Goal: Task Accomplishment & Management: Complete application form

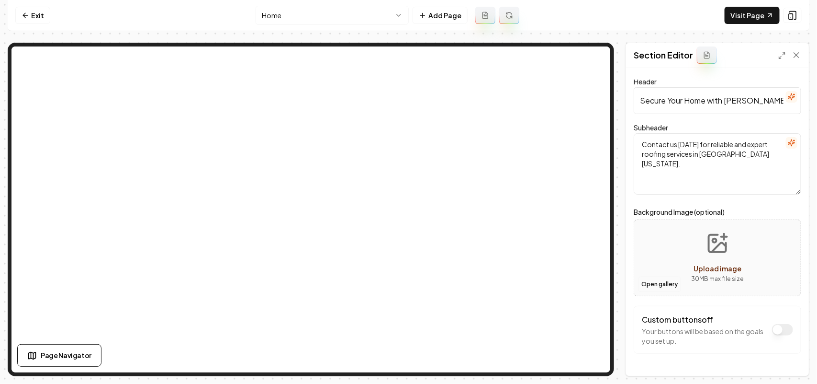
click at [655, 288] on button "Open gallery" at bounding box center [659, 283] width 43 height 15
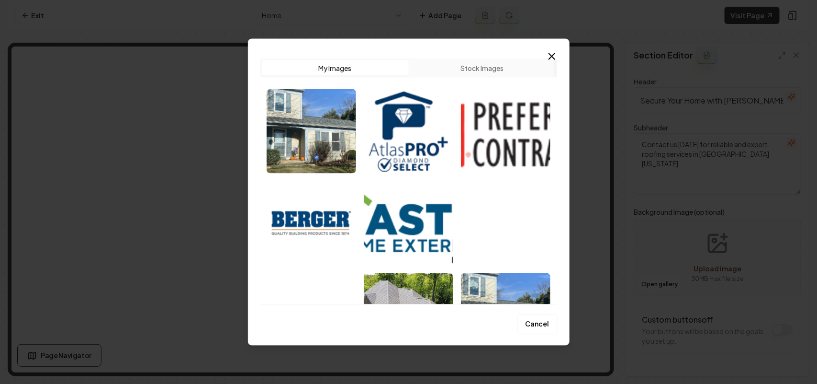
scroll to position [239, 0]
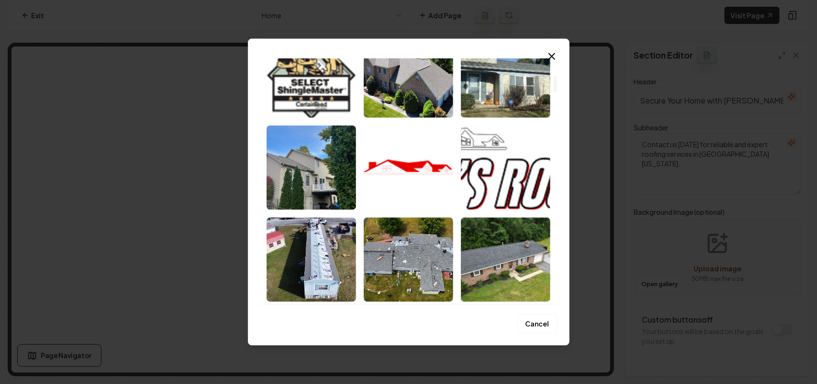
drag, startPoint x: 504, startPoint y: 254, endPoint x: 521, endPoint y: 259, distance: 18.0
click at [504, 254] on img "Select image image_68cb11af5c7cd75eb817da06.jpeg" at bounding box center [506, 259] width 90 height 84
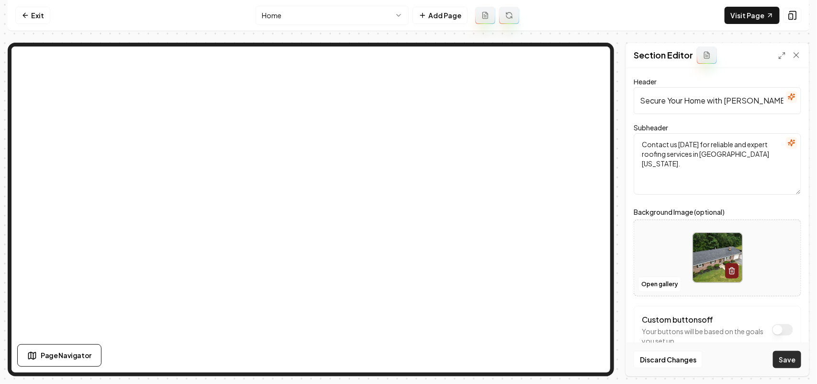
click at [788, 360] on button "Save" at bounding box center [787, 359] width 28 height 17
click at [736, 10] on link "Visit Page" at bounding box center [752, 15] width 55 height 17
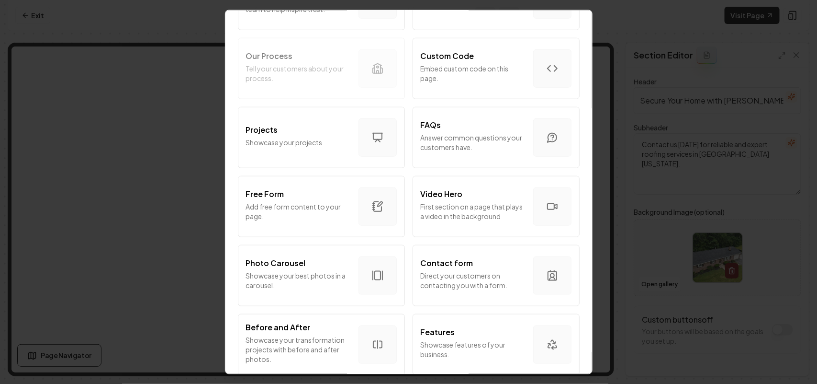
scroll to position [539, 0]
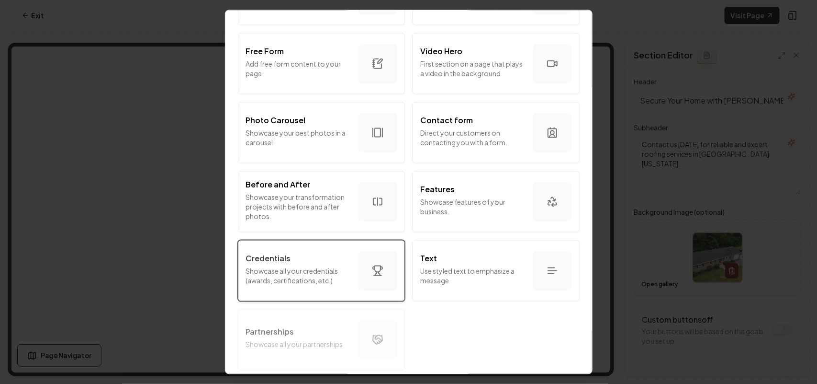
click at [297, 265] on p "Showcase all your credentials (awards, certifications, etc.)" at bounding box center [298, 274] width 105 height 19
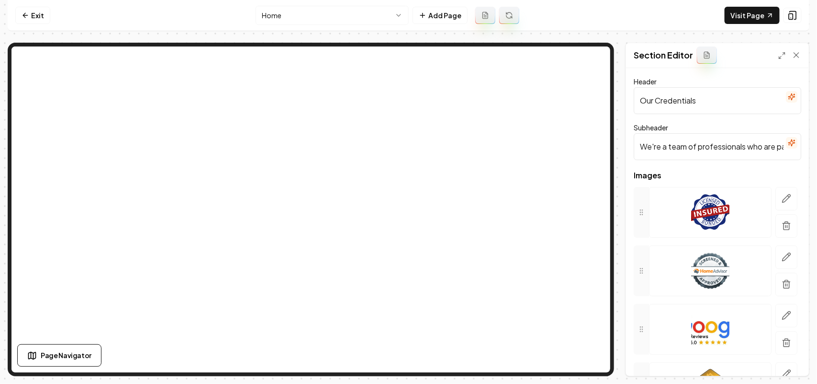
drag, startPoint x: 725, startPoint y: 99, endPoint x: 590, endPoint y: 91, distance: 135.7
click at [457, 34] on div "Exit Home Add Page Visit Page Page Navigator Page Settings Section Editor Heade…" at bounding box center [409, 188] width 802 height 376
paste input "Harrisburg Magazine Simply the Best & Readers' Choice Award Winner"
type input "Harrisburg Magazine Simply the Best & Readers' Choice Award Winner"
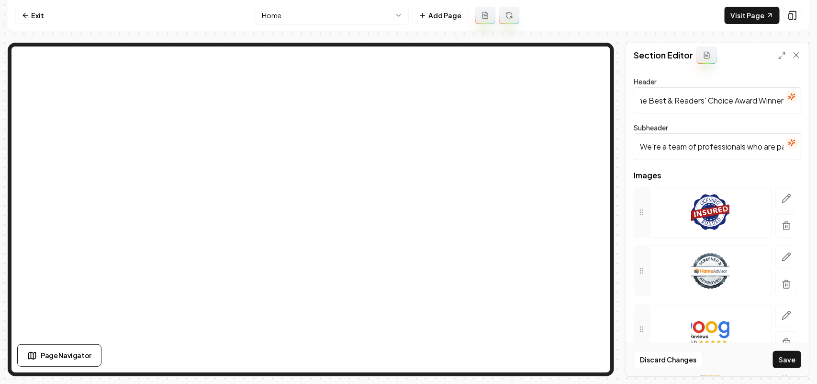
scroll to position [0, 0]
click at [685, 147] on input "We're a team of professionals who are passionate about what we do." at bounding box center [718, 146] width 168 height 27
paste input "5 Years of Excellence: 2020, 2021, 2022, 2023 & 2024"
type input "5 Years of Excellence: 2020, 2021, 2022, 2023 & 2024"
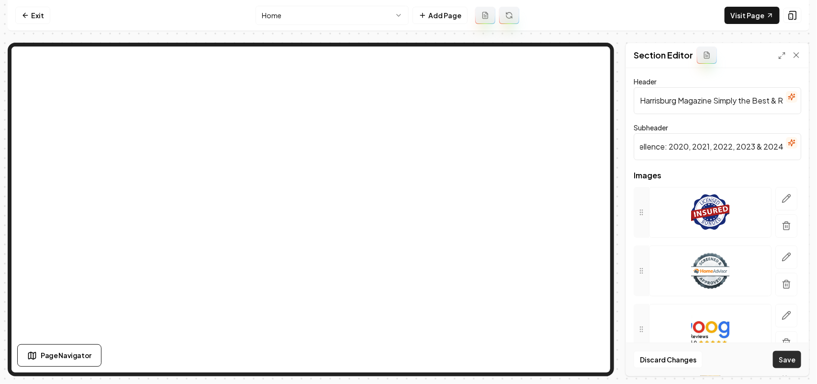
click at [792, 362] on button "Save" at bounding box center [787, 359] width 28 height 17
click at [779, 232] on button "button" at bounding box center [787, 225] width 22 height 23
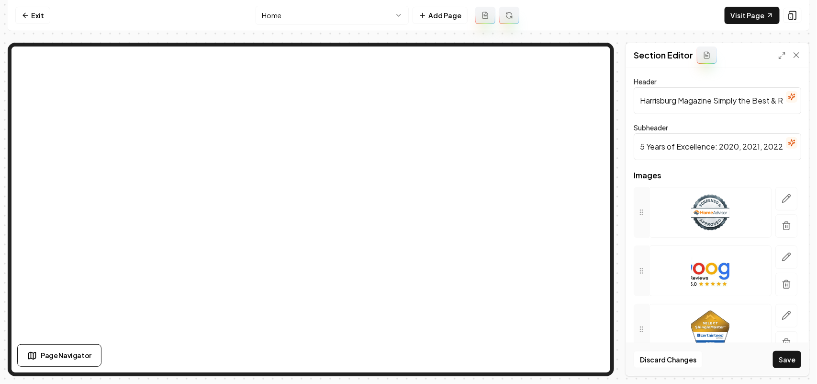
click at [783, 223] on icon "button" at bounding box center [786, 223] width 7 height 0
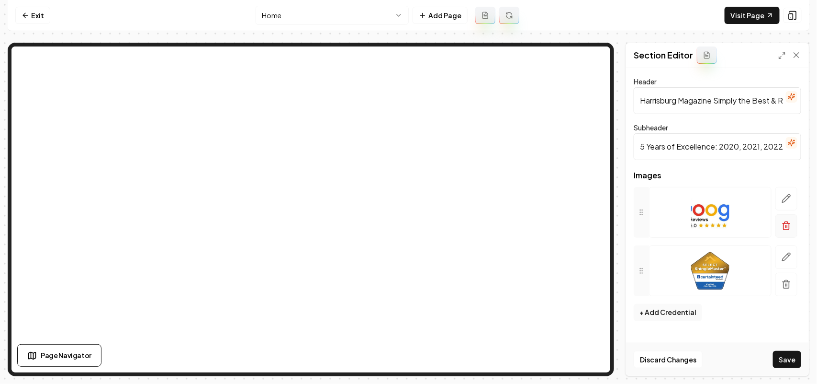
click at [782, 221] on icon "button" at bounding box center [787, 226] width 10 height 10
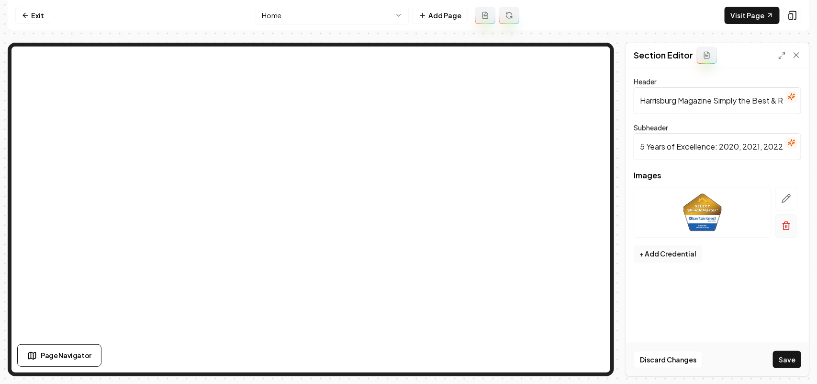
click at [784, 222] on icon "button" at bounding box center [787, 226] width 10 height 10
click at [686, 194] on button "+ Add Credential" at bounding box center [668, 195] width 68 height 17
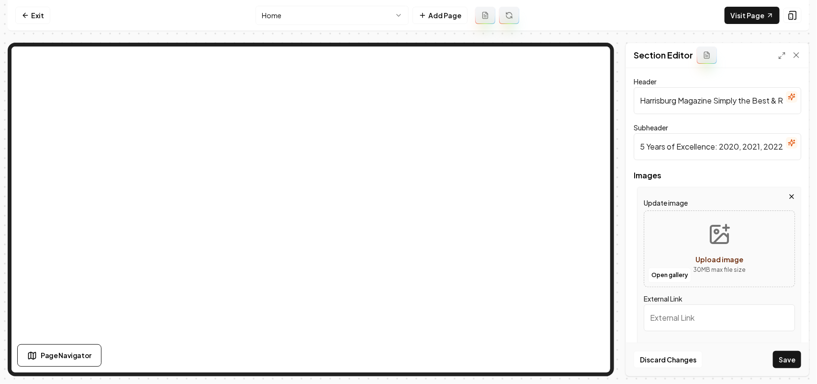
click at [692, 201] on label "Update image" at bounding box center [719, 202] width 151 height 11
click at [693, 241] on button "Upload image 30 MB max file size" at bounding box center [720, 248] width 68 height 67
type input "**********"
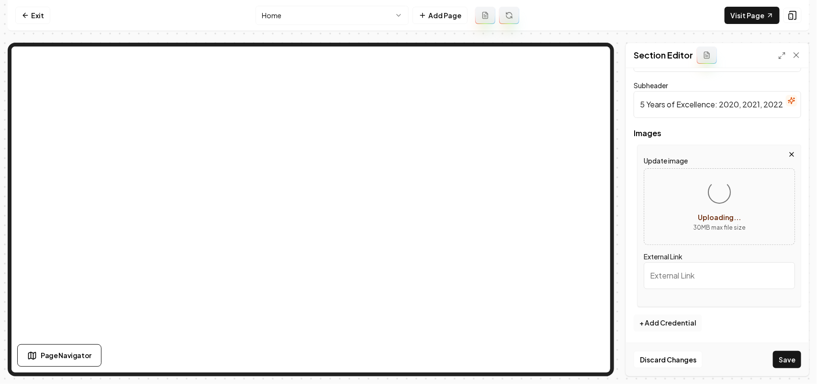
click at [674, 317] on button "+ Add Credential" at bounding box center [668, 322] width 68 height 17
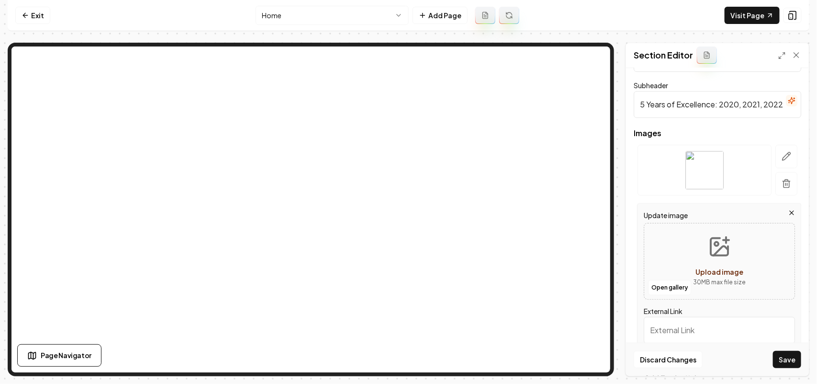
click at [751, 248] on div "Open gallery Upload image 30 MB max file size" at bounding box center [719, 261] width 151 height 77
type input "**********"
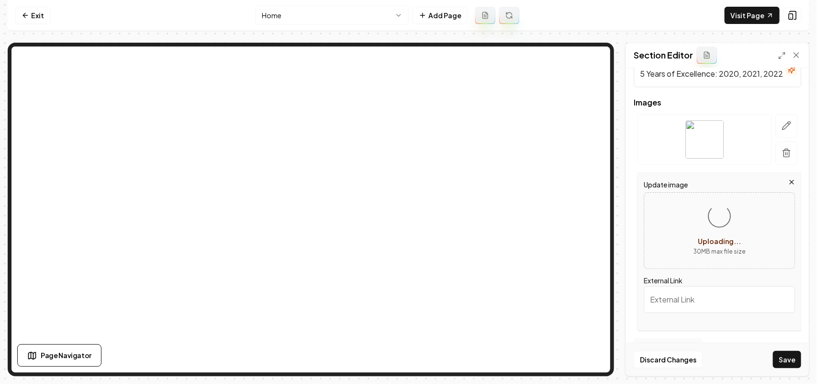
scroll to position [97, 0]
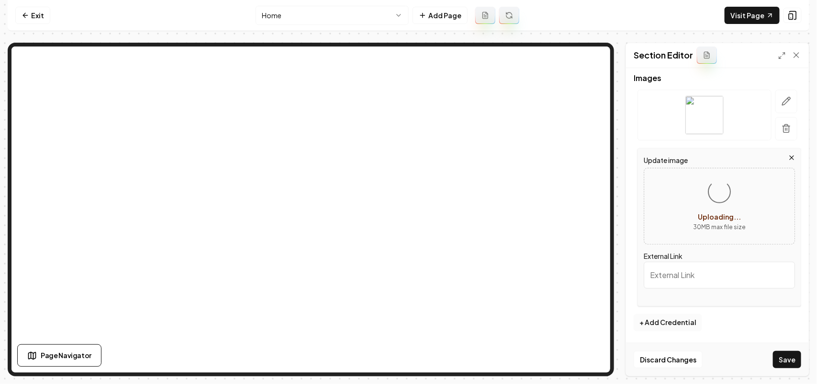
click at [688, 326] on button "+ Add Credential" at bounding box center [668, 322] width 68 height 17
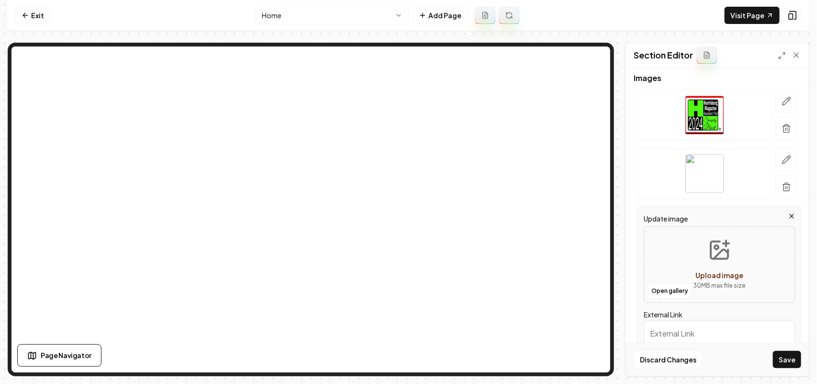
click at [742, 283] on button "Upload image 30 MB max file size" at bounding box center [720, 264] width 68 height 67
type input "**********"
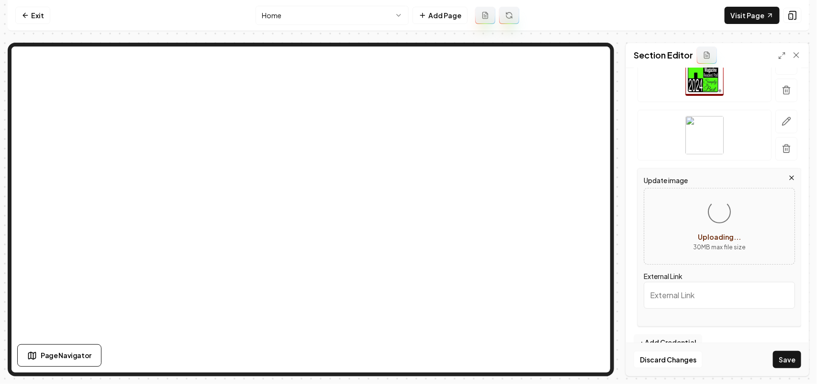
scroll to position [156, 0]
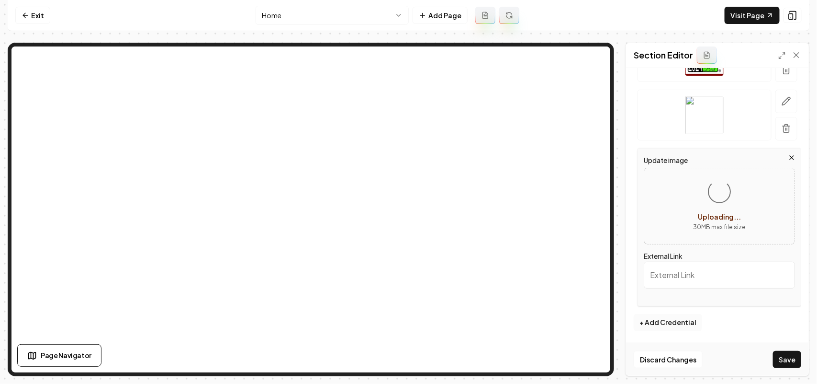
click at [695, 327] on button "+ Add Credential" at bounding box center [668, 322] width 68 height 17
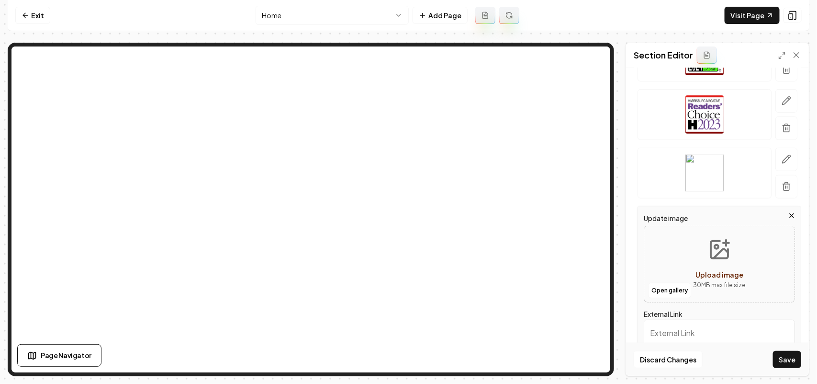
click at [751, 281] on div "Open gallery Upload image 30 MB max file size" at bounding box center [719, 264] width 151 height 77
type input "**********"
click at [793, 360] on button "Save" at bounding box center [787, 359] width 28 height 17
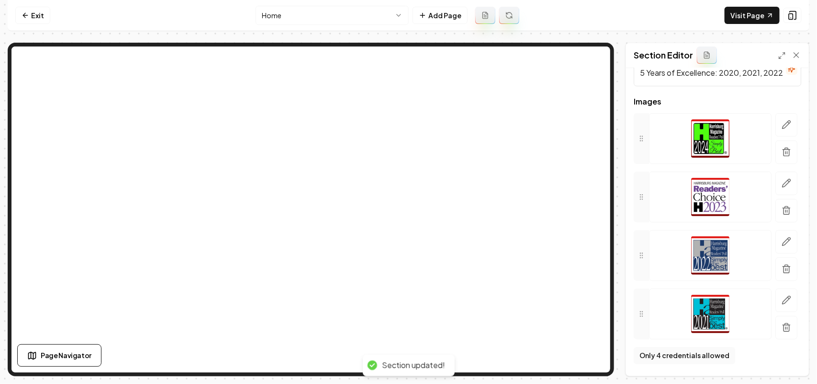
scroll to position [74, 0]
click at [738, 18] on link "Visit Page" at bounding box center [752, 15] width 55 height 17
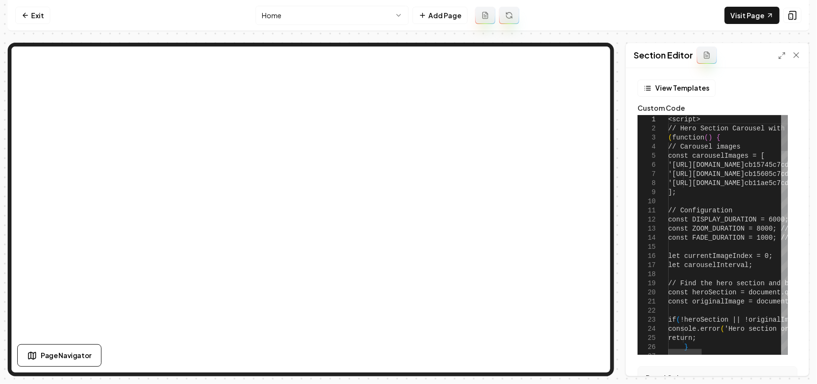
type textarea "**********"
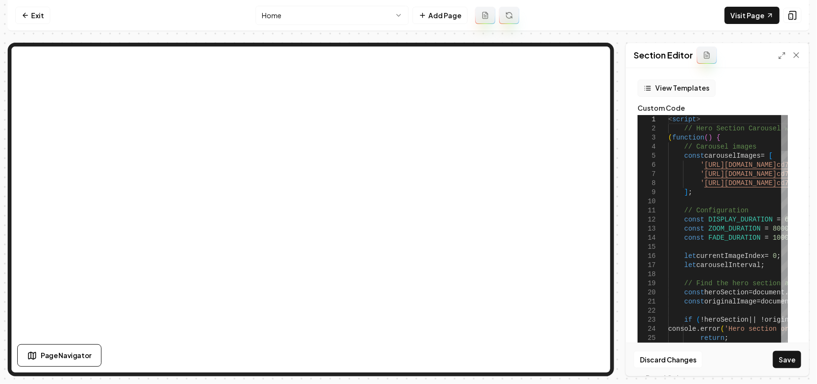
click at [688, 79] on button "View Templates" at bounding box center [677, 87] width 78 height 17
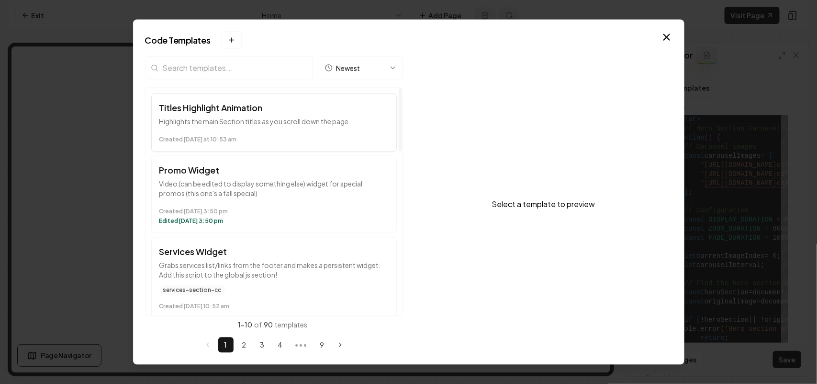
click at [215, 129] on button "Titles Highlight Animation Highlights the main Section titles as you scroll dow…" at bounding box center [274, 122] width 246 height 58
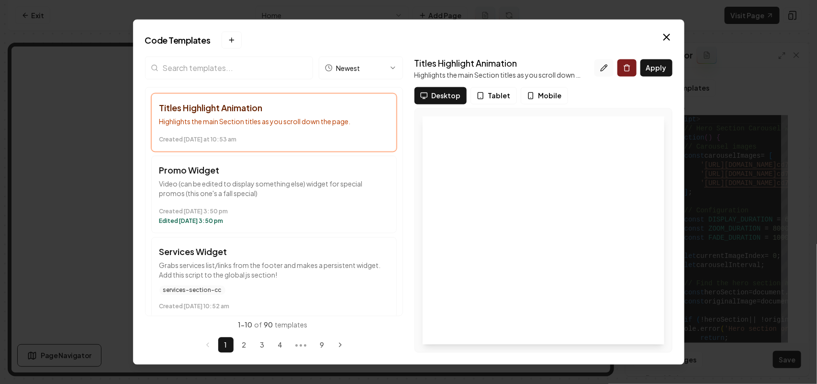
click at [610, 69] on button at bounding box center [604, 67] width 19 height 17
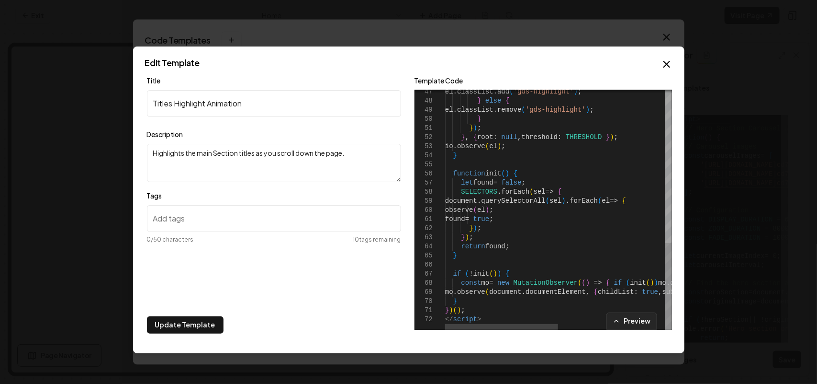
drag, startPoint x: 476, startPoint y: 317, endPoint x: 477, endPoint y: 278, distance: 38.8
click at [477, 278] on div "47 48 49 50 51 52 53 54 55 56 57 58 59 60 61 62 63 64 65 66 67 68 69 70 71 72 e…" at bounding box center [544, 209] width 258 height 239
click at [461, 313] on div "Preview" at bounding box center [544, 320] width 258 height 17
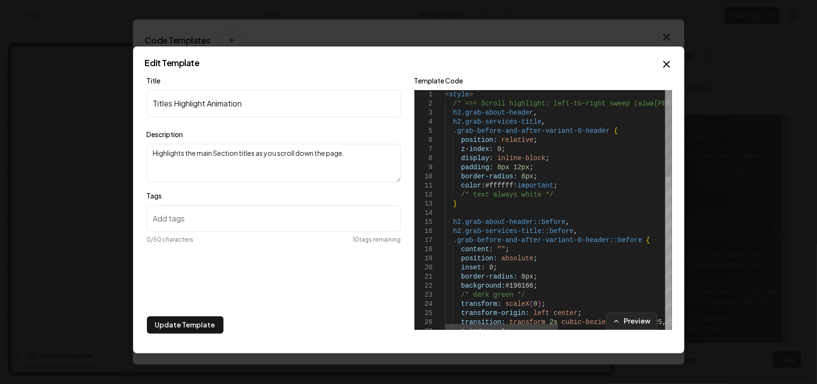
scroll to position [0, 55]
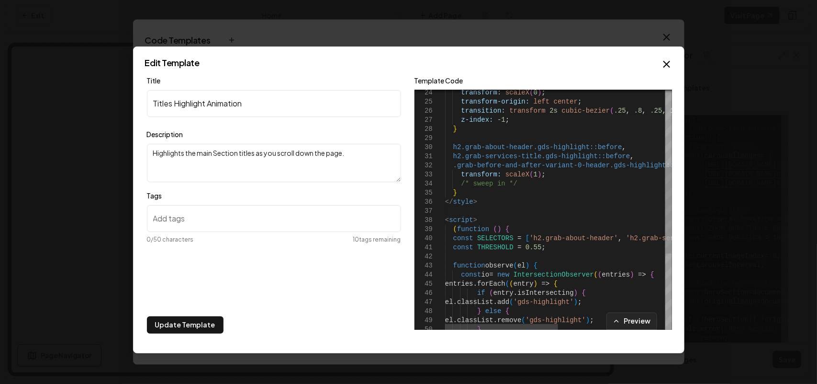
click at [568, 167] on div "z-index: -1 ; transform: scaleX ( 0 ) ; transform-origin: left center ; transit…" at bounding box center [666, 209] width 442 height 661
type textarea "**********"
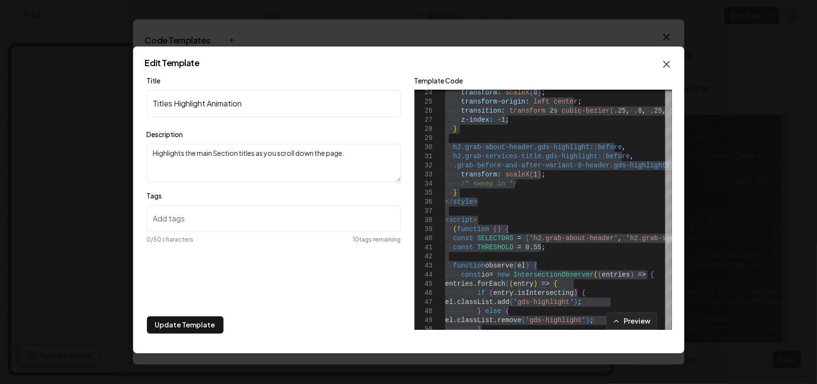
click at [665, 60] on icon "button" at bounding box center [666, 63] width 11 height 11
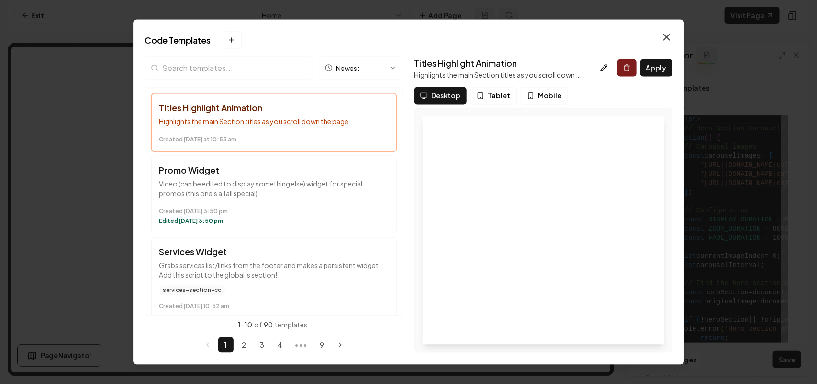
click at [669, 37] on icon "button" at bounding box center [666, 36] width 11 height 11
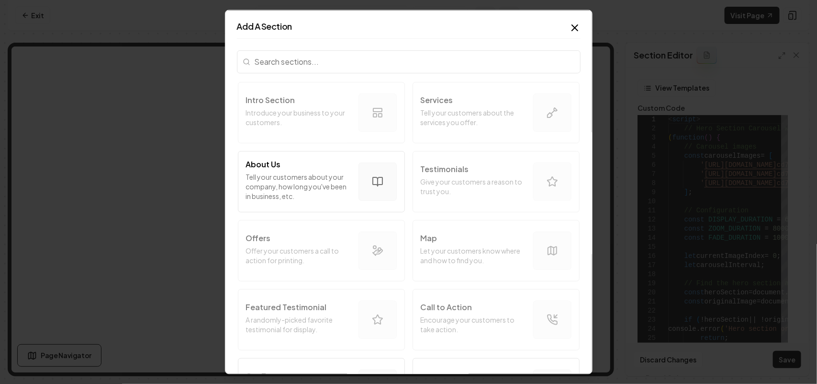
scroll to position [180, 0]
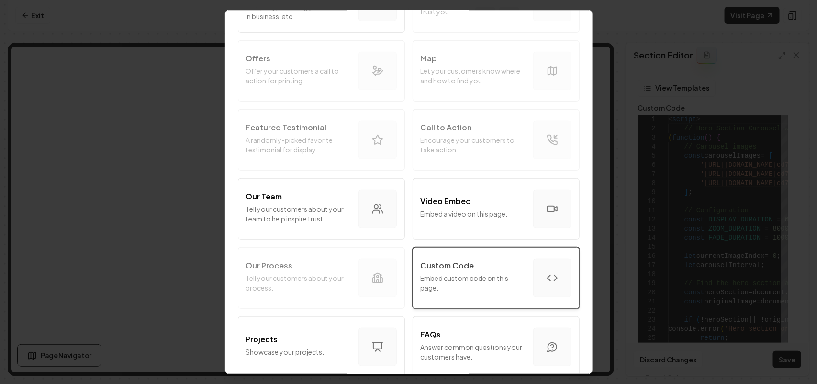
click at [453, 264] on p "Custom Code" at bounding box center [448, 264] width 54 height 11
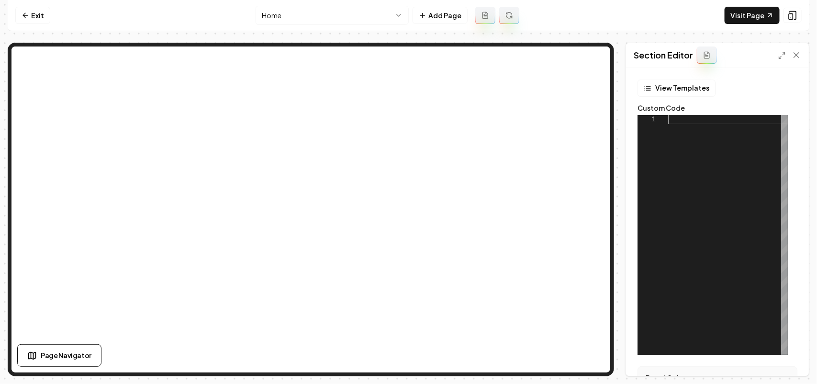
click at [710, 219] on div at bounding box center [729, 234] width 120 height 239
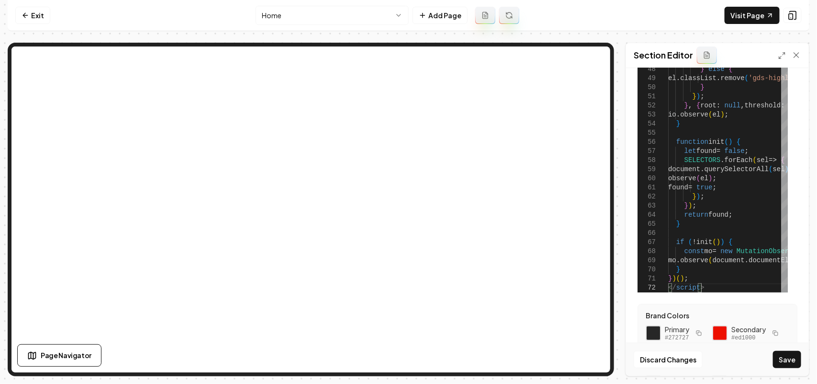
scroll to position [170, 0]
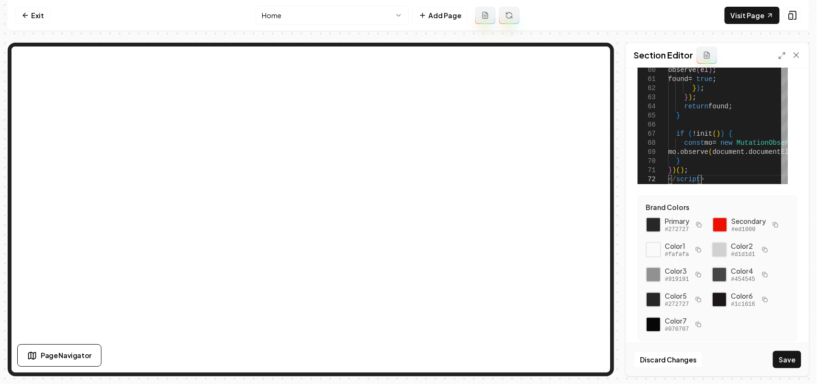
click at [773, 227] on icon "button" at bounding box center [776, 225] width 6 height 6
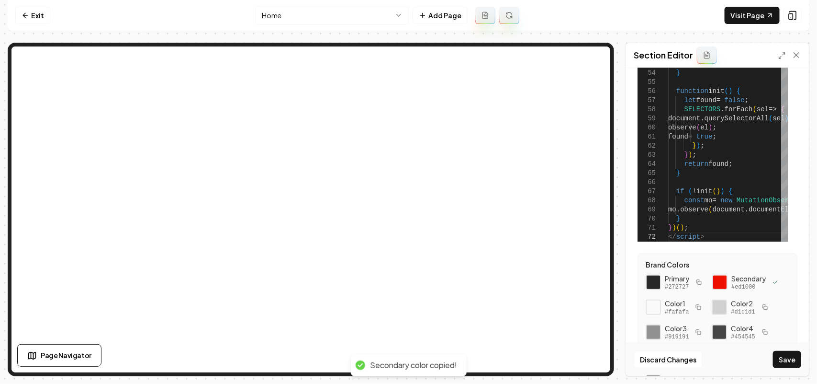
scroll to position [0, 0]
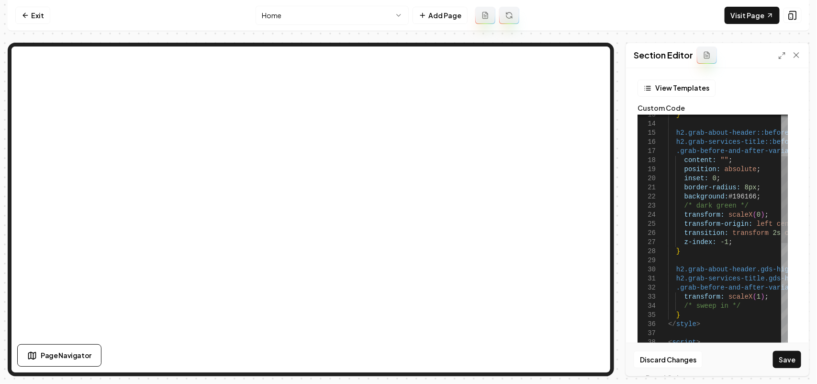
click at [795, 358] on button "Save" at bounding box center [787, 359] width 28 height 17
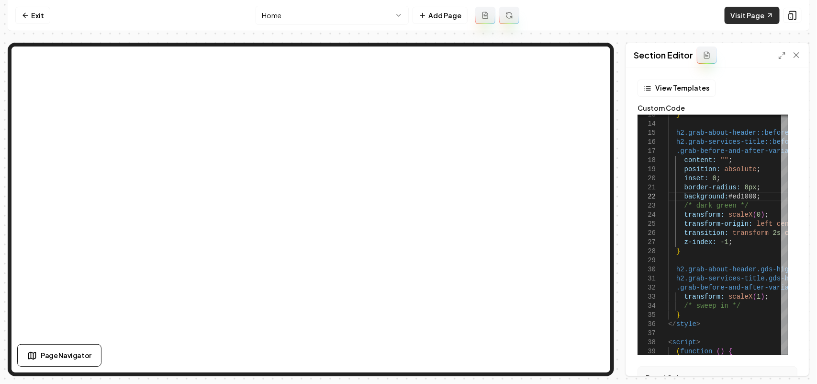
click at [736, 11] on link "Visit Page" at bounding box center [752, 15] width 55 height 17
click at [783, 49] on div "Section Editor" at bounding box center [717, 55] width 183 height 25
click at [783, 53] on polyline at bounding box center [784, 54] width 2 height 2
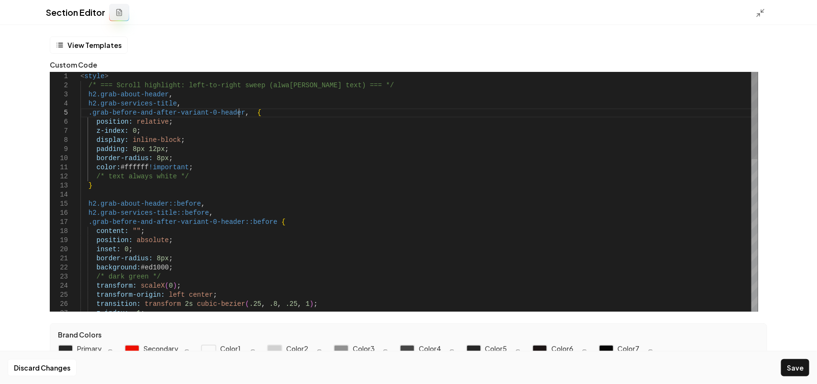
scroll to position [36, 161]
click at [792, 367] on button "Save" at bounding box center [796, 367] width 28 height 17
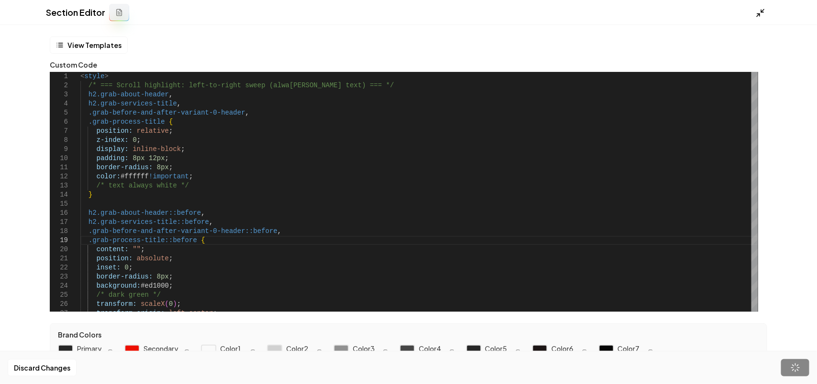
click at [757, 17] on icon at bounding box center [761, 13] width 10 height 10
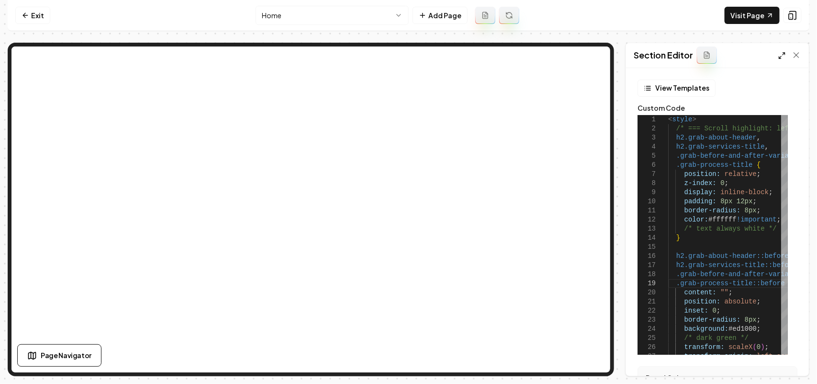
click at [784, 56] on icon at bounding box center [783, 56] width 8 height 8
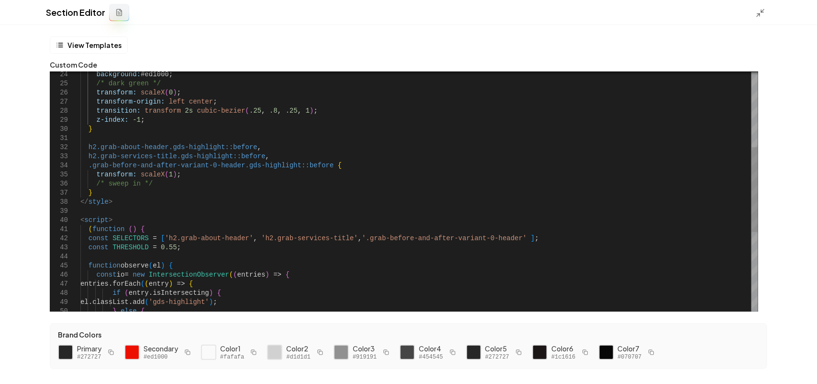
click at [487, 241] on div "/* dark green */ transform: scaleX ( 0 ) ; transform-origin: left center ; back…" at bounding box center [419, 197] width 678 height 673
click at [489, 233] on div "/* dark green */ transform: scaleX ( 0 ) ; transform-origin: left center ; back…" at bounding box center [419, 197] width 678 height 673
click at [490, 236] on div "/* dark green */ transform: scaleX ( 0 ) ; transform-origin: left center ; back…" at bounding box center [419, 197] width 678 height 673
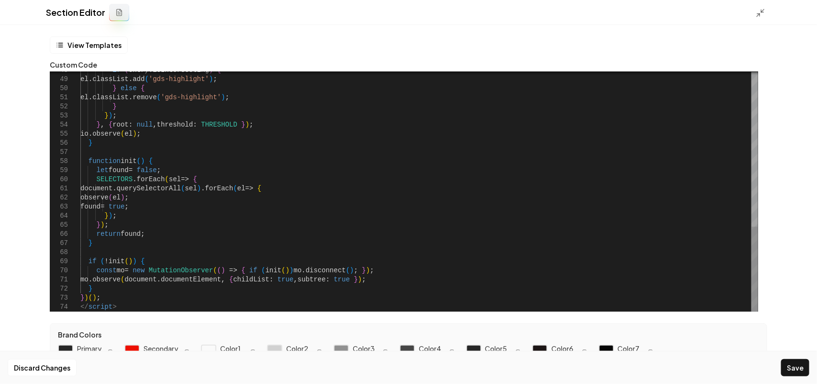
scroll to position [20, 0]
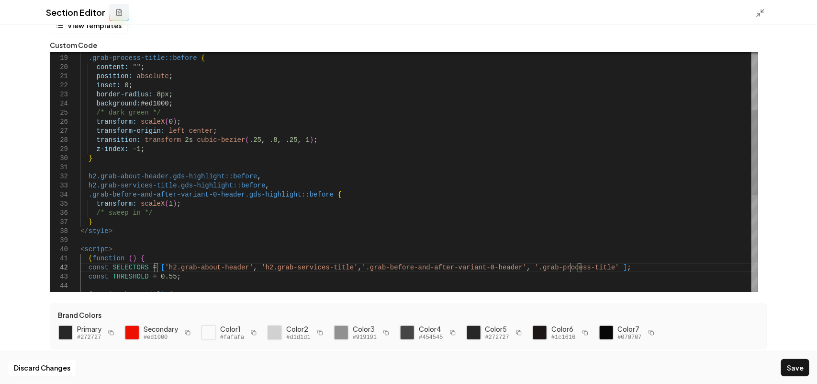
click at [311, 194] on div "transition: transform 2s cubic-bezier ( .25 , .8 , .25 , 1 ) ; /* dark green */…" at bounding box center [419, 226] width 678 height 673
drag, startPoint x: 162, startPoint y: 176, endPoint x: 241, endPoint y: 176, distance: 79.0
click at [241, 176] on div "transition: transform 2s cubic-bezier ( .25 , .8 , .25 , 1 ) ; /* dark green */…" at bounding box center [419, 226] width 678 height 673
click at [391, 193] on div "transition: transform 2s cubic-bezier ( .25 , .8 , .25 , 1 ) ; /* dark green */…" at bounding box center [419, 226] width 678 height 673
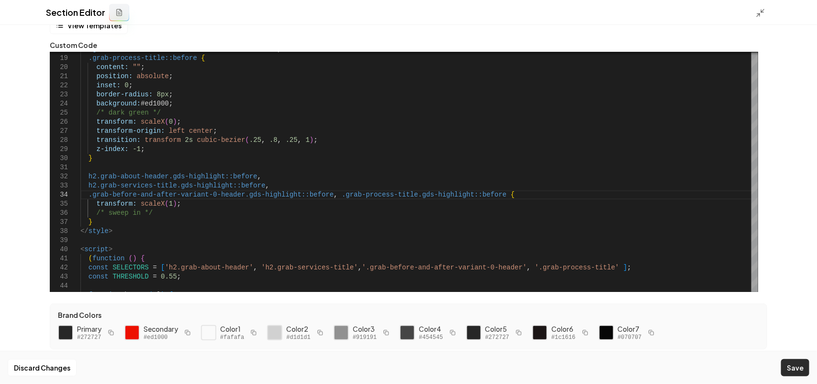
click at [798, 370] on button "Save" at bounding box center [796, 367] width 28 height 17
type textarea "**********"
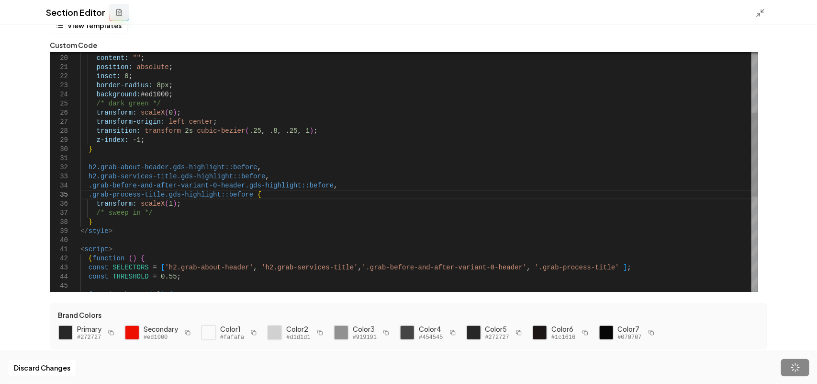
scroll to position [27, 235]
click at [762, 11] on line at bounding box center [763, 10] width 3 height 3
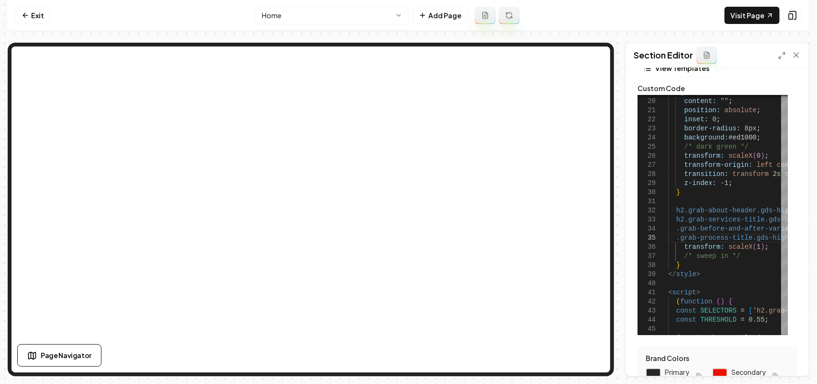
click at [611, 219] on div at bounding box center [311, 209] width 607 height 333
click at [767, 17] on icon at bounding box center [771, 15] width 8 height 8
click at [320, 23] on html "Computer Required This feature is only available on a computer. Please switch t…" at bounding box center [408, 192] width 817 height 384
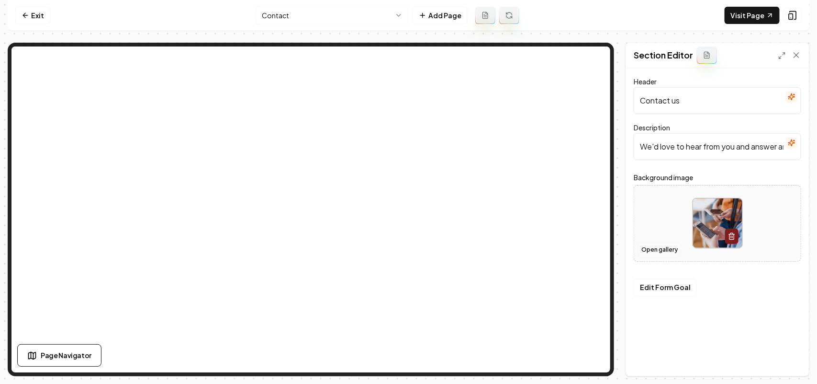
click at [662, 255] on button "Open gallery" at bounding box center [659, 249] width 43 height 15
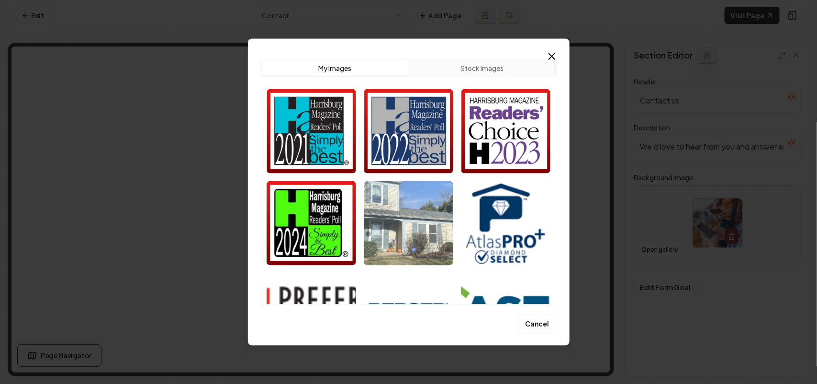
click at [372, 218] on img "Select image image_68cb16265c7cd75eb845c3e8.webp" at bounding box center [409, 223] width 90 height 84
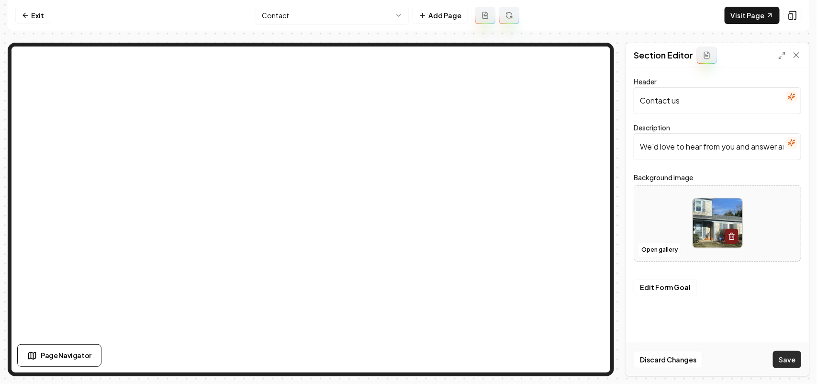
click at [782, 357] on button "Save" at bounding box center [787, 359] width 28 height 17
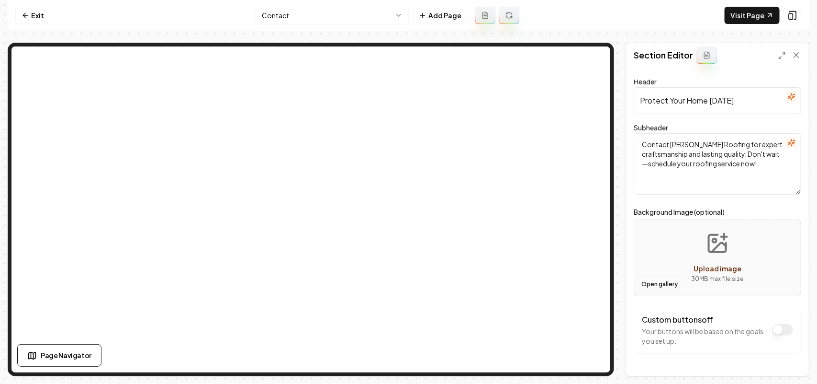
click at [662, 281] on button "Open gallery" at bounding box center [659, 283] width 43 height 15
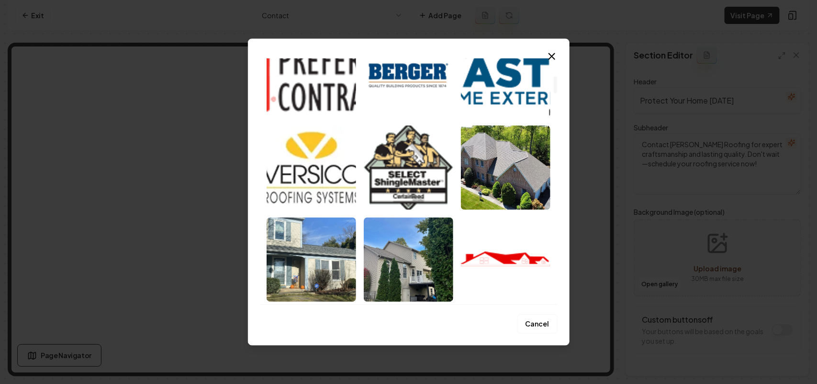
scroll to position [479, 0]
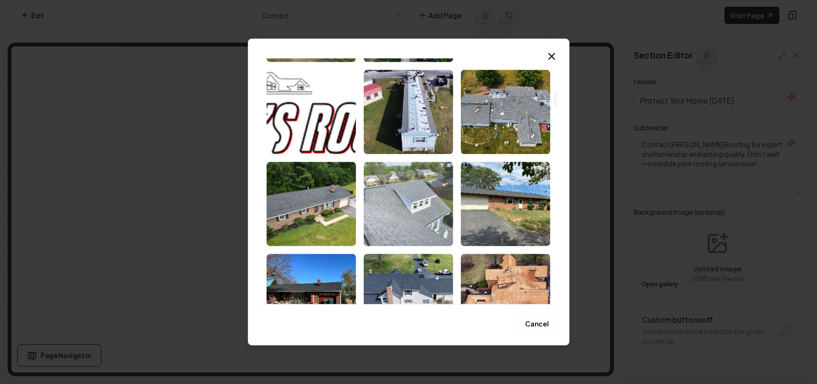
click at [403, 215] on img "Select image image_68cb11af5c7cd75eb817df50.jpeg" at bounding box center [409, 203] width 90 height 84
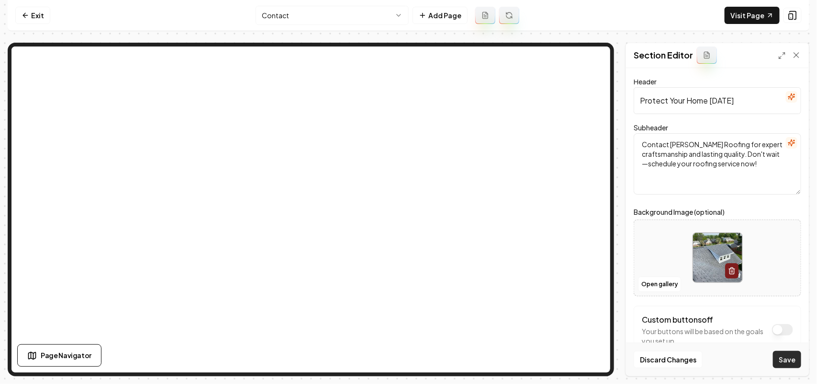
click at [778, 355] on button "Save" at bounding box center [787, 359] width 28 height 17
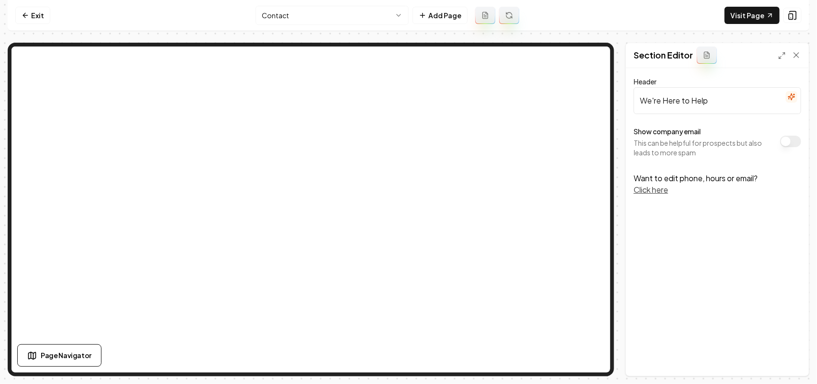
click at [796, 145] on button "Show company email" at bounding box center [791, 141] width 21 height 11
click at [787, 351] on button "Save" at bounding box center [787, 359] width 28 height 17
click at [298, 18] on html "Computer Required This feature is only available on a computer. Please switch t…" at bounding box center [408, 192] width 817 height 384
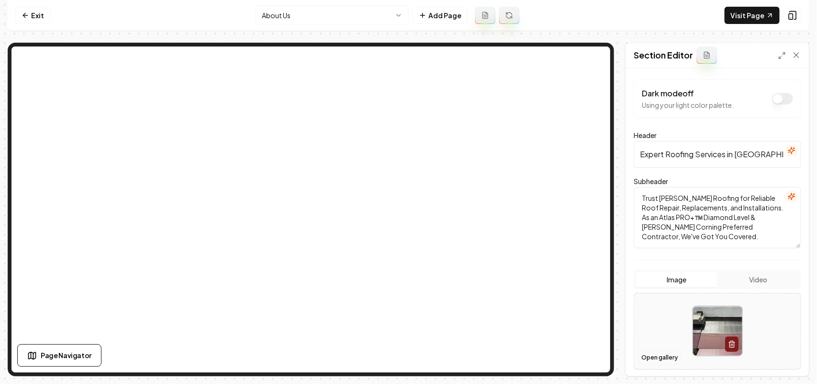
click at [658, 354] on button "Open gallery" at bounding box center [659, 357] width 43 height 15
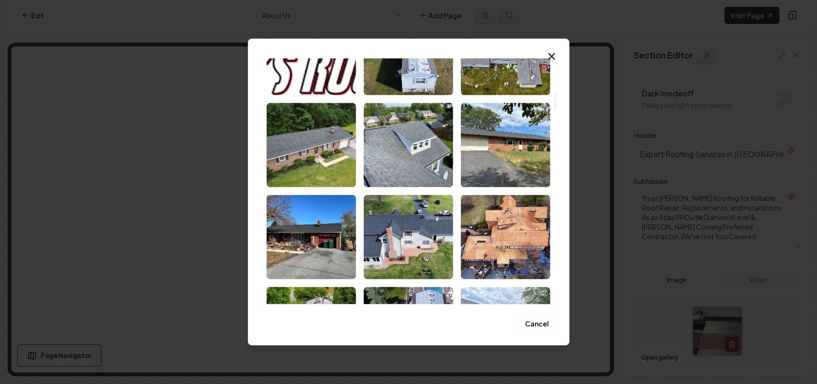
scroll to position [539, 0]
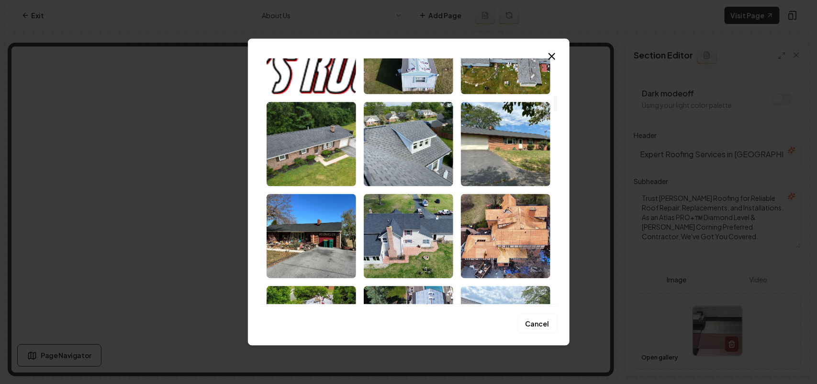
drag, startPoint x: 420, startPoint y: 248, endPoint x: 485, endPoint y: 259, distance: 65.5
click at [421, 247] on img "Select image image_68cb11ae5c7cd75eb817d7df.jpeg" at bounding box center [409, 235] width 90 height 84
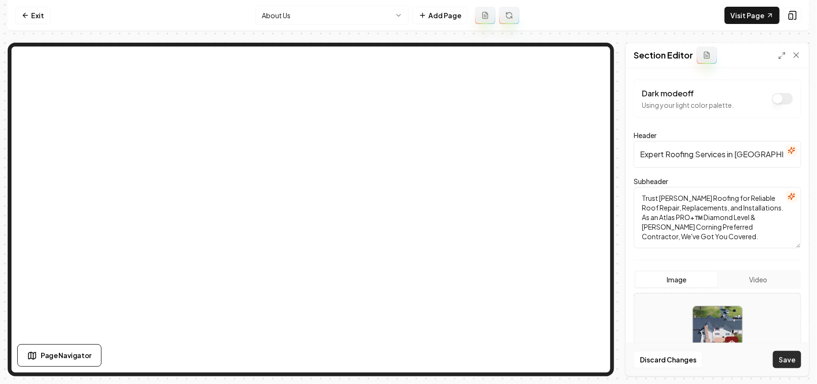
click at [783, 351] on button "Save" at bounding box center [787, 359] width 28 height 17
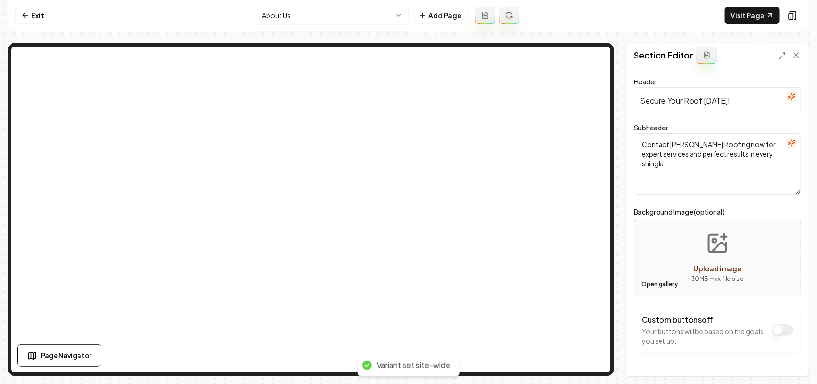
click at [664, 283] on button "Open gallery" at bounding box center [659, 283] width 43 height 15
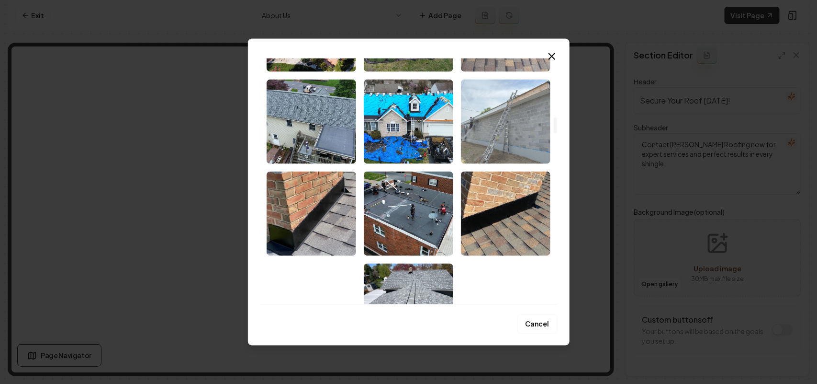
scroll to position [1018, 0]
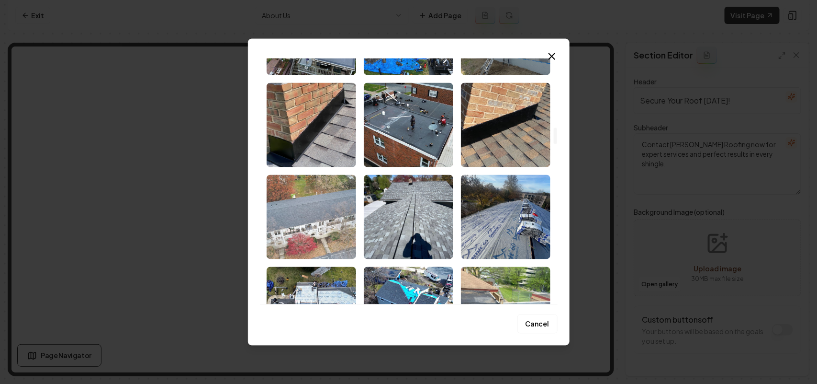
click at [331, 209] on img "Select image image_68cb11ae5c7cd75eb817cb56.jpeg" at bounding box center [312, 216] width 90 height 84
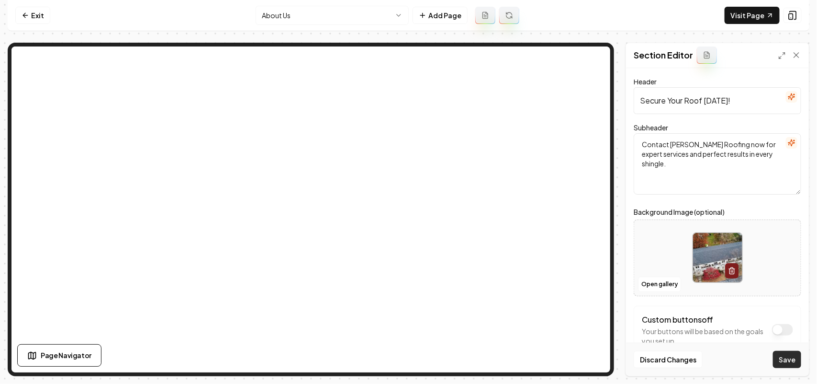
click at [783, 363] on button "Save" at bounding box center [787, 359] width 28 height 17
click at [276, 10] on html "Computer Required This feature is only available on a computer. Please switch t…" at bounding box center [408, 192] width 817 height 384
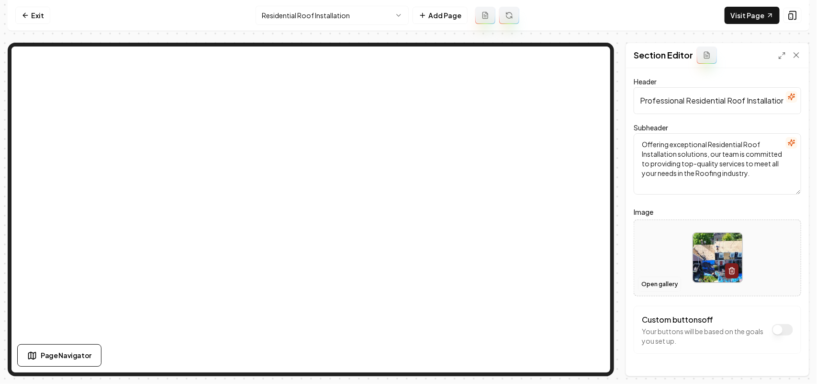
click at [654, 280] on button "Open gallery" at bounding box center [659, 283] width 43 height 15
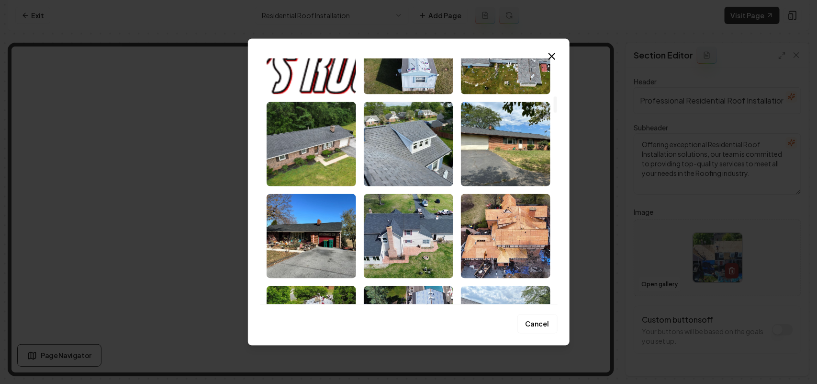
scroll to position [599, 0]
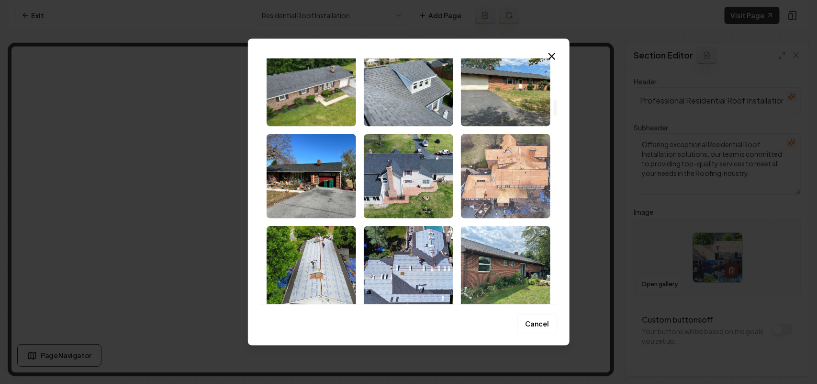
click at [502, 174] on img "Select image image_68cb11b05c7cd75eb817ec7f.jpeg" at bounding box center [506, 176] width 90 height 84
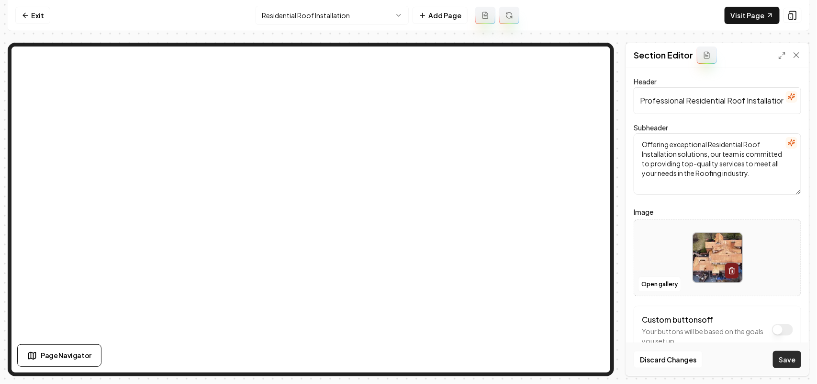
click at [791, 360] on button "Save" at bounding box center [787, 359] width 28 height 17
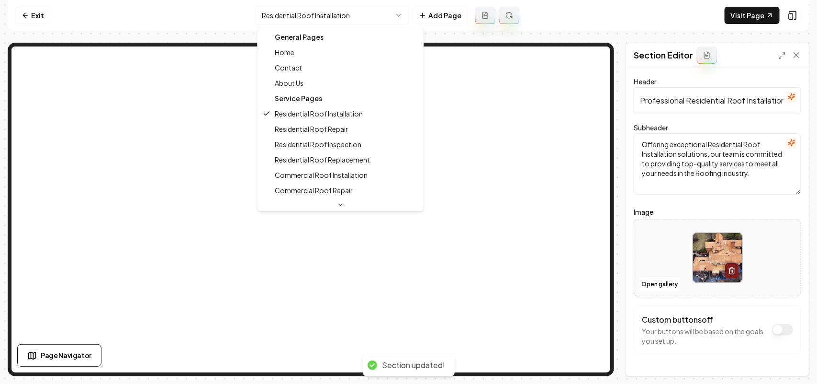
click at [375, 11] on html "Computer Required This feature is only available on a computer. Please switch t…" at bounding box center [408, 192] width 817 height 384
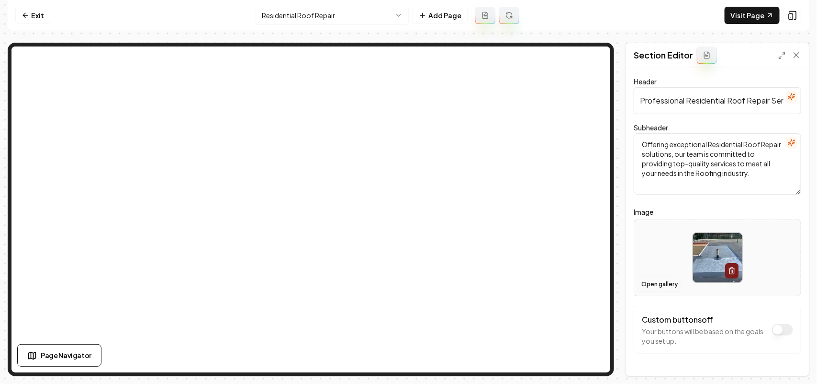
click at [659, 283] on button "Open gallery" at bounding box center [659, 283] width 43 height 15
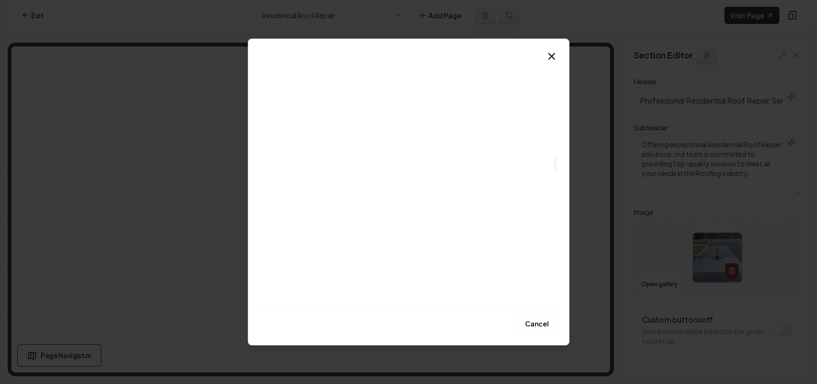
scroll to position [1437, 0]
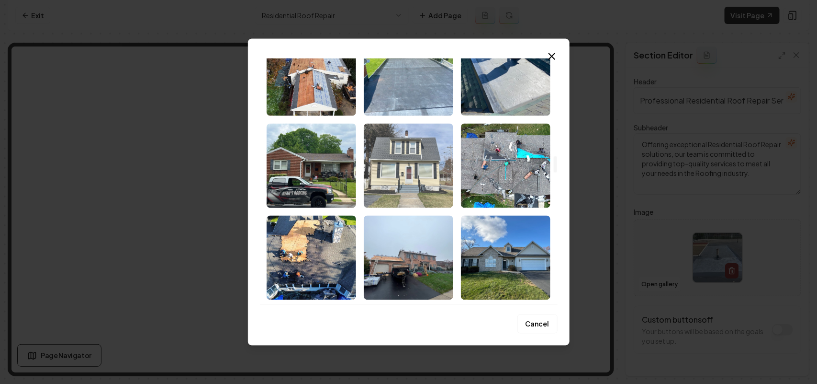
click at [433, 156] on img "Select image image_68cb11ad5c7cd75eb817be17.jpeg" at bounding box center [409, 165] width 90 height 84
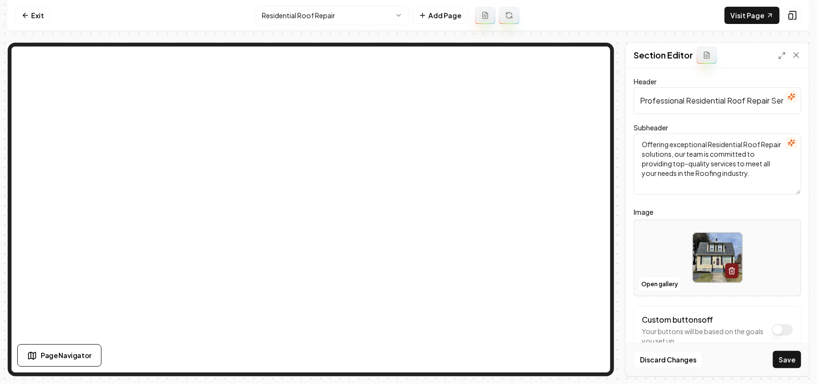
click at [794, 361] on button "Save" at bounding box center [787, 359] width 28 height 17
click at [333, 18] on html "Computer Required This feature is only available on a computer. Please switch t…" at bounding box center [408, 192] width 817 height 384
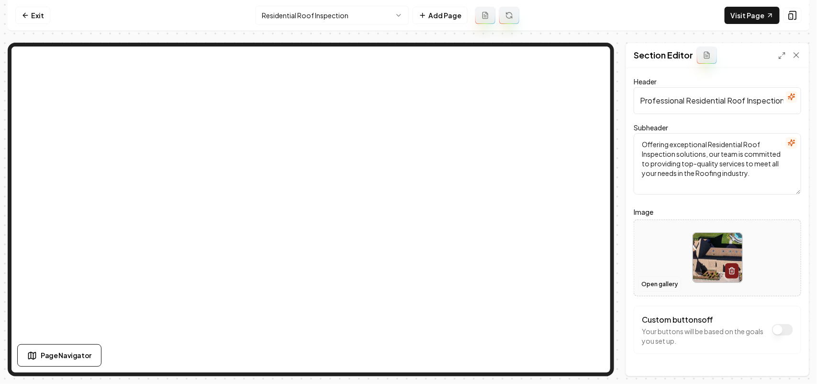
click at [647, 281] on button "Open gallery" at bounding box center [659, 283] width 43 height 15
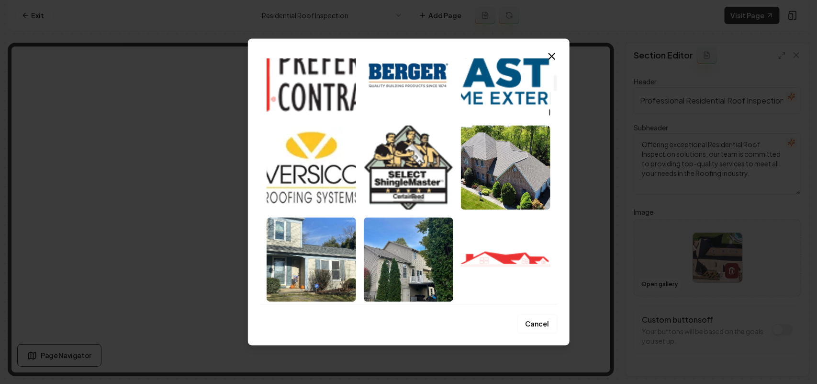
scroll to position [479, 0]
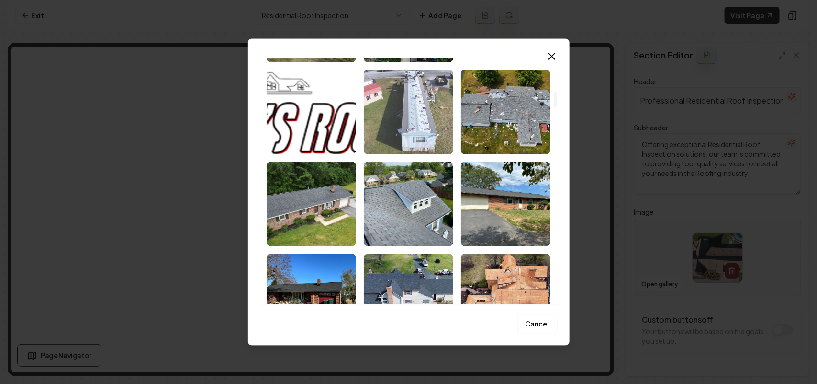
click at [424, 124] on img "Select image image_68cb11b15c7cd75eb817f113.jpeg" at bounding box center [409, 111] width 90 height 84
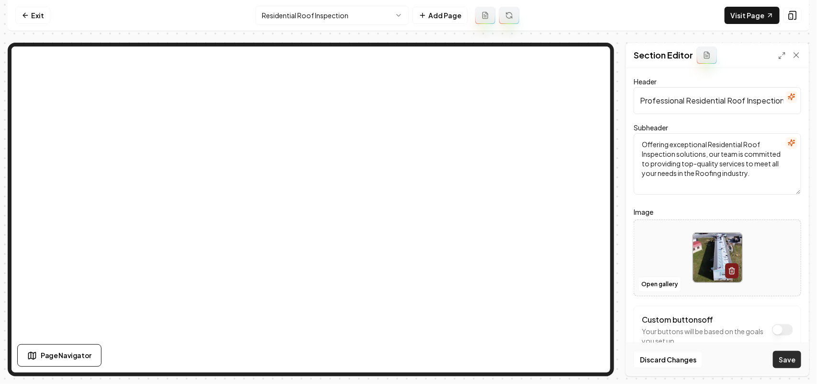
click at [789, 363] on button "Save" at bounding box center [787, 359] width 28 height 17
click at [278, 11] on html "Computer Required This feature is only available on a computer. Please switch t…" at bounding box center [408, 192] width 817 height 384
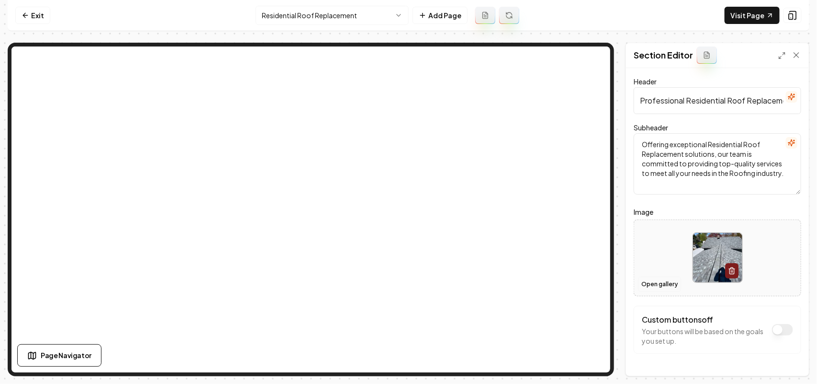
click at [669, 284] on button "Open gallery" at bounding box center [659, 283] width 43 height 15
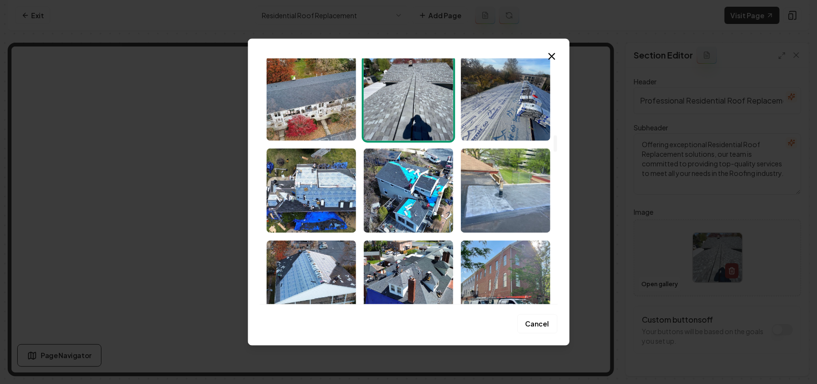
scroll to position [1137, 0]
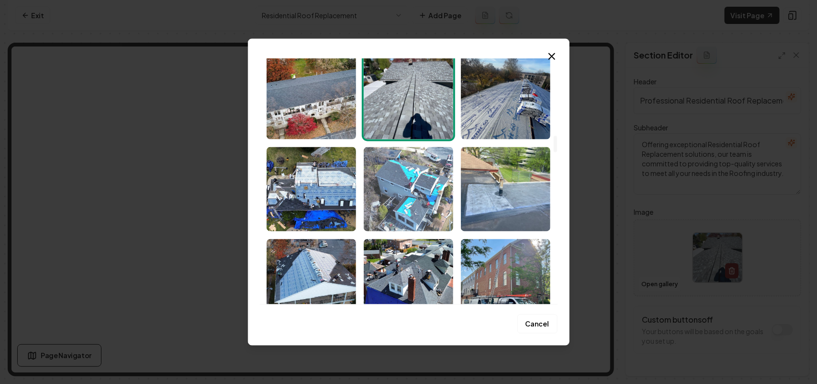
click at [412, 197] on img "Select image image_68cb11ae5c7cd75eb817d267.jpeg" at bounding box center [409, 189] width 90 height 84
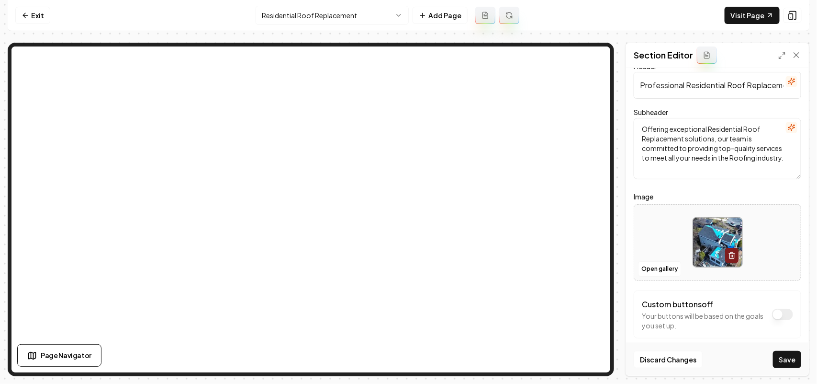
scroll to position [24, 0]
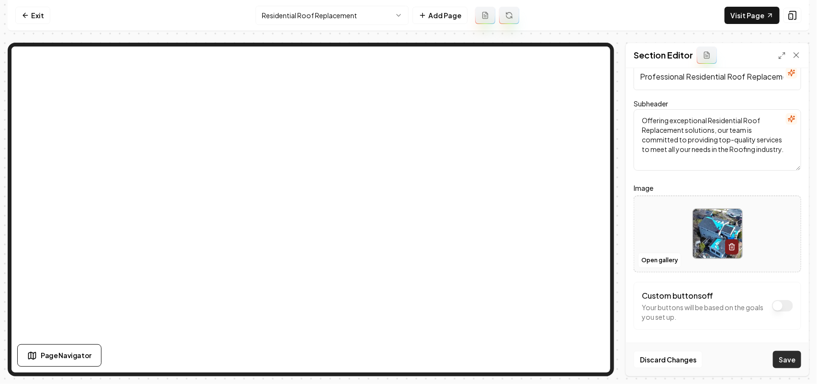
click at [800, 363] on button "Save" at bounding box center [787, 359] width 28 height 17
click at [305, 18] on html "Computer Required This feature is only available on a computer. Please switch t…" at bounding box center [408, 192] width 817 height 384
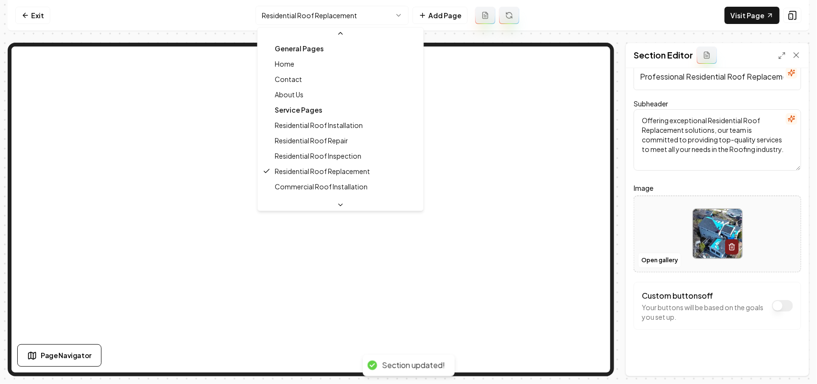
scroll to position [60, 0]
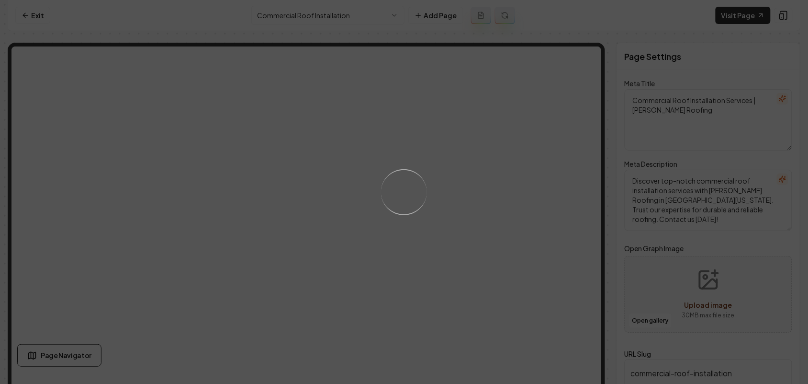
click at [524, 242] on div "Loading..." at bounding box center [404, 192] width 808 height 384
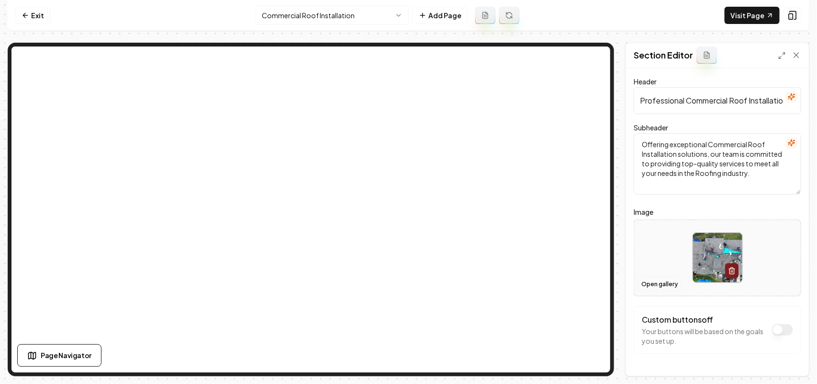
click at [642, 283] on button "Open gallery" at bounding box center [659, 283] width 43 height 15
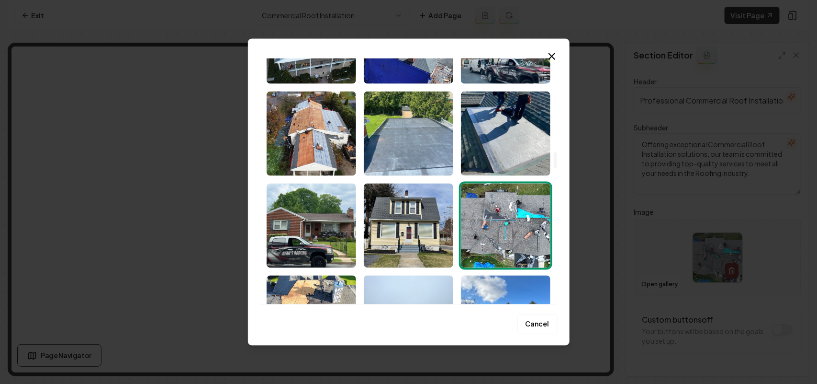
scroll to position [1676, 0]
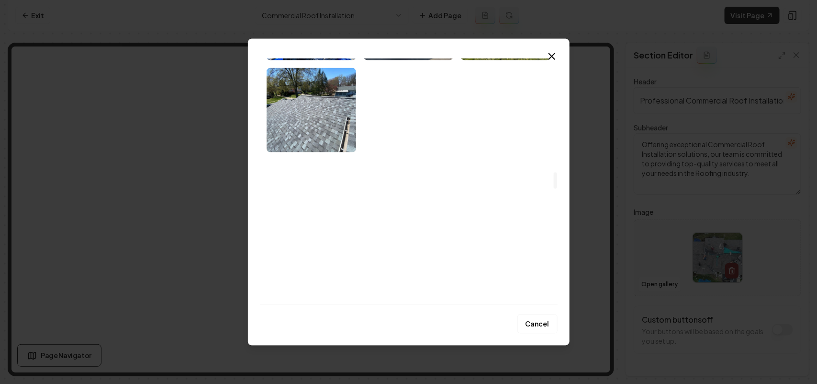
click at [429, 116] on img "Select image image_68cb11ad5c7cd75eb817c74d.jpeg" at bounding box center [409, 110] width 90 height 84
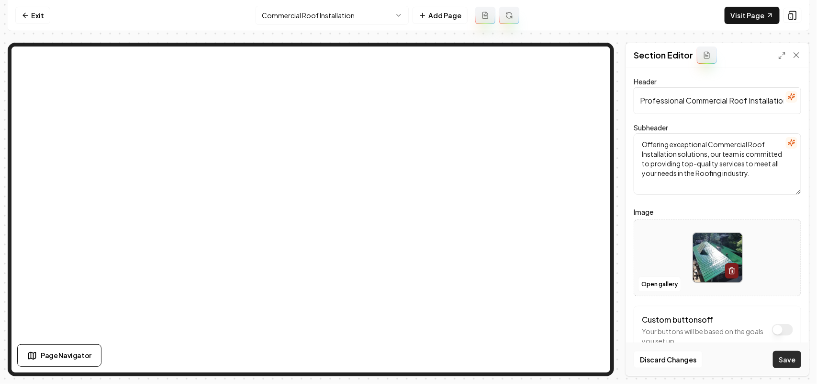
click at [777, 351] on button "Save" at bounding box center [787, 359] width 28 height 17
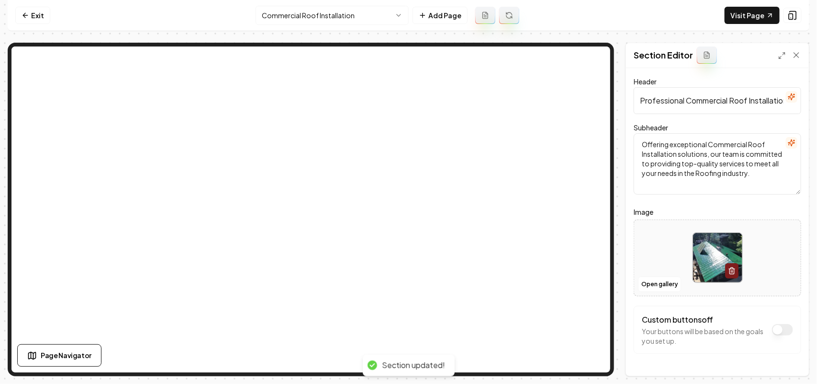
click at [322, 14] on html "Computer Required This feature is only available on a computer. Please switch t…" at bounding box center [408, 192] width 817 height 384
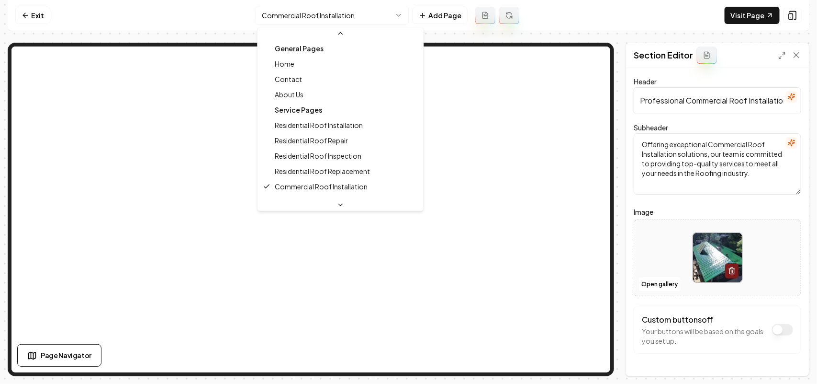
scroll to position [60, 0]
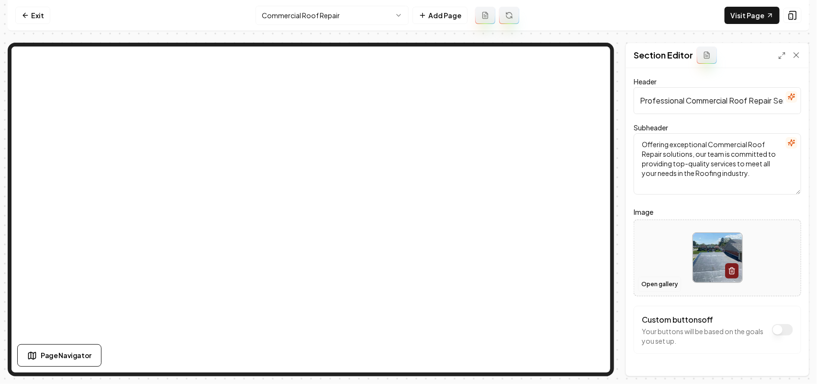
click at [657, 282] on button "Open gallery" at bounding box center [659, 283] width 43 height 15
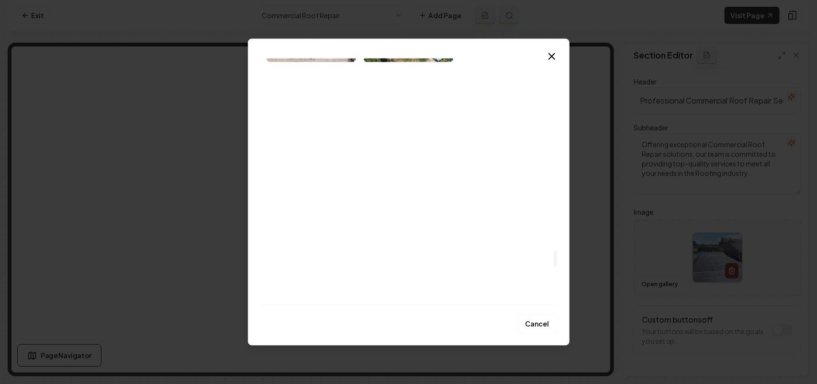
scroll to position [3016, 0]
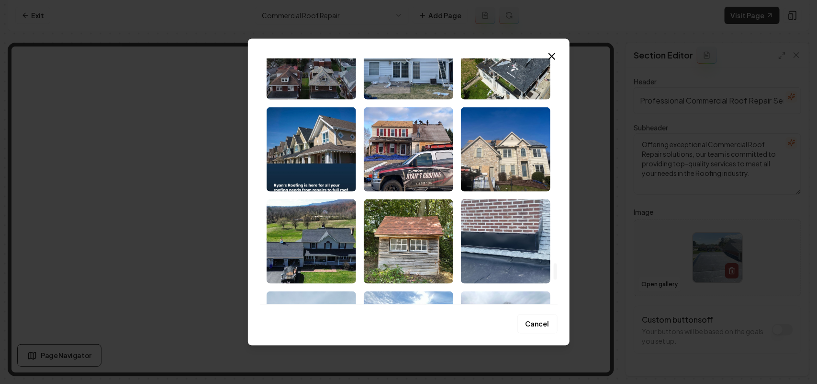
click at [556, 272] on div at bounding box center [555, 271] width 3 height 17
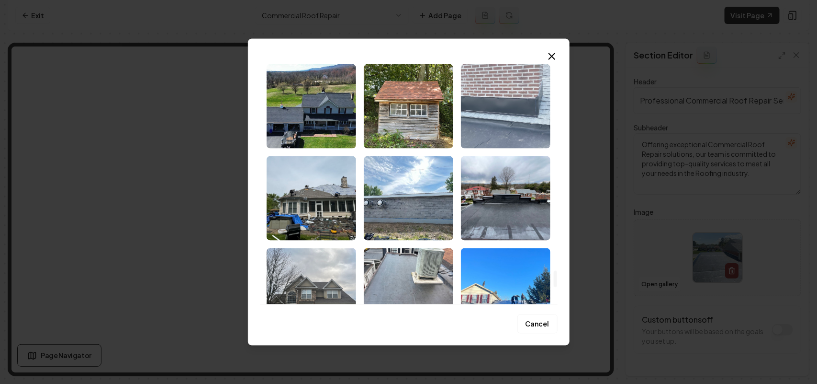
scroll to position [3127, 0]
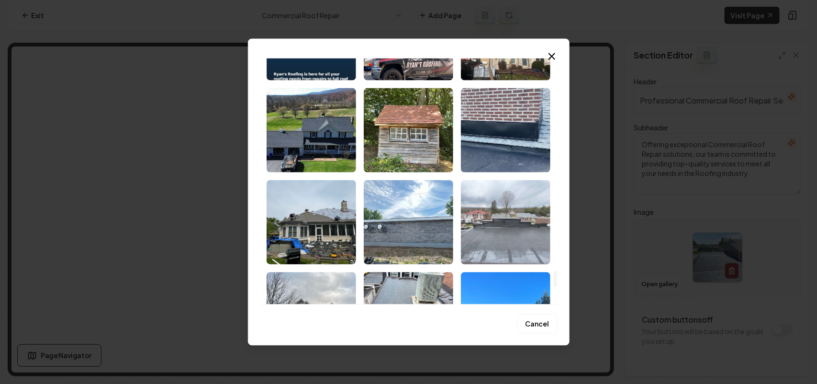
click at [487, 252] on img "Select image image_68cb11ab5c7cd75eb817ac20.jpeg" at bounding box center [506, 222] width 90 height 84
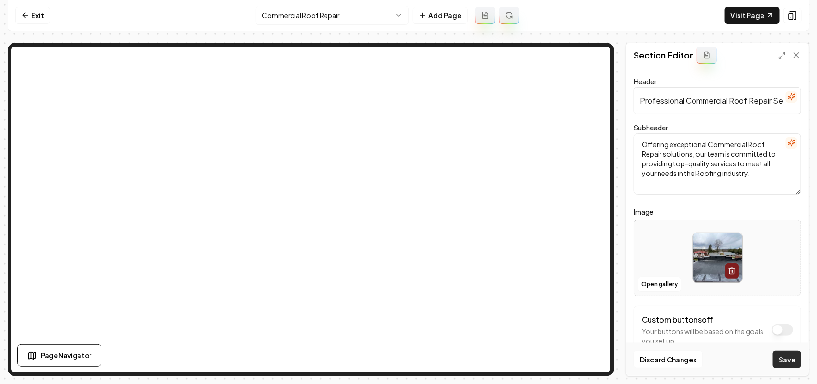
click at [789, 358] on button "Save" at bounding box center [787, 359] width 28 height 17
click at [312, 13] on html "Computer Required This feature is only available on a computer. Please switch t…" at bounding box center [408, 192] width 817 height 384
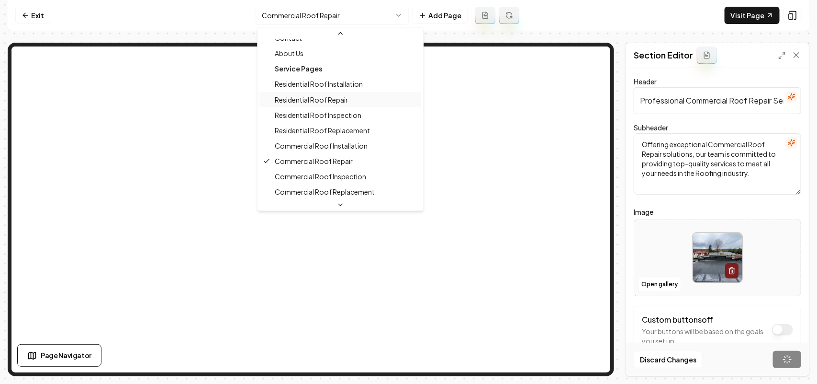
scroll to position [60, 0]
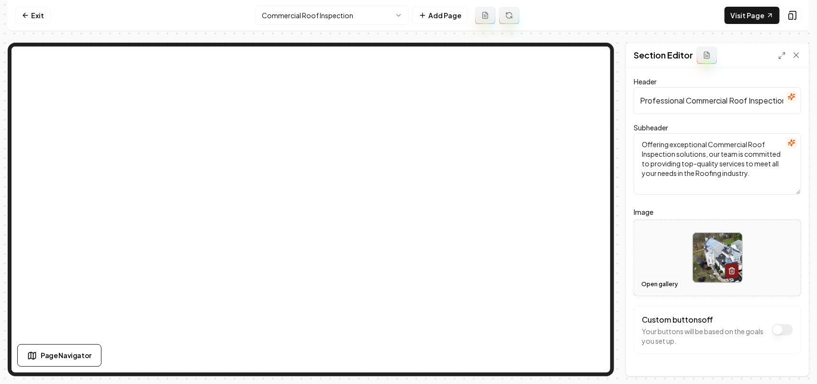
click at [654, 286] on button "Open gallery" at bounding box center [659, 283] width 43 height 15
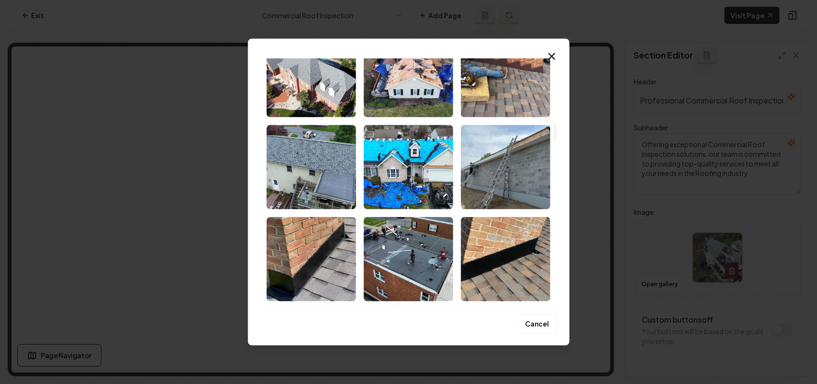
scroll to position [958, 0]
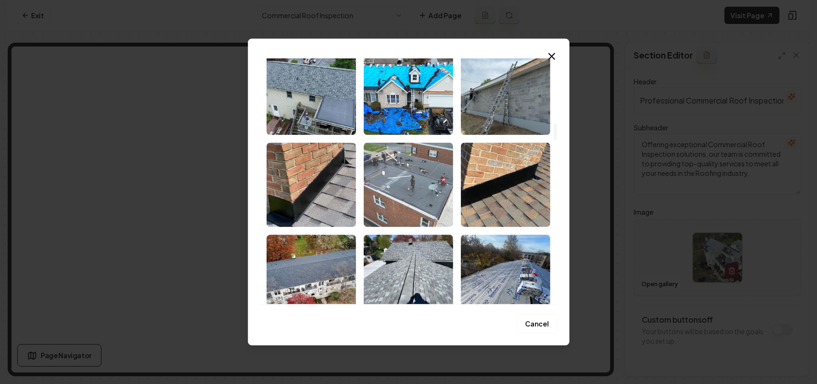
click at [367, 193] on img "Select image image_68cb11ad5c7cd75eb817c732.jpeg" at bounding box center [409, 184] width 90 height 84
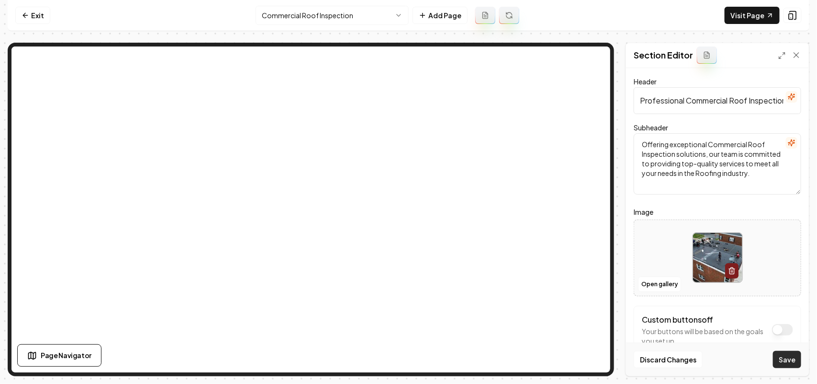
click at [791, 363] on button "Save" at bounding box center [787, 359] width 28 height 17
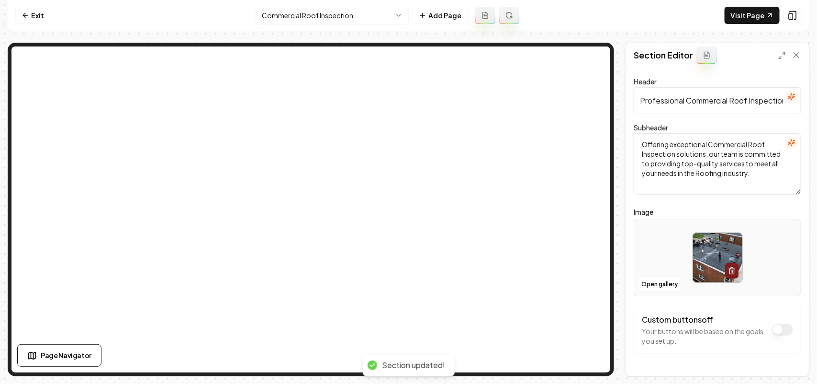
click at [296, 13] on html "Computer Required This feature is only available on a computer. Please switch t…" at bounding box center [408, 192] width 817 height 384
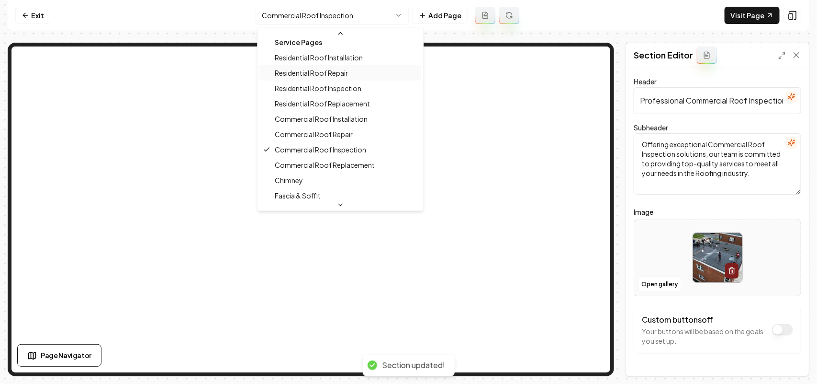
scroll to position [85, 0]
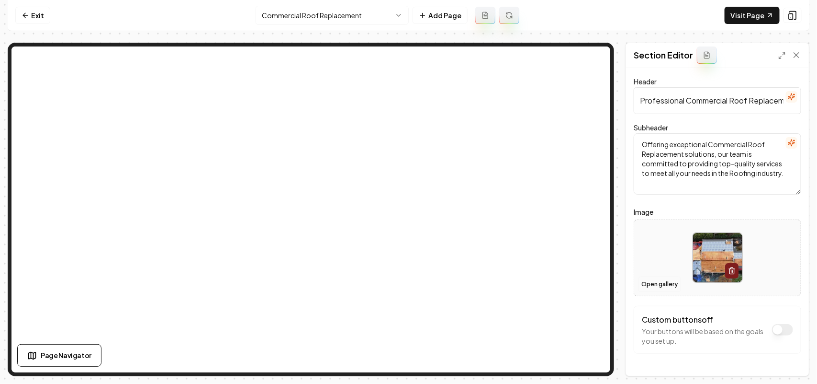
click at [664, 287] on button "Open gallery" at bounding box center [659, 283] width 43 height 15
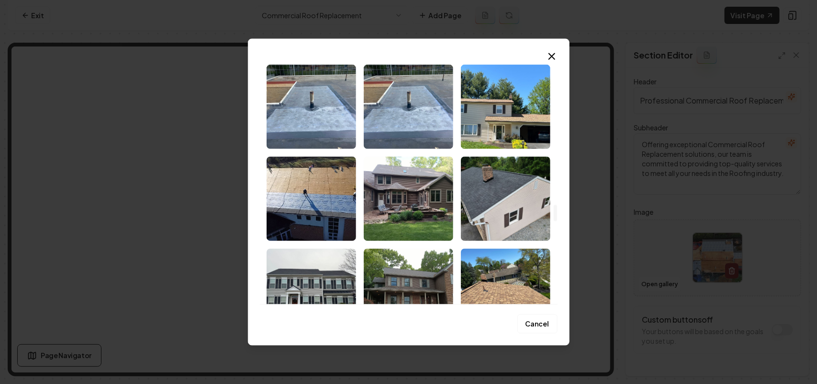
scroll to position [2155, 0]
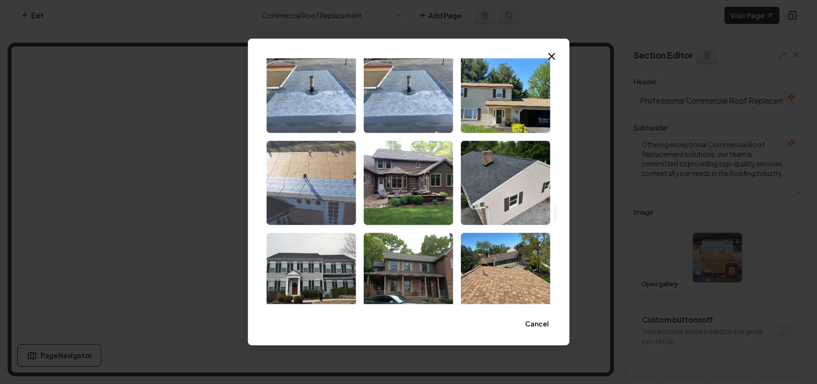
click at [301, 180] on img "Select image image_68cb11ad5c7cd75eb817beaf.jpeg" at bounding box center [312, 182] width 90 height 84
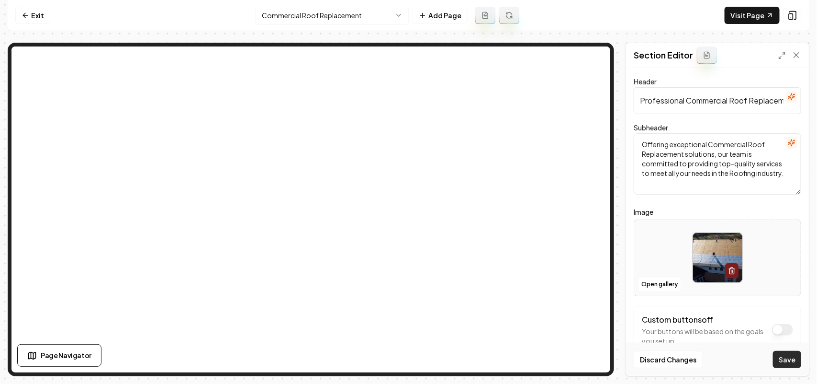
click at [779, 353] on button "Save" at bounding box center [787, 359] width 28 height 17
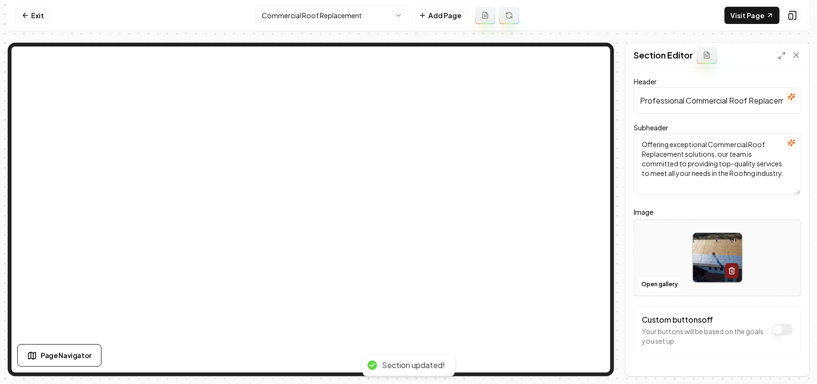
click at [301, 15] on html "Computer Required This feature is only available on a computer. Please switch t…" at bounding box center [408, 192] width 817 height 384
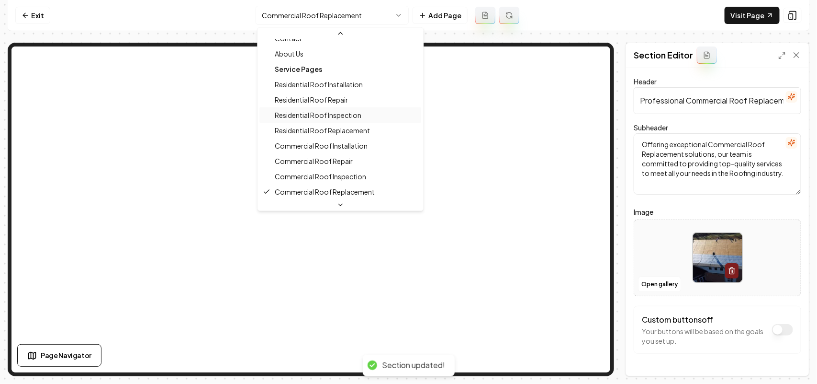
scroll to position [101, 0]
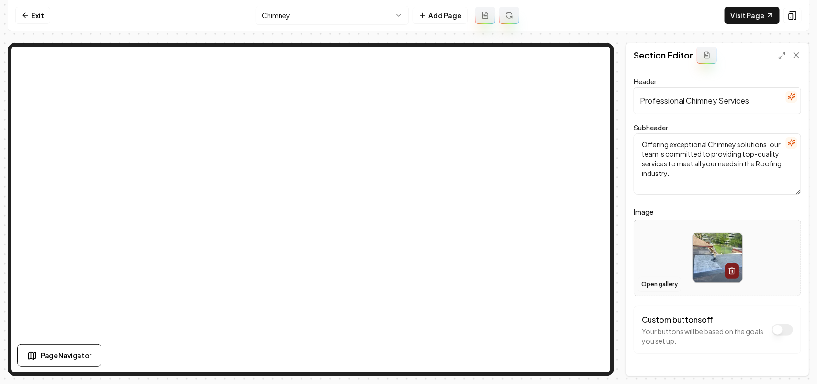
click at [664, 283] on button "Open gallery" at bounding box center [659, 283] width 43 height 15
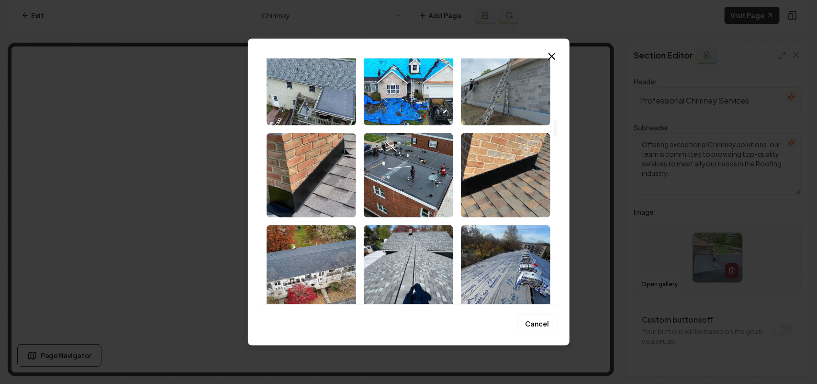
scroll to position [1018, 0]
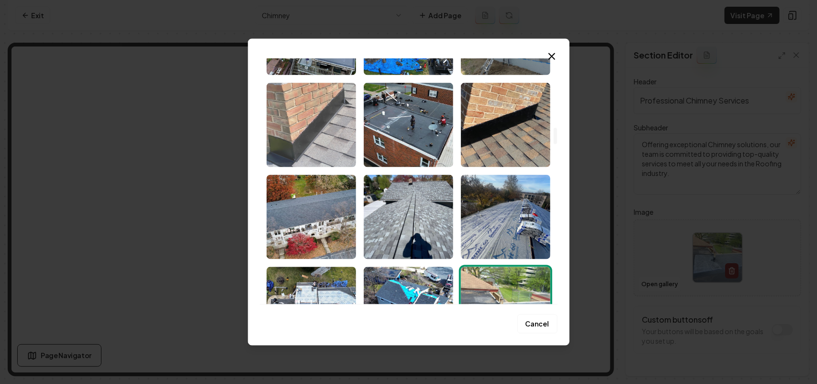
click at [332, 121] on img "Select image image_68cb11ae5c7cd75eb817d598.jpeg" at bounding box center [312, 124] width 90 height 84
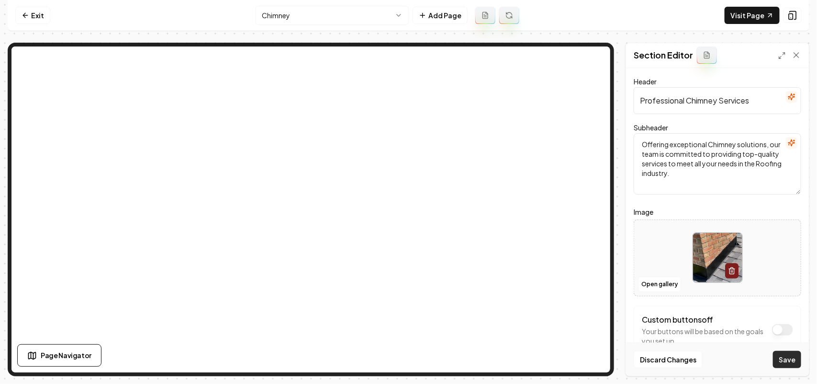
click at [779, 355] on button "Save" at bounding box center [787, 359] width 28 height 17
click at [357, 14] on html "Computer Required This feature is only available on a computer. Please switch t…" at bounding box center [408, 192] width 817 height 384
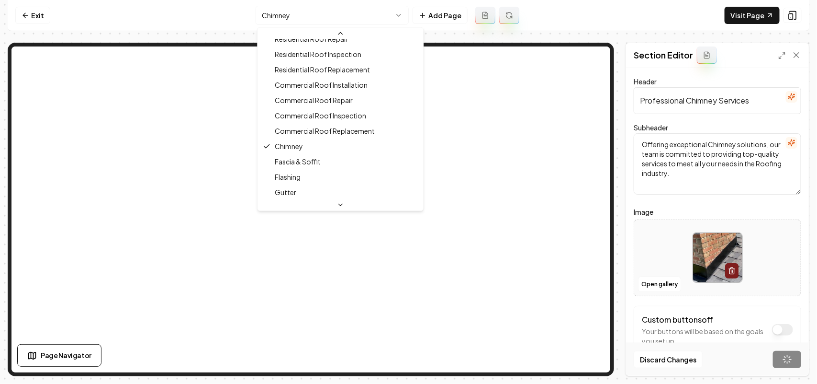
scroll to position [116, 0]
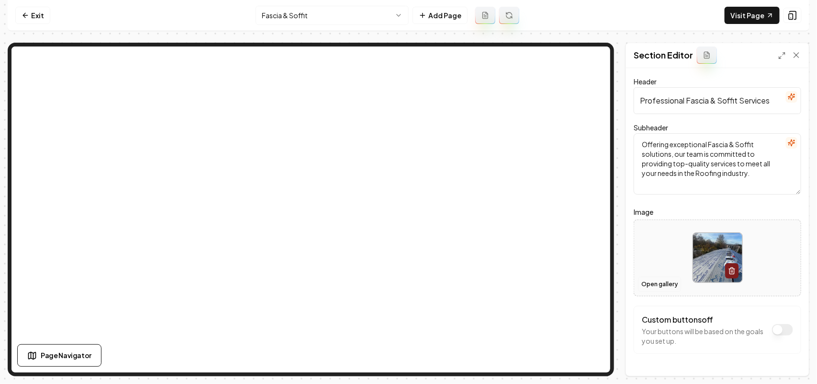
click at [664, 290] on button "Open gallery" at bounding box center [659, 283] width 43 height 15
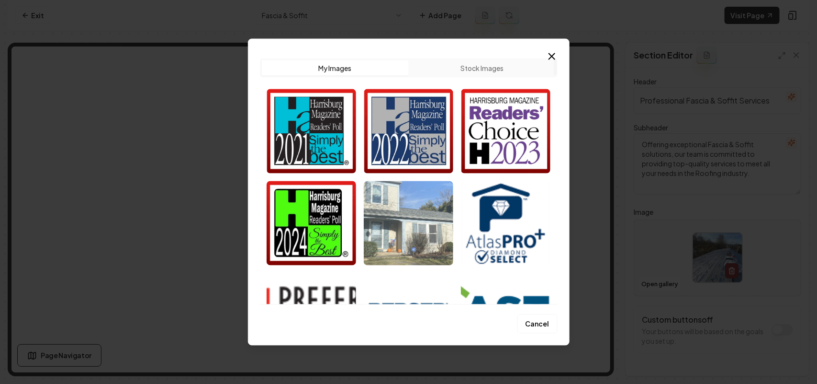
click at [418, 231] on img "Select image image_68cb16265c7cd75eb845c3e8.webp" at bounding box center [409, 223] width 90 height 84
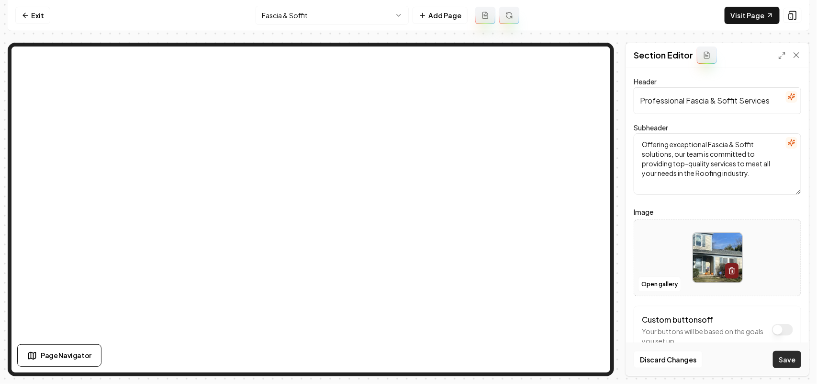
click at [792, 359] on button "Save" at bounding box center [787, 359] width 28 height 17
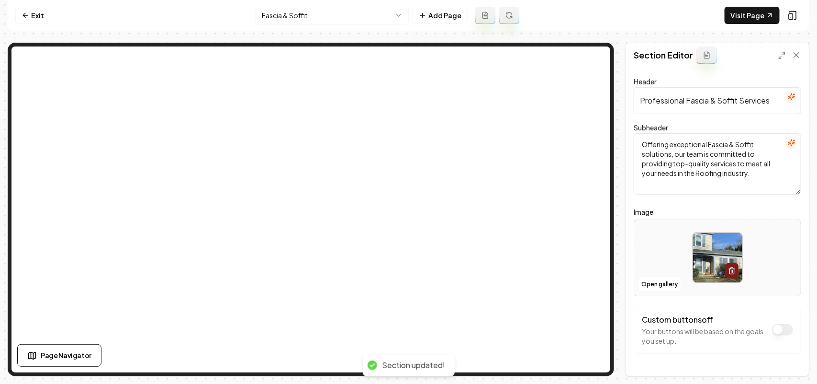
click at [338, 18] on html "Computer Required This feature is only available on a computer. Please switch t…" at bounding box center [408, 192] width 817 height 384
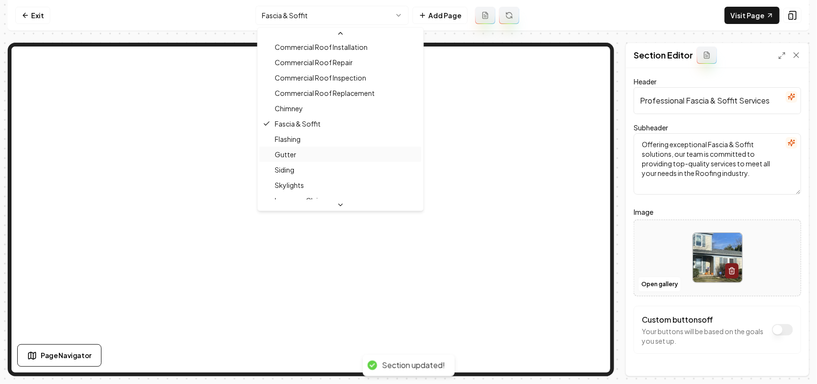
scroll to position [192, 0]
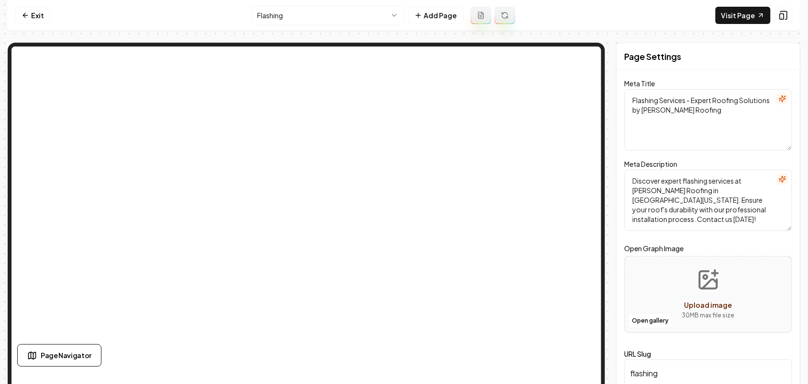
click at [655, 101] on textarea "Flashing Services - Expert Roofing Solutions by [PERSON_NAME] Roofing" at bounding box center [709, 119] width 168 height 61
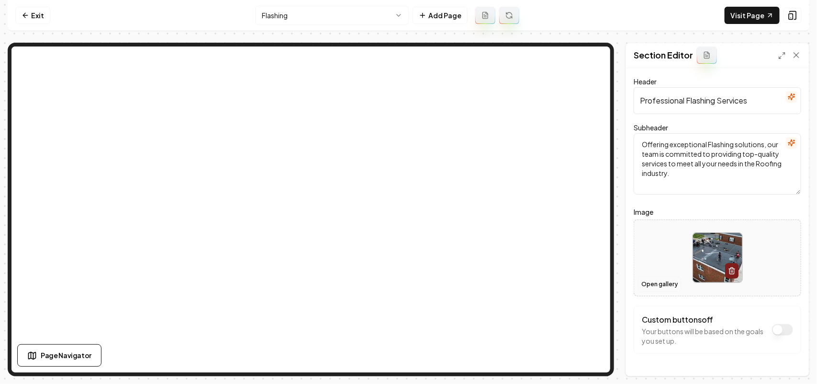
click at [647, 281] on button "Open gallery" at bounding box center [659, 283] width 43 height 15
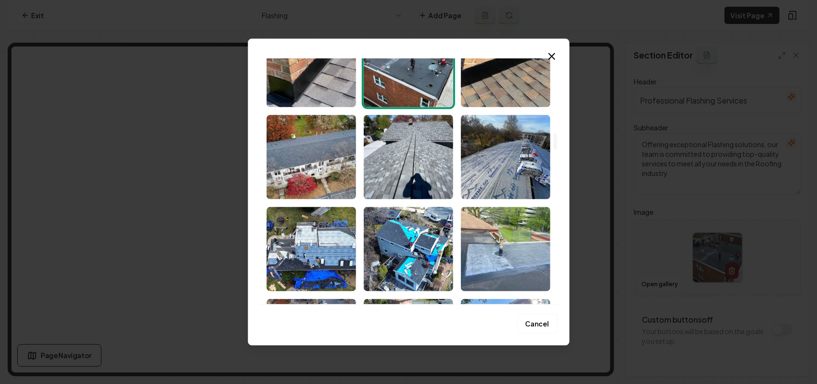
scroll to position [1197, 0]
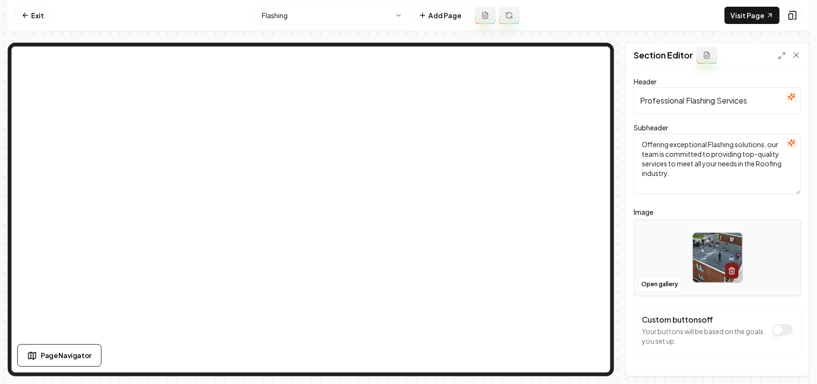
click at [338, 15] on html "Computer Required This feature is only available on a computer. Please switch t…" at bounding box center [408, 192] width 817 height 384
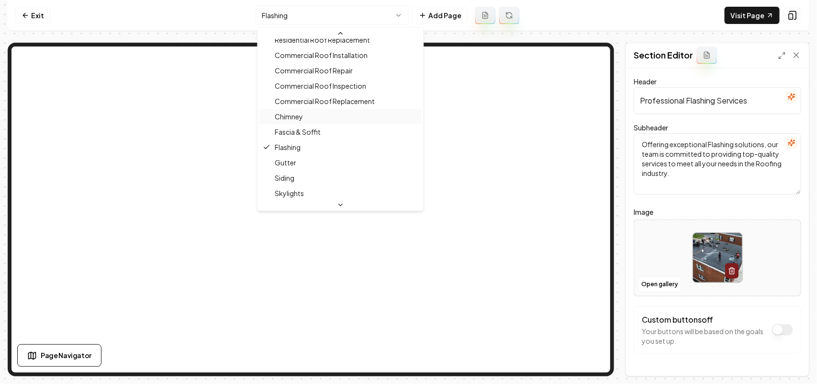
scroll to position [147, 0]
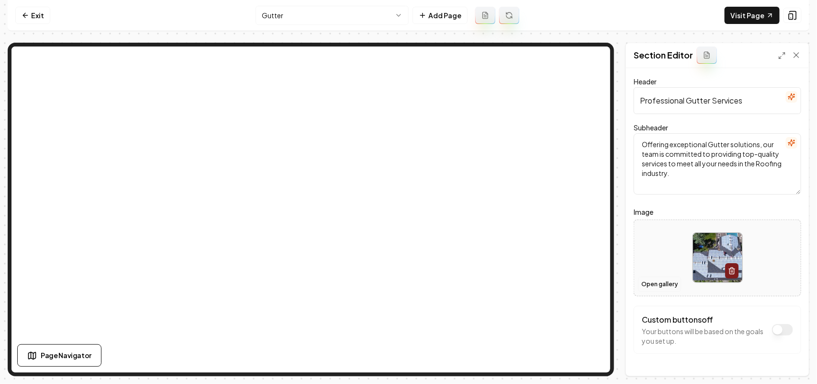
click at [649, 279] on button "Open gallery" at bounding box center [659, 283] width 43 height 15
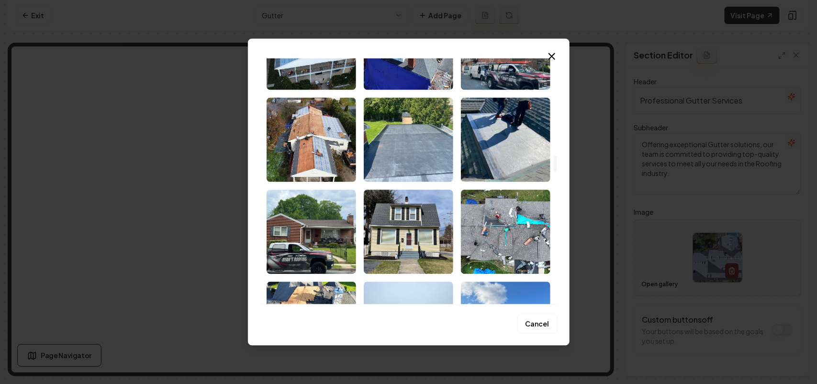
scroll to position [1437, 0]
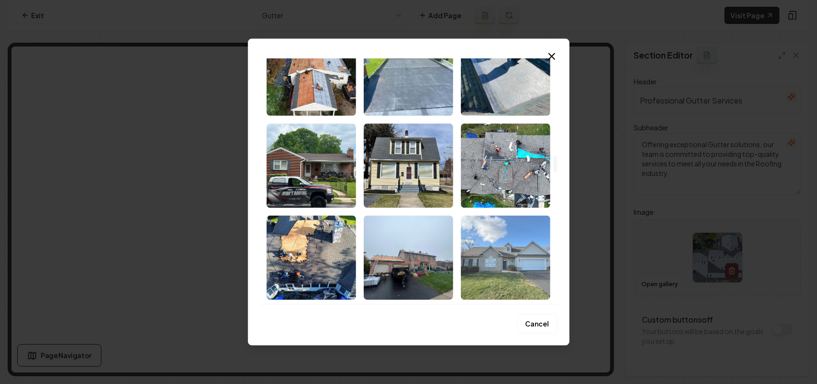
click at [516, 263] on img "Select image image_68cb11ad5c7cd75eb817c75f.jpeg" at bounding box center [506, 257] width 90 height 84
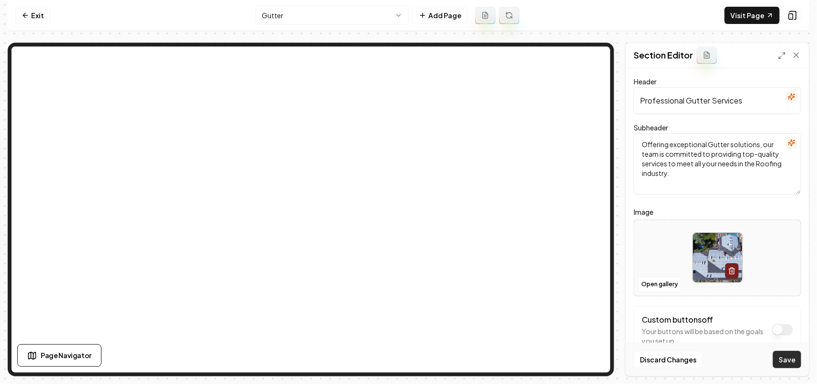
click at [784, 357] on button "Save" at bounding box center [787, 359] width 28 height 17
click at [383, 14] on html "Computer Required This feature is only available on a computer. Please switch t…" at bounding box center [408, 192] width 817 height 384
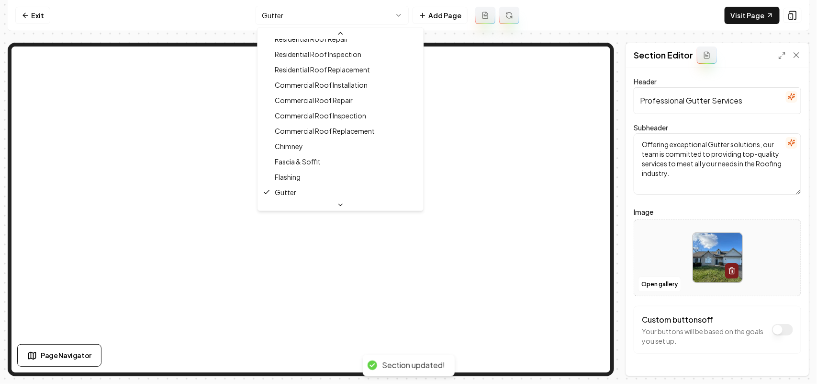
scroll to position [162, 0]
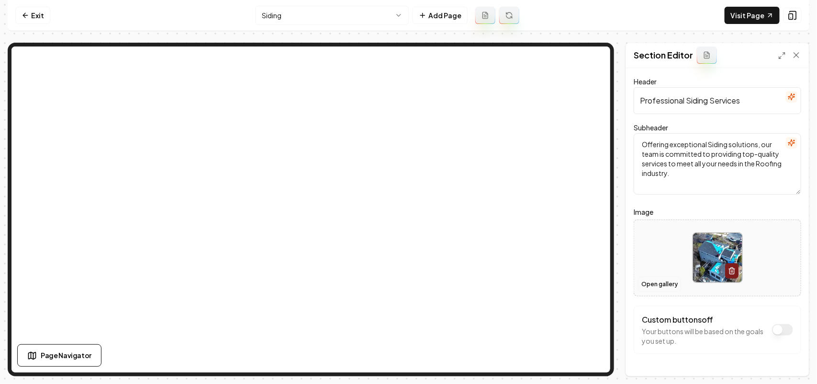
click at [643, 283] on button "Open gallery" at bounding box center [659, 283] width 43 height 15
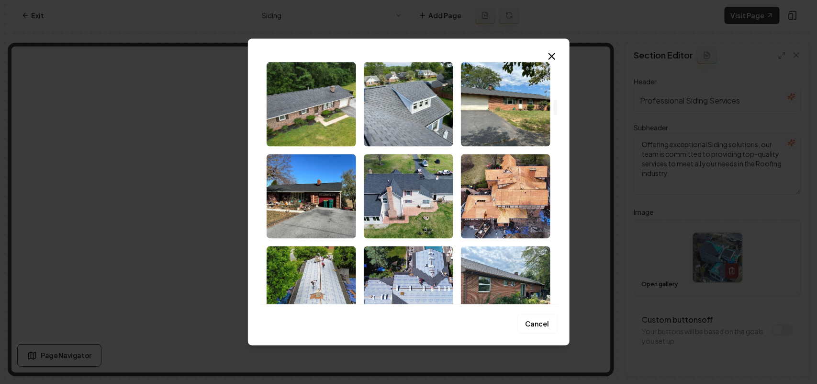
scroll to position [599, 0]
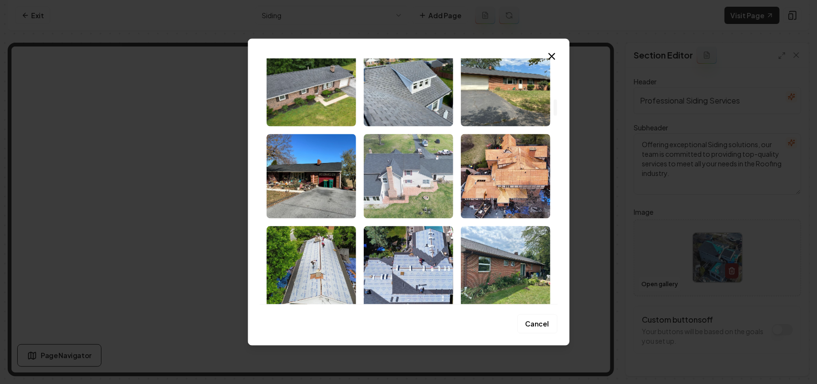
click at [444, 207] on img "Select image image_68cb11ae5c7cd75eb817d7df.jpeg" at bounding box center [409, 176] width 90 height 84
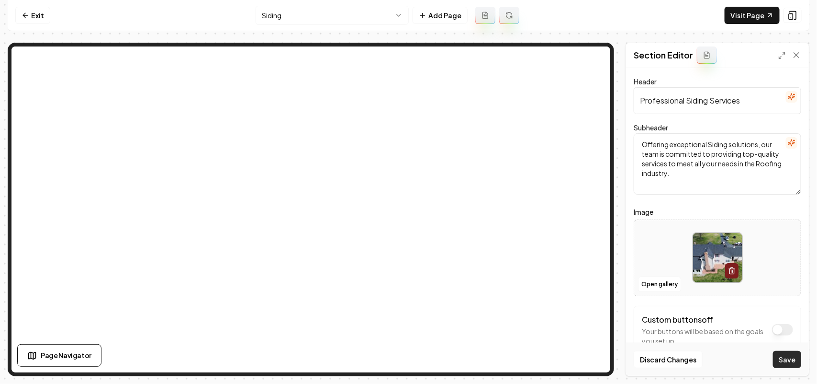
click at [781, 359] on button "Save" at bounding box center [787, 359] width 28 height 17
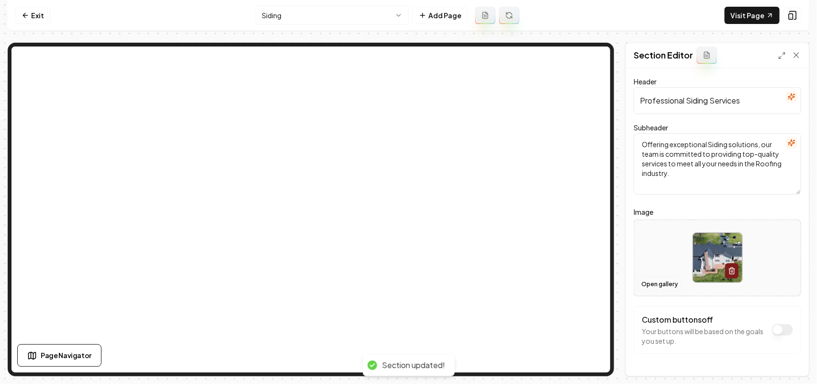
click at [670, 278] on button "Open gallery" at bounding box center [659, 283] width 43 height 15
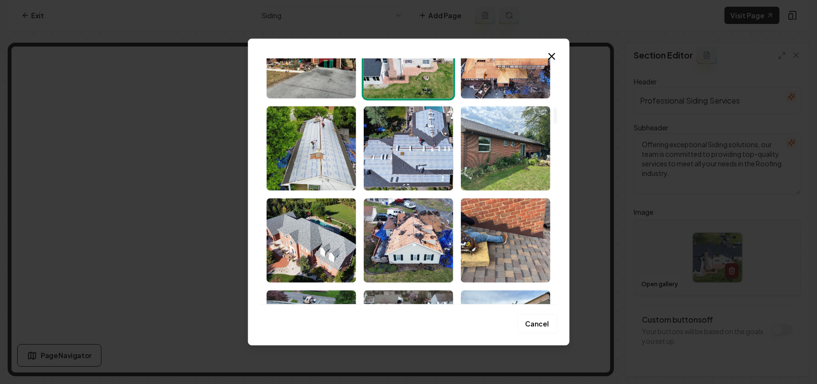
scroll to position [419, 0]
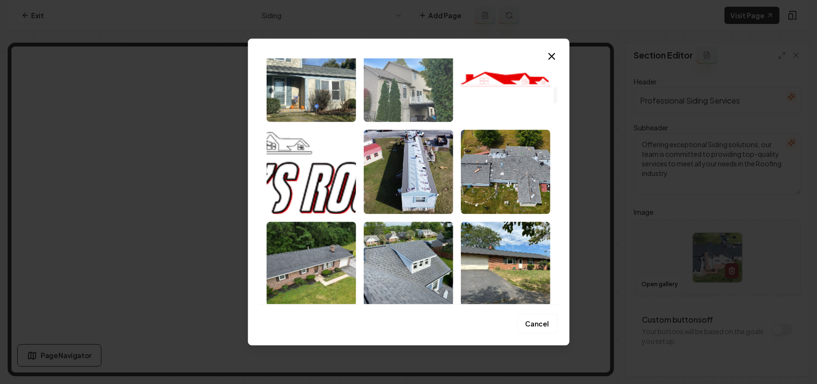
click at [400, 97] on img "Select image image_68cb15605c7cd75eb83a399e.webp" at bounding box center [409, 79] width 90 height 84
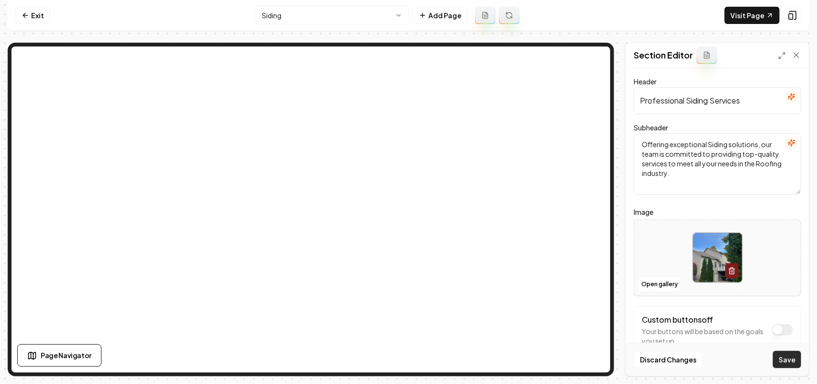
click at [794, 358] on button "Save" at bounding box center [787, 359] width 28 height 17
click at [363, 17] on html "Computer Required This feature is only available on a computer. Please switch t…" at bounding box center [408, 192] width 817 height 384
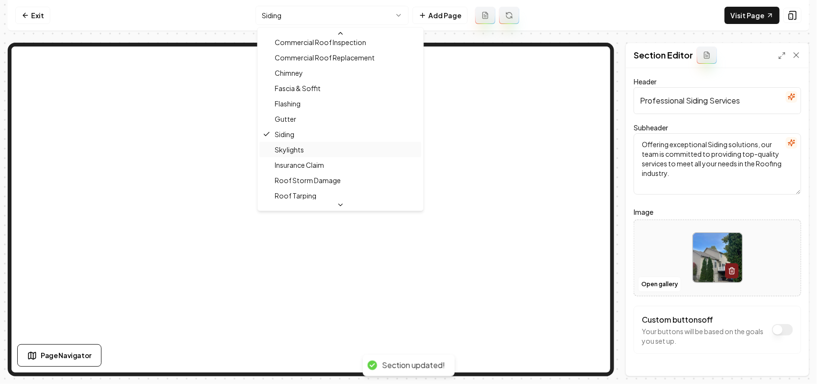
scroll to position [178, 0]
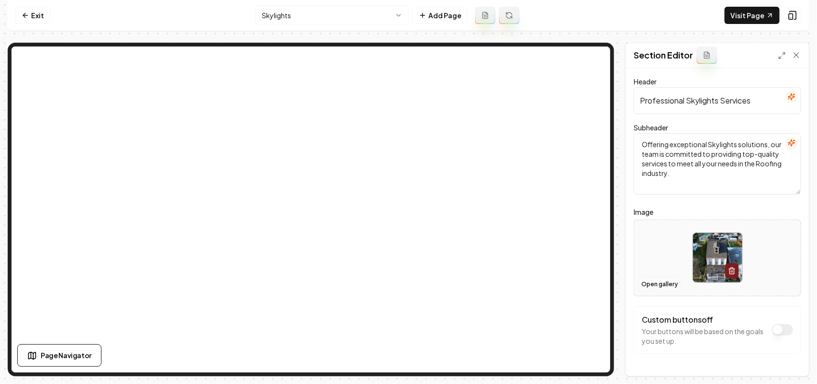
click at [659, 286] on button "Open gallery" at bounding box center [659, 283] width 43 height 15
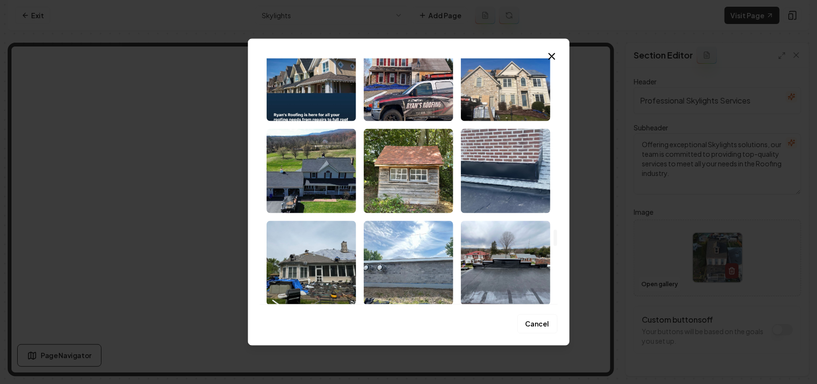
scroll to position [3366, 0]
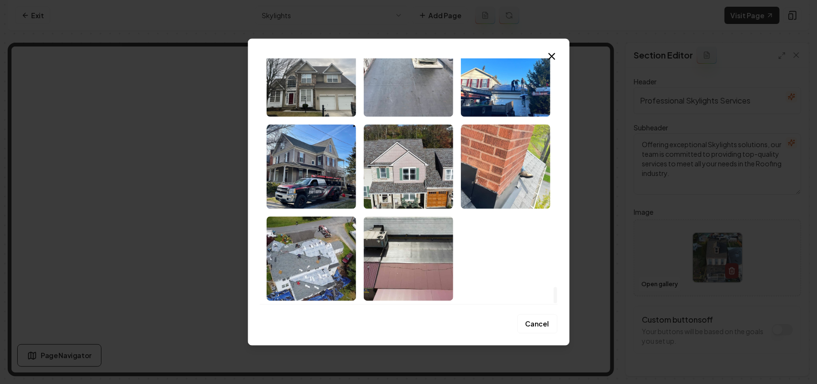
drag, startPoint x: 555, startPoint y: 70, endPoint x: 576, endPoint y: 343, distance: 273.3
click at [558, 304] on div at bounding box center [555, 181] width 5 height 246
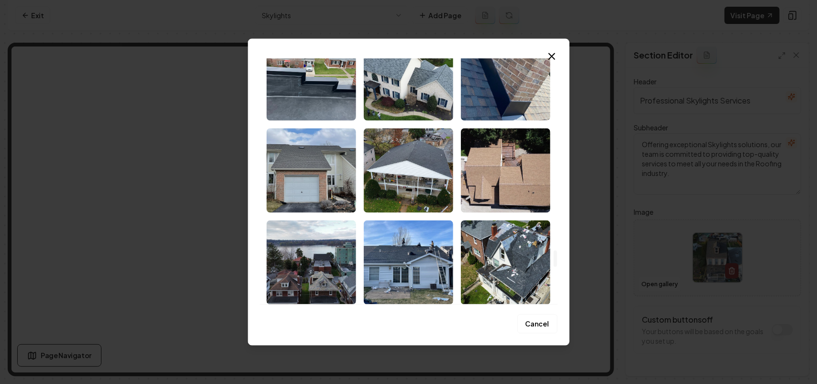
scroll to position [2828, 0]
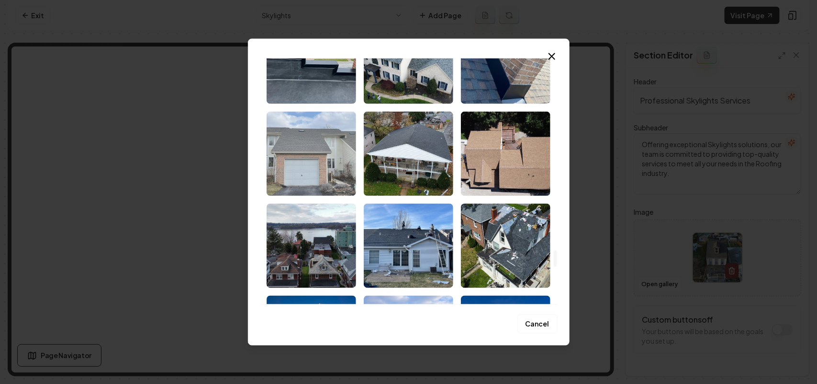
click at [324, 128] on img "Select image image_68cb11ac5c7cd75eb817afff.jpeg" at bounding box center [312, 153] width 90 height 84
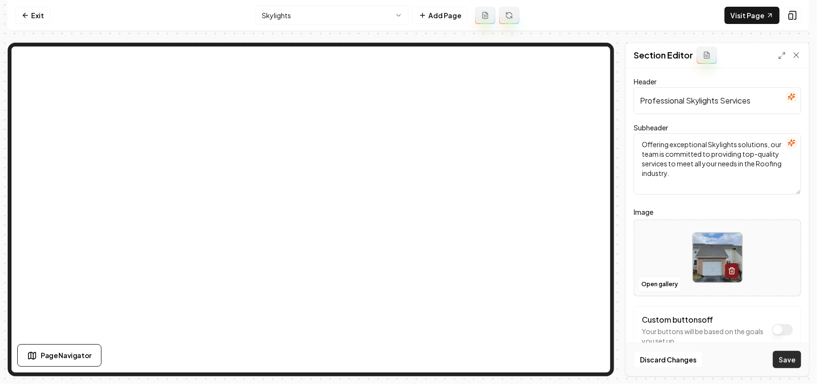
click at [787, 365] on button "Save" at bounding box center [787, 359] width 28 height 17
click at [329, 19] on html "Computer Required This feature is only available on a computer. Please switch t…" at bounding box center [408, 192] width 817 height 384
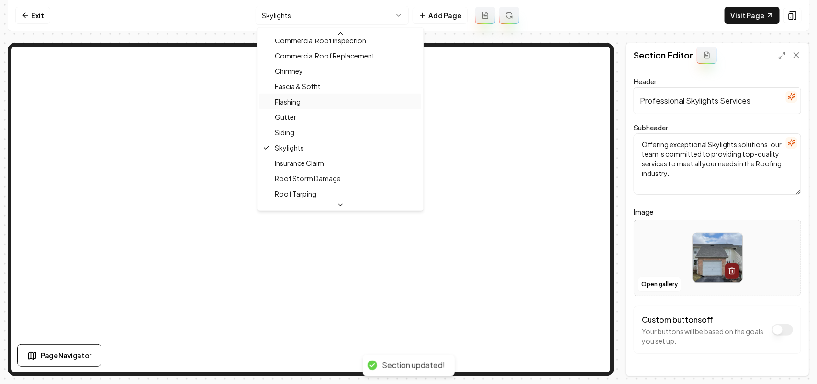
scroll to position [193, 0]
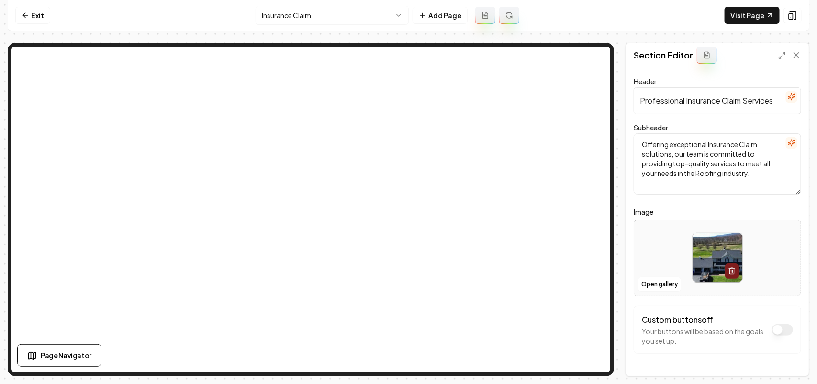
click at [340, 6] on html "Computer Required This feature is only available on a computer. Please switch t…" at bounding box center [408, 192] width 817 height 384
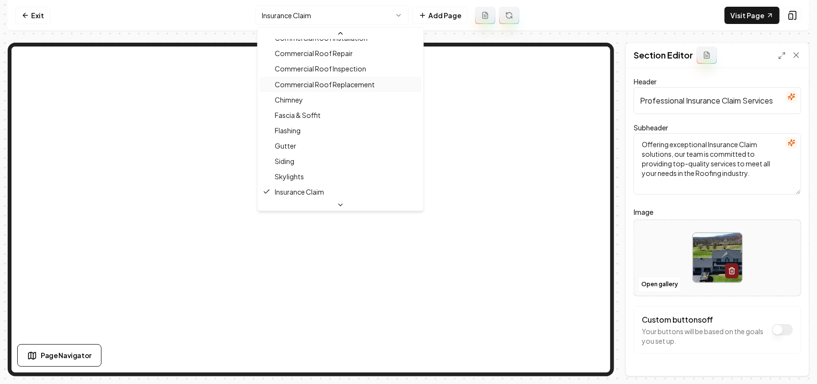
scroll to position [268, 0]
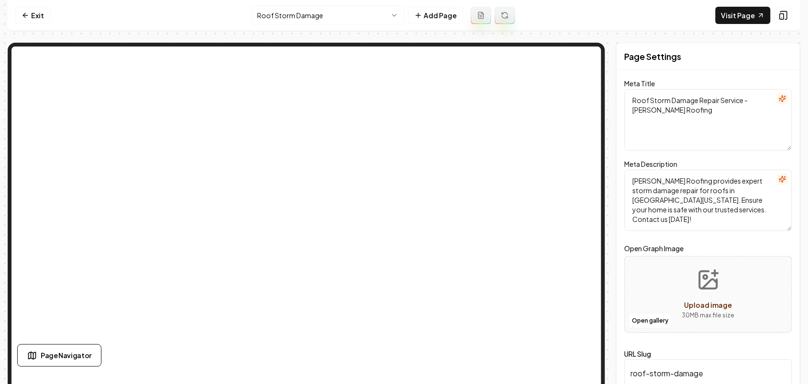
click at [341, 20] on html "Computer Required This feature is only available on a computer. Please switch t…" at bounding box center [404, 192] width 808 height 384
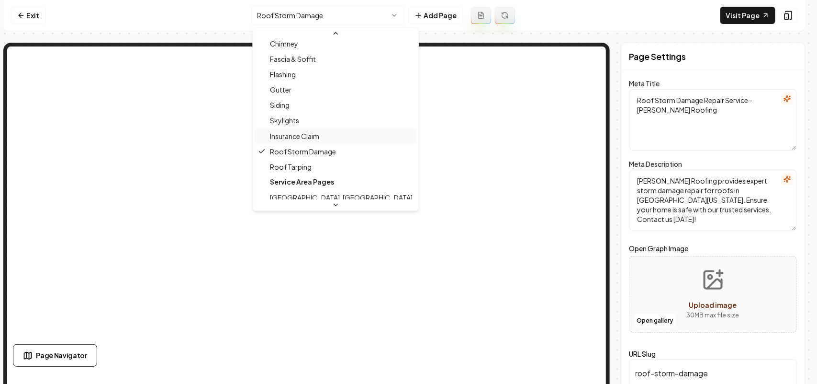
scroll to position [224, 0]
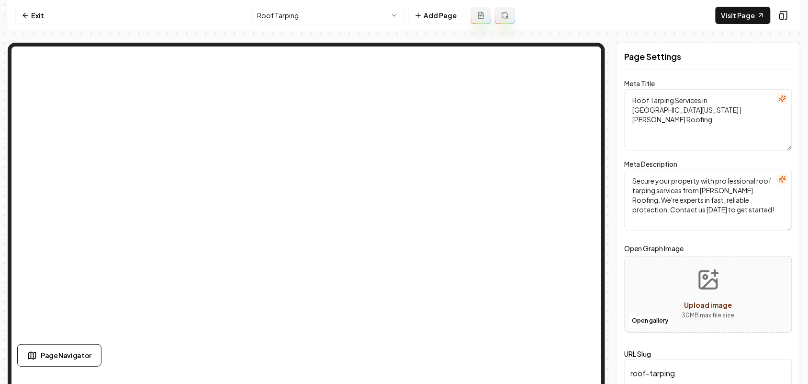
click at [669, 101] on textarea "Roof Tarping Services in Southern Pennsylvania | Ryan's Roofing" at bounding box center [709, 119] width 168 height 61
drag, startPoint x: 677, startPoint y: 101, endPoint x: 633, endPoint y: 96, distance: 43.8
click at [633, 96] on textarea "Roof Tarping Services in Southern Pennsylvania | Ryan's Roofing" at bounding box center [709, 119] width 168 height 61
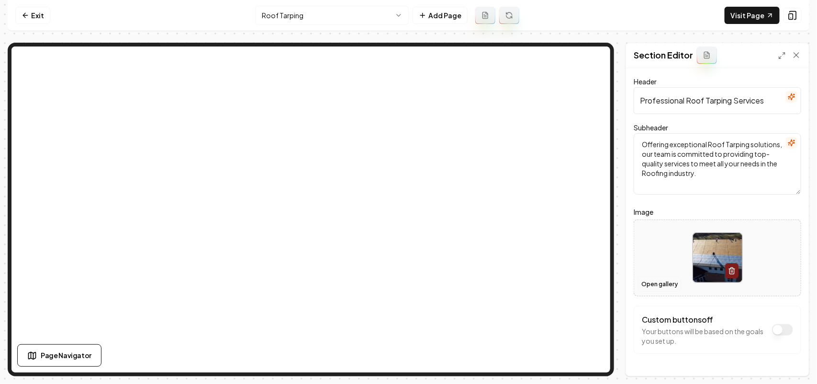
click at [656, 283] on button "Open gallery" at bounding box center [659, 283] width 43 height 15
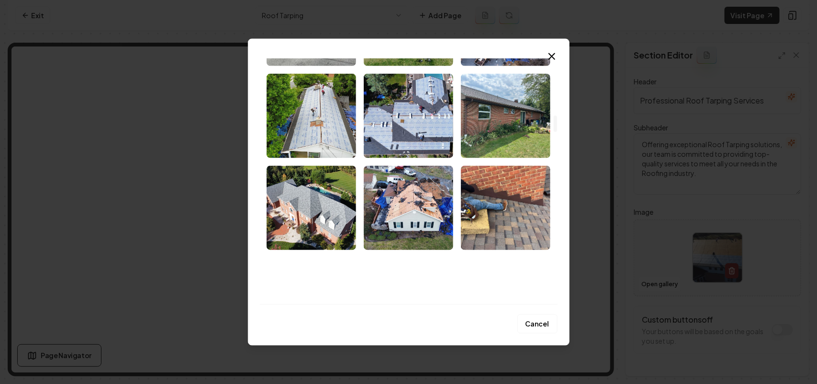
scroll to position [838, 0]
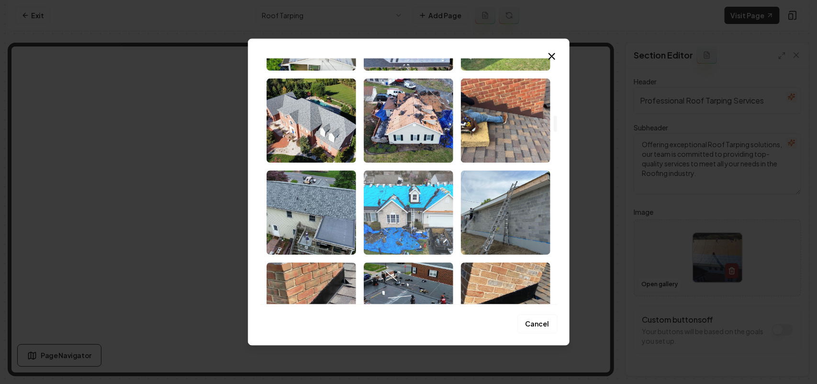
click at [420, 214] on img "Select image image_68cb11ad5c7cd75eb817c872.jpeg" at bounding box center [409, 212] width 90 height 84
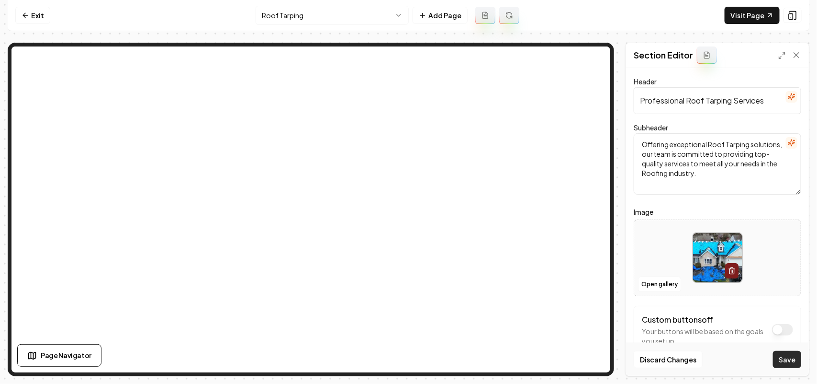
click at [793, 353] on button "Save" at bounding box center [787, 359] width 28 height 17
click at [345, 14] on html "Computer Required This feature is only available on a computer. Please switch t…" at bounding box center [408, 192] width 817 height 384
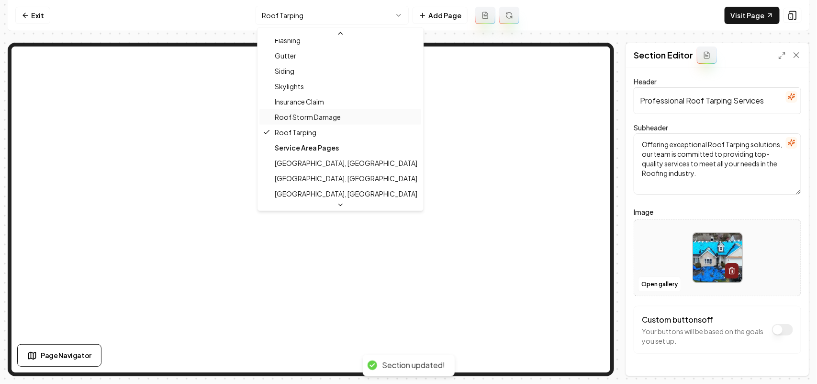
scroll to position [0, 0]
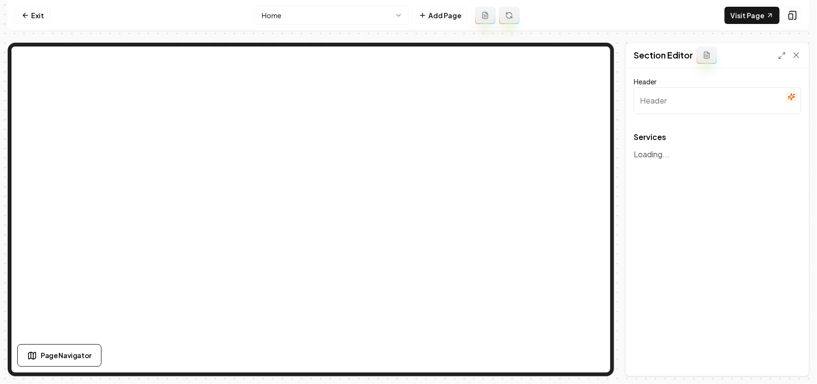
type input "Our Premier Roofing Services"
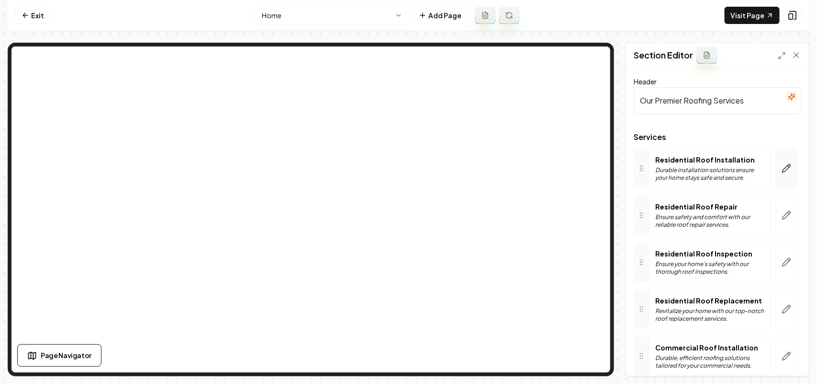
click at [779, 181] on button "button" at bounding box center [787, 167] width 22 height 39
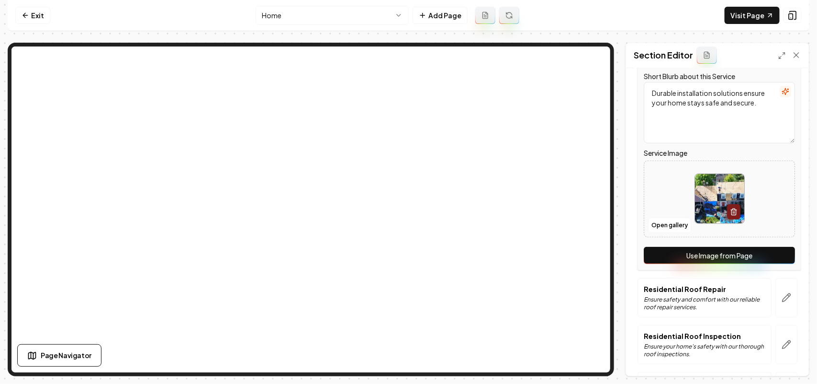
scroll to position [239, 0]
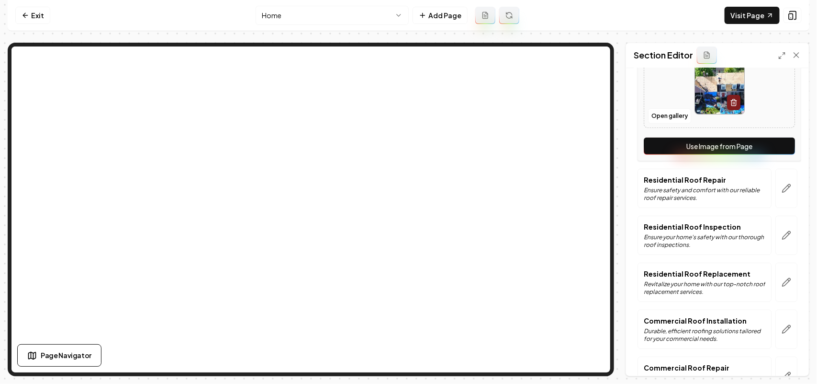
click at [782, 147] on button "Use Image from Page" at bounding box center [719, 145] width 151 height 17
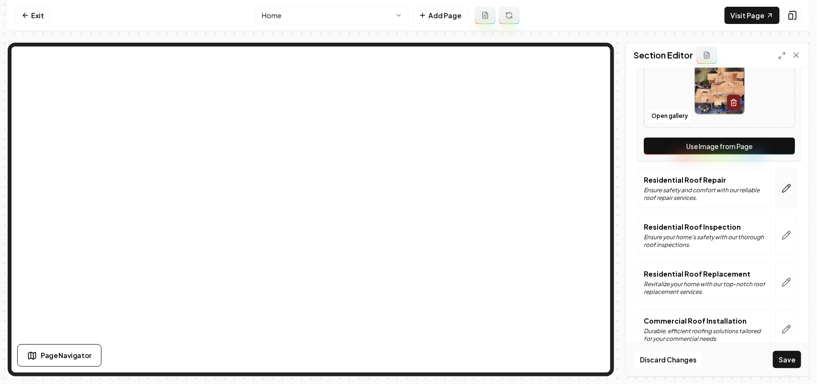
click at [781, 182] on button "button" at bounding box center [787, 188] width 22 height 39
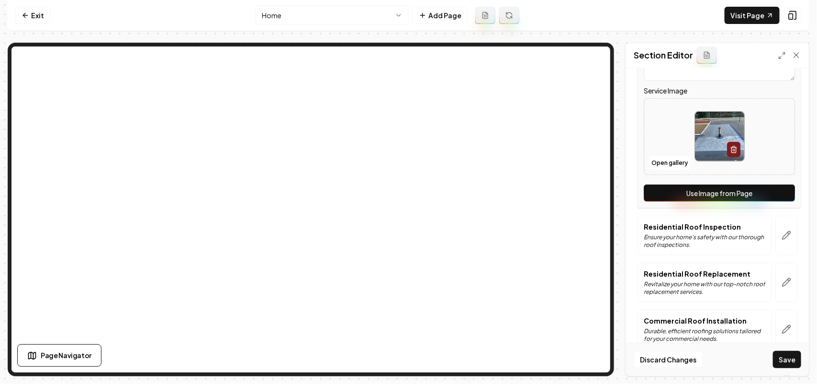
click at [779, 193] on button "Use Image from Page" at bounding box center [719, 192] width 151 height 17
click at [777, 229] on button "button" at bounding box center [787, 234] width 22 height 39
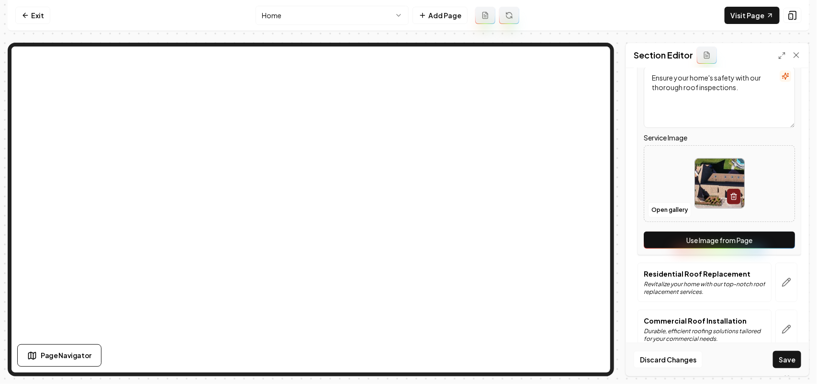
click at [773, 241] on button "Use Image from Page" at bounding box center [719, 239] width 151 height 17
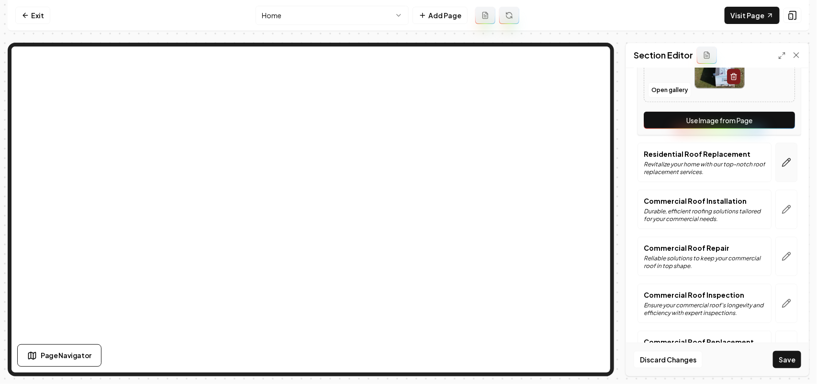
click at [777, 175] on button "button" at bounding box center [787, 162] width 22 height 39
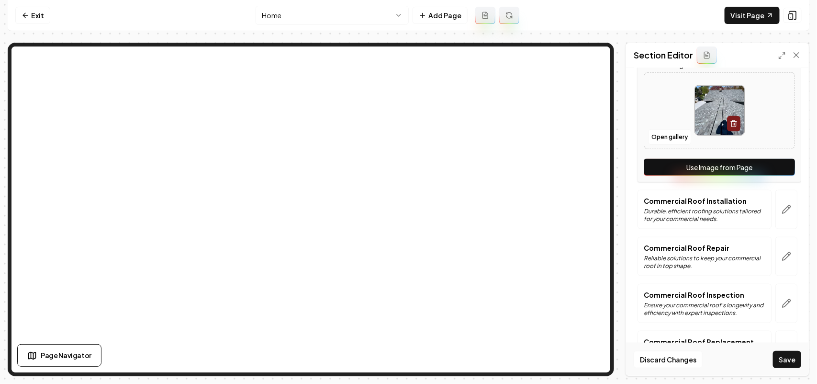
click at [777, 175] on button "Use Image from Page" at bounding box center [719, 167] width 151 height 17
click at [782, 214] on icon "button" at bounding box center [787, 209] width 10 height 10
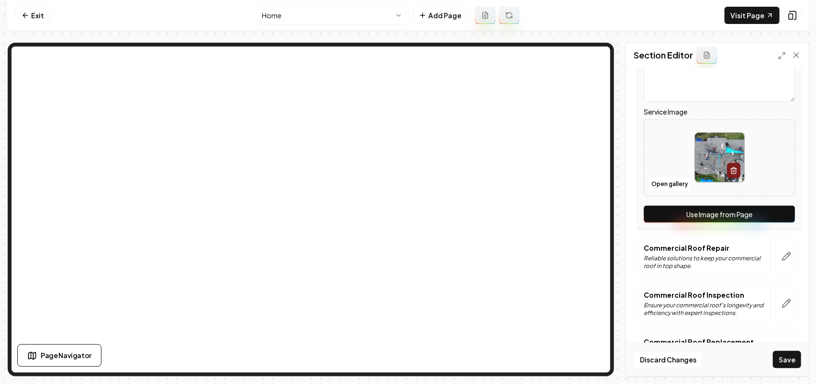
click at [778, 215] on button "Use Image from Page" at bounding box center [719, 213] width 151 height 17
click at [782, 257] on icon "button" at bounding box center [787, 256] width 10 height 10
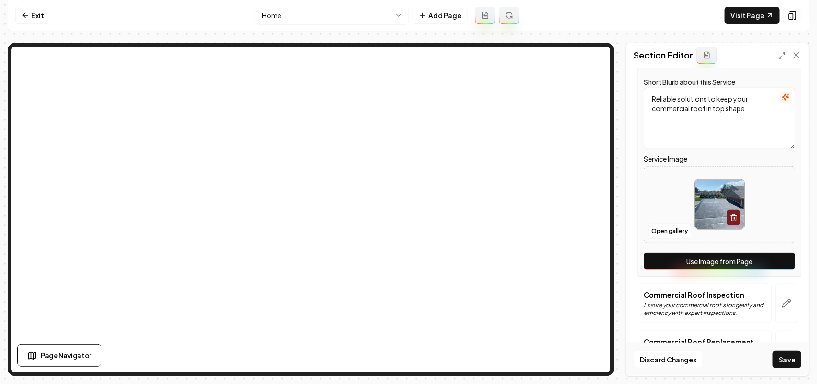
click at [777, 259] on button "Use Image from Page" at bounding box center [719, 260] width 151 height 17
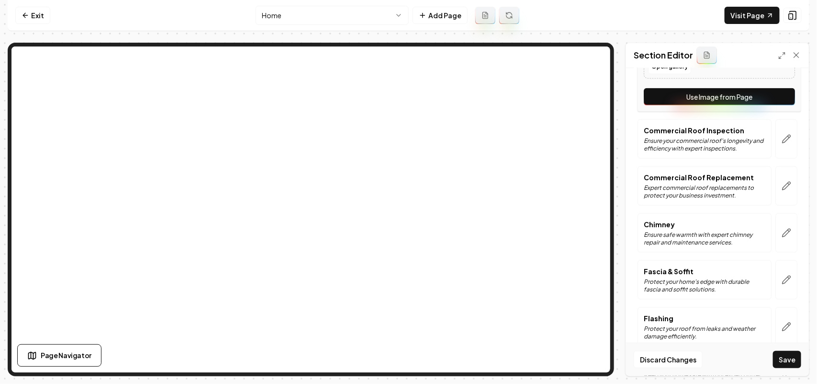
scroll to position [539, 0]
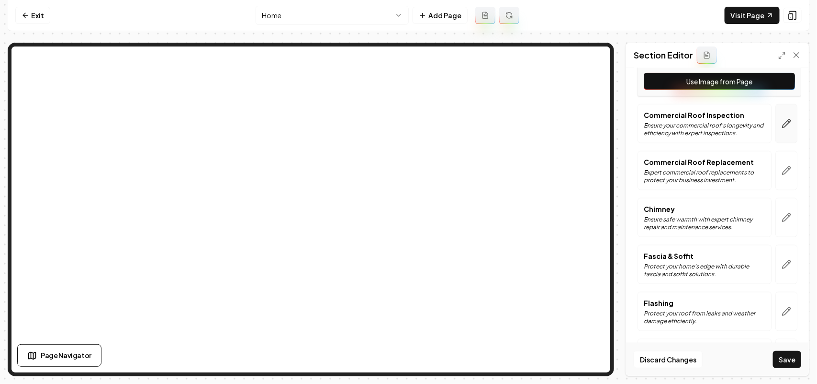
click at [777, 130] on button "button" at bounding box center [787, 123] width 22 height 39
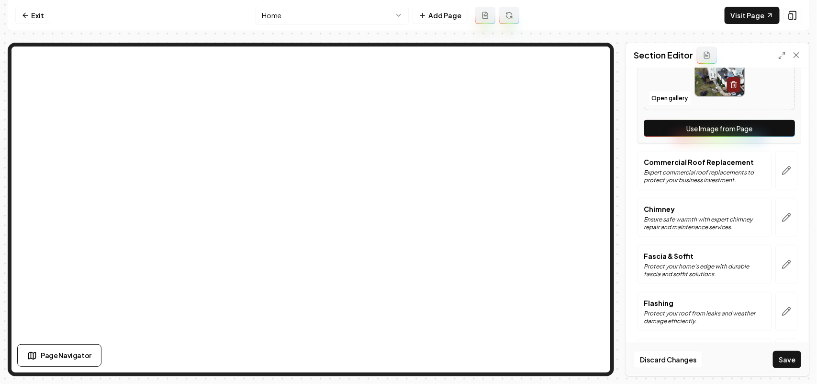
click at [777, 132] on button "Use Image from Page" at bounding box center [719, 128] width 151 height 17
click at [782, 177] on button "button" at bounding box center [787, 170] width 22 height 39
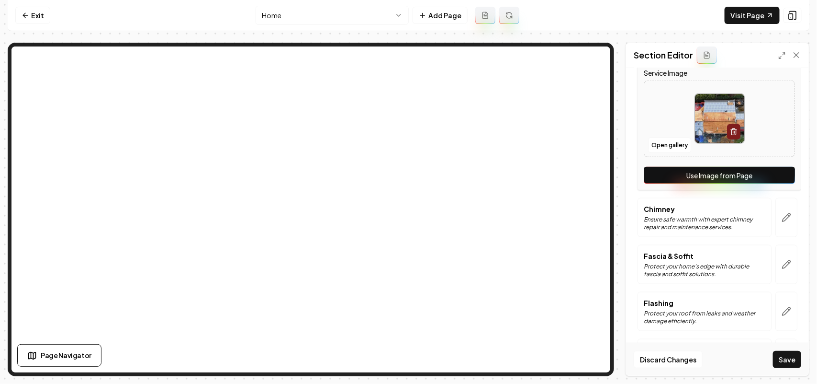
click at [782, 177] on button "Use Image from Page" at bounding box center [719, 175] width 151 height 17
click at [779, 212] on button "button" at bounding box center [787, 217] width 22 height 39
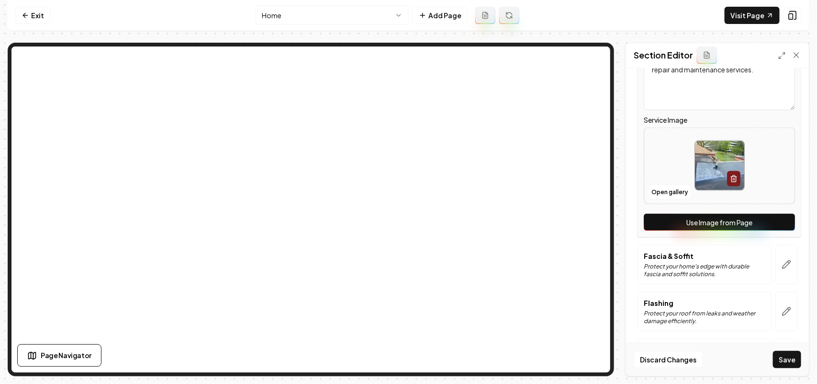
click at [779, 227] on button "Use Image from Page" at bounding box center [719, 222] width 151 height 17
click at [778, 254] on button "button" at bounding box center [787, 264] width 22 height 39
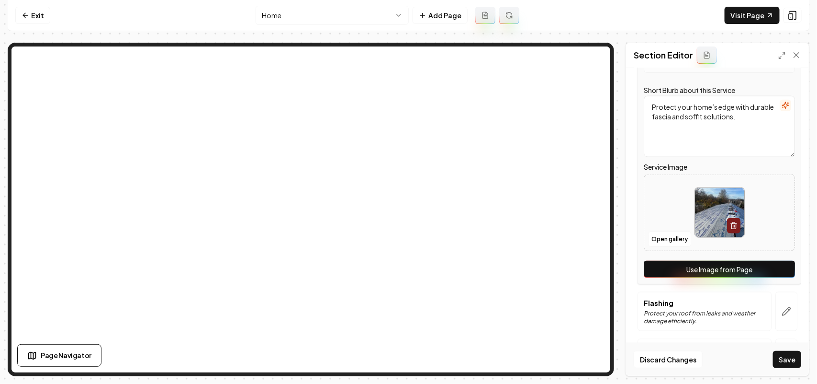
click at [777, 261] on div "Service Name Fascia & Soffit Short Blurb about this Service Protect your home’s…" at bounding box center [720, 158] width 164 height 252
click at [777, 272] on button "Use Image from Page" at bounding box center [719, 269] width 151 height 17
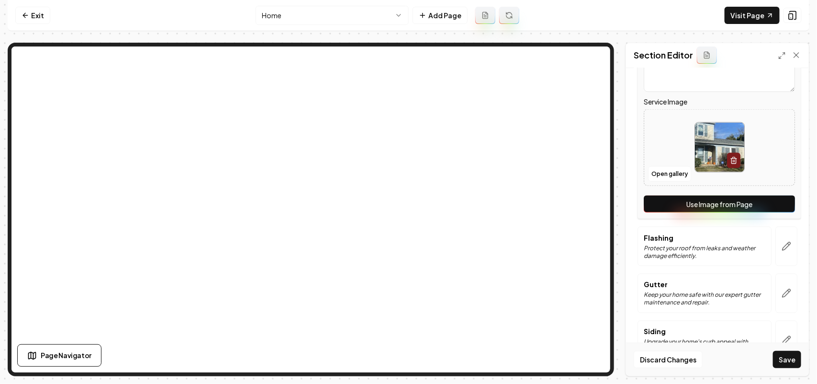
scroll to position [658, 0]
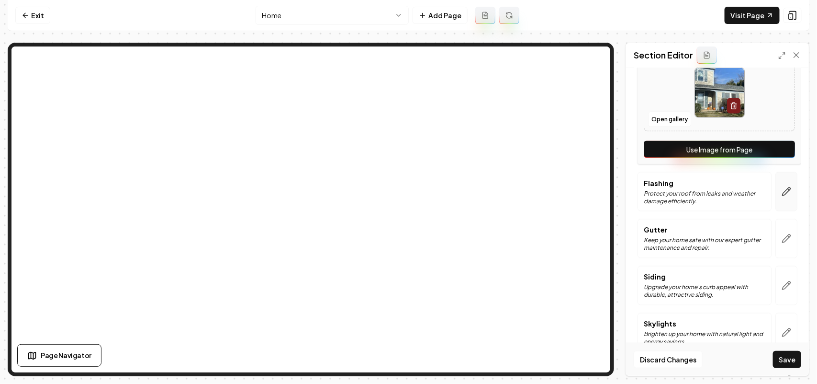
click at [781, 199] on button "button" at bounding box center [787, 191] width 22 height 39
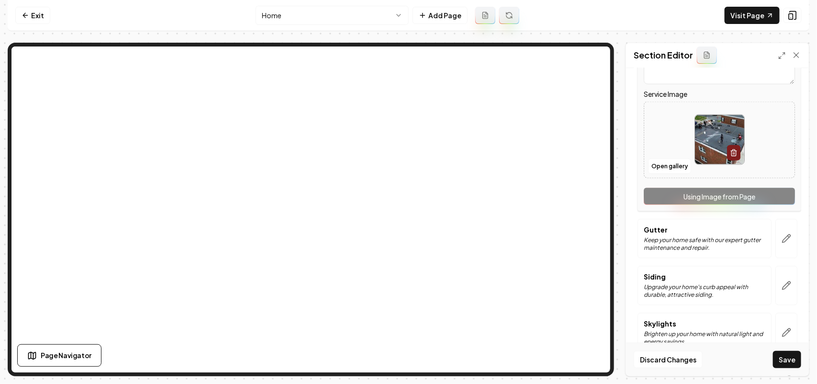
click at [781, 199] on div "Service Name Flashing Short Blurb about this Service Protect your roof from lea…" at bounding box center [720, 85] width 164 height 252
click at [782, 243] on icon "button" at bounding box center [787, 239] width 10 height 10
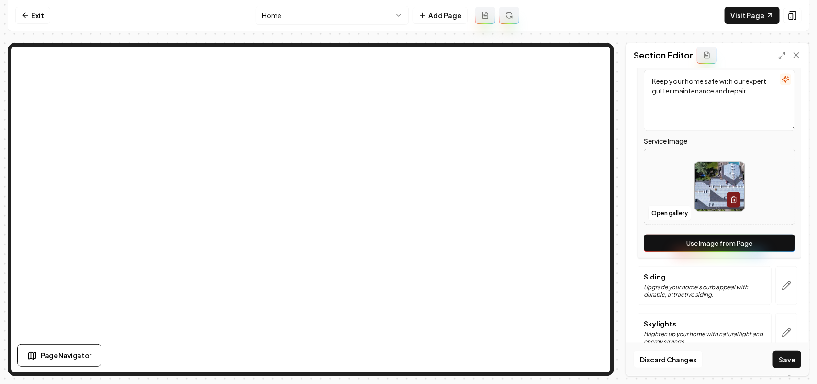
click at [780, 247] on button "Use Image from Page" at bounding box center [719, 243] width 151 height 17
click at [777, 277] on button "button" at bounding box center [787, 285] width 22 height 39
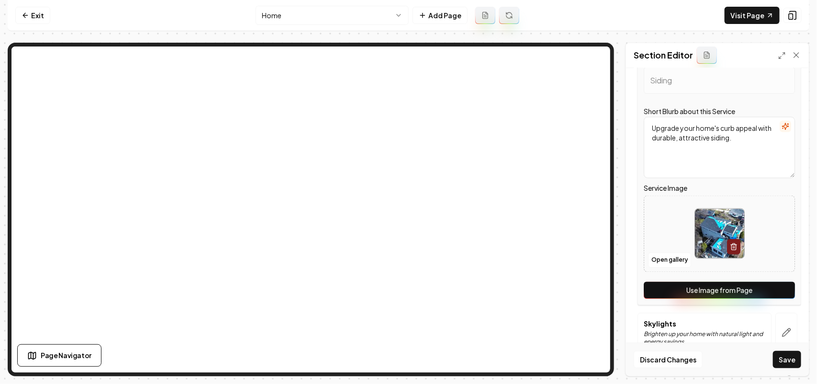
click at [777, 286] on button "Use Image from Page" at bounding box center [719, 290] width 151 height 17
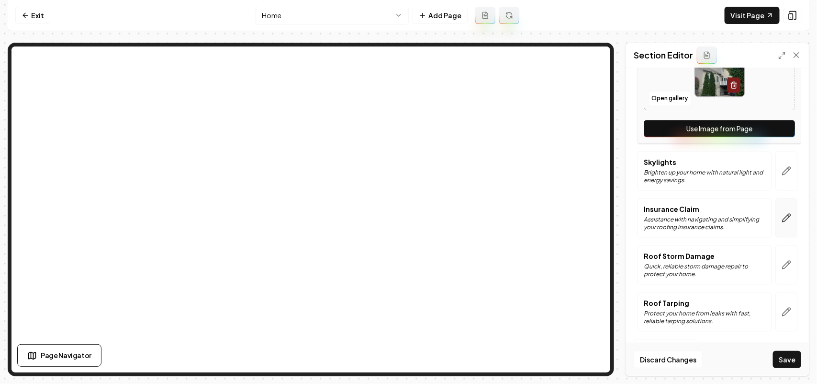
scroll to position [823, 0]
click at [783, 170] on icon "button" at bounding box center [787, 171] width 8 height 8
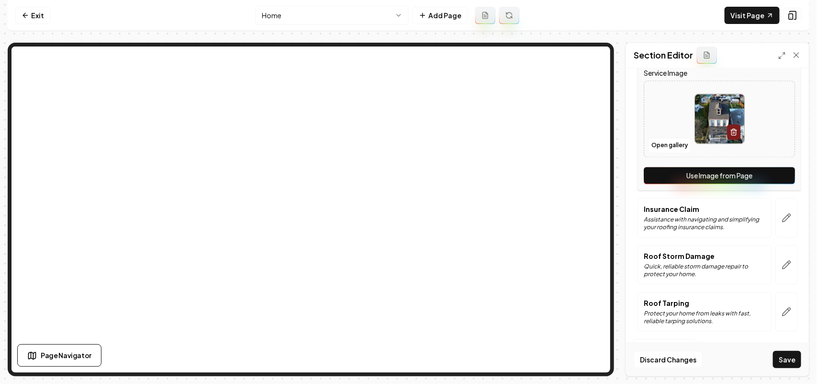
click at [779, 176] on button "Use Image from Page" at bounding box center [719, 175] width 151 height 17
click at [782, 217] on icon "button" at bounding box center [787, 218] width 10 height 10
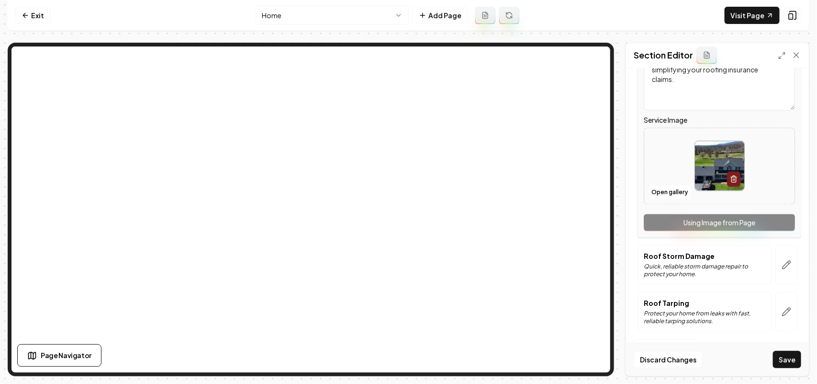
click at [781, 227] on div "Service Name Insurance Claim Short Blurb about this Service Assistance with nav…" at bounding box center [720, 112] width 164 height 252
click at [783, 267] on icon "button" at bounding box center [787, 265] width 8 height 8
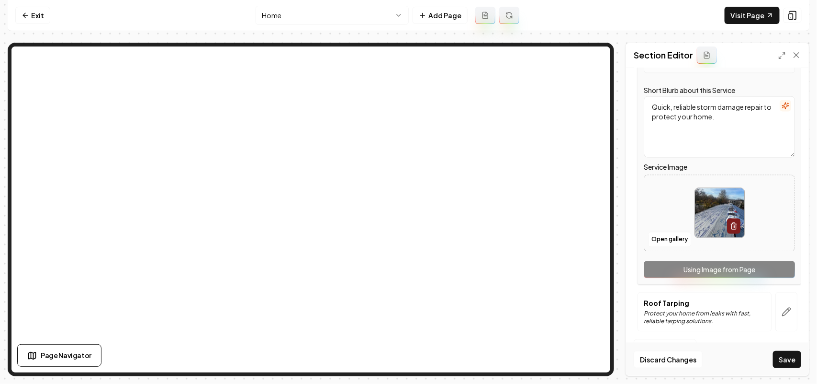
click at [777, 273] on div "Service Name Roof Storm Damage Short Blurb about this Service Quick, reliable s…" at bounding box center [720, 159] width 164 height 252
click at [782, 312] on icon "button" at bounding box center [787, 312] width 10 height 10
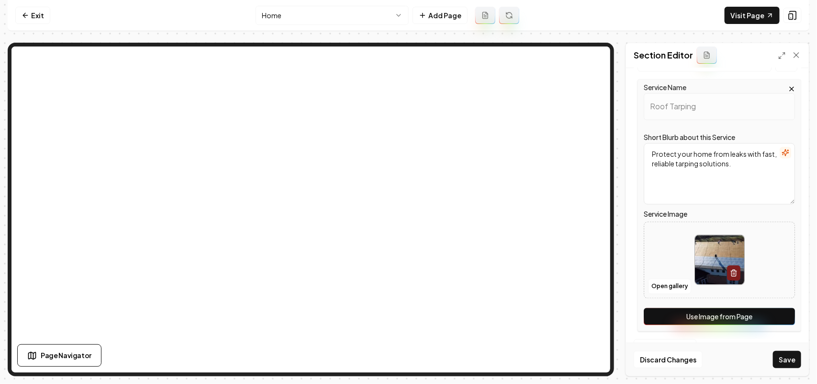
click at [778, 314] on button "Use Image from Page" at bounding box center [719, 316] width 151 height 17
click at [784, 352] on button "Save" at bounding box center [787, 359] width 28 height 17
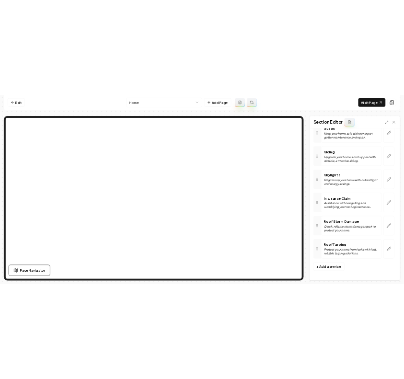
scroll to position [620, 0]
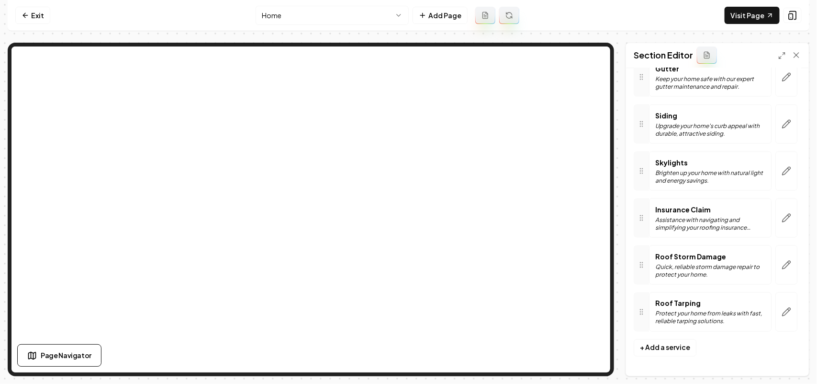
click at [740, 25] on nav "Exit Home Add Page Visit Page" at bounding box center [409, 15] width 802 height 31
click at [752, 10] on link "Visit Page" at bounding box center [752, 15] width 55 height 17
click at [772, 17] on div "Show what it looks like on mobile Show what it looks like on mobile" at bounding box center [723, 15] width 115 height 16
click at [752, 14] on link "Visit Page" at bounding box center [752, 15] width 55 height 17
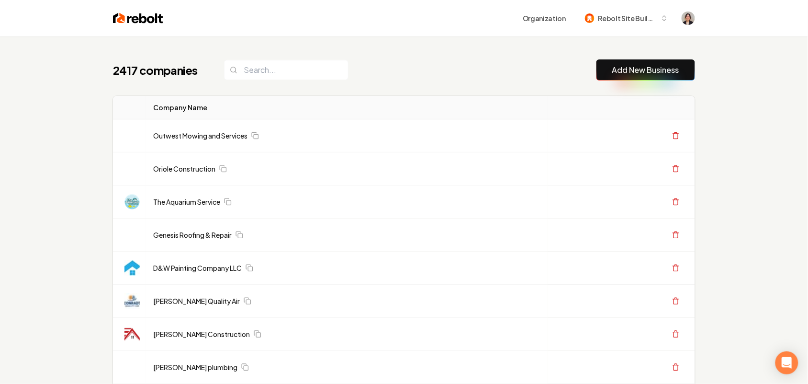
click at [631, 72] on link "Add New Business" at bounding box center [645, 69] width 67 height 11
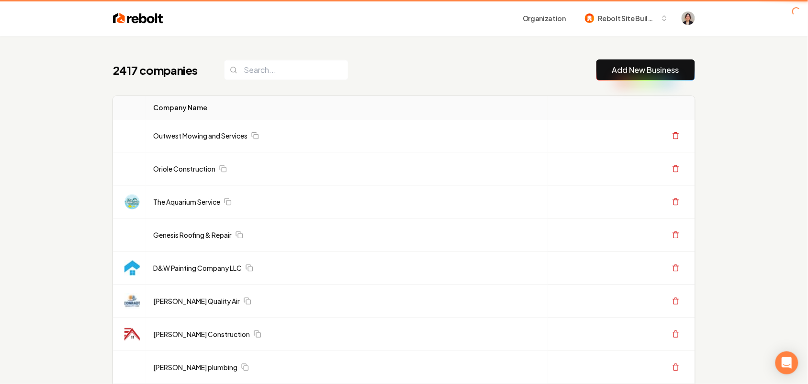
click at [597, 72] on button "Add New Business" at bounding box center [646, 69] width 99 height 21
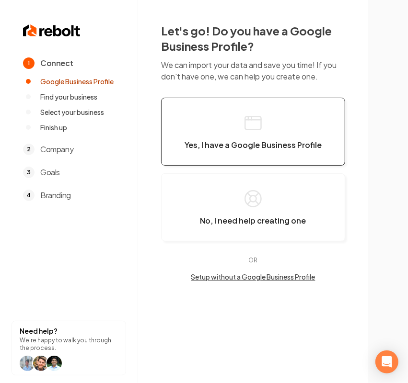
click at [299, 133] on button "Yes, I have a Google Business Profile" at bounding box center [253, 132] width 184 height 68
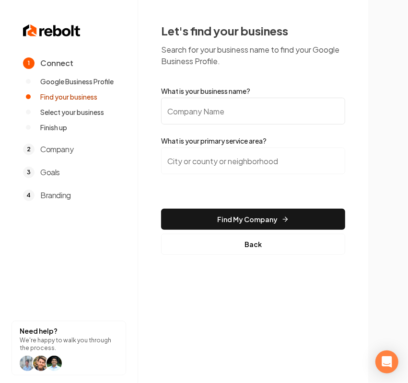
click at [257, 106] on input "What is your business name?" at bounding box center [253, 111] width 184 height 27
paste input "Nature’s Edge Yard Care"
type input "Nature’s Edge Yard Care"
click at [272, 164] on input "search" at bounding box center [253, 160] width 184 height 27
paste input "Eugene"
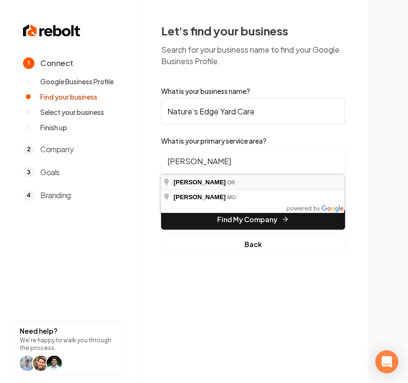
type input "Eugene, OR"
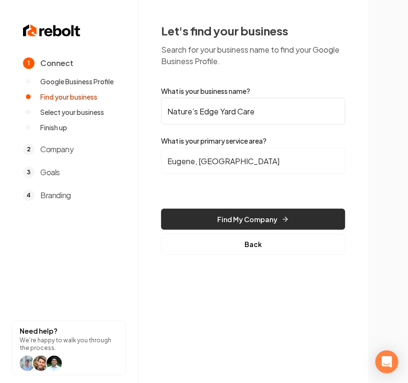
click at [194, 215] on button "Find My Company" at bounding box center [253, 219] width 184 height 21
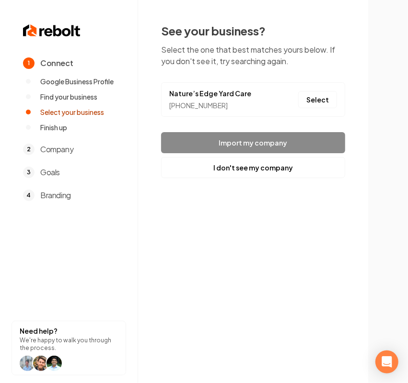
click at [322, 109] on li "Nature’s Edge Yard Care (541) 650-1550 Select" at bounding box center [253, 99] width 184 height 34
click at [325, 101] on button "Select" at bounding box center [317, 99] width 39 height 17
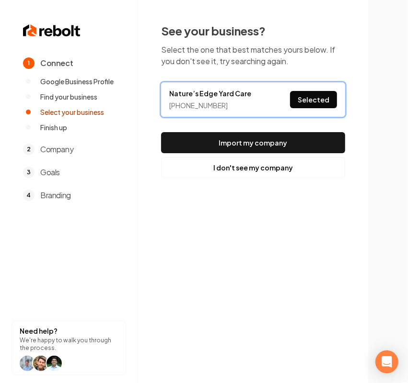
click at [273, 130] on div "See your business? Select the one that best matches yours below. If you don't s…" at bounding box center [253, 100] width 184 height 155
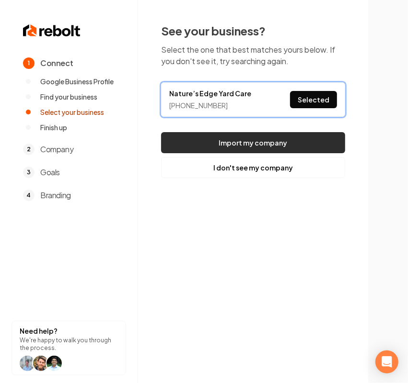
click at [260, 143] on button "Import my company" at bounding box center [253, 142] width 184 height 21
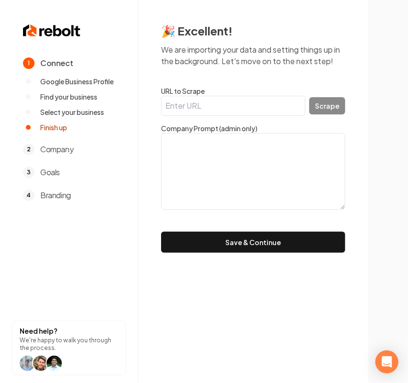
drag, startPoint x: 219, startPoint y: 102, endPoint x: 228, endPoint y: 104, distance: 9.4
click at [219, 102] on input "URL to Scrape" at bounding box center [233, 106] width 144 height 20
paste input "https://naturesedgeyardcare.com/"
type input "https://naturesedgeyardcare.com/"
click at [319, 106] on button "Scrape" at bounding box center [327, 105] width 36 height 17
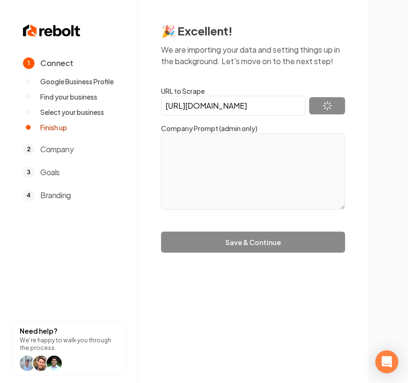
type textarea "Natures Edge Yard Care is a locally owned business with over 6 years of experie…"
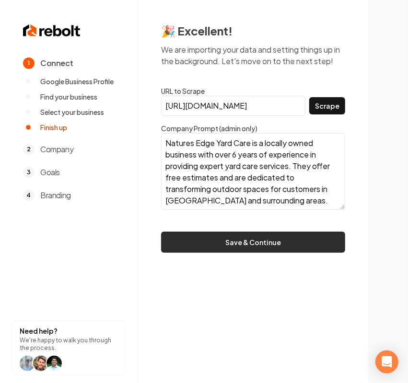
click at [252, 238] on button "Save & Continue" at bounding box center [253, 242] width 184 height 21
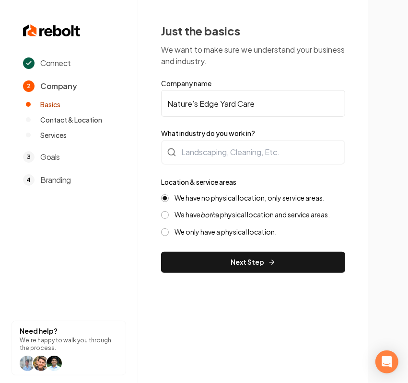
click at [283, 169] on form "Company name Nature’s Edge Yard Care What industry do you work in? Location & s…" at bounding box center [253, 176] width 184 height 194
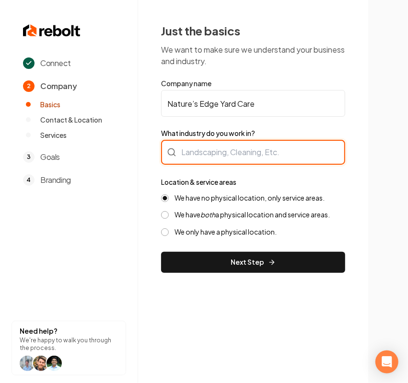
click at [281, 160] on div at bounding box center [253, 152] width 184 height 25
type input "Landscaping"
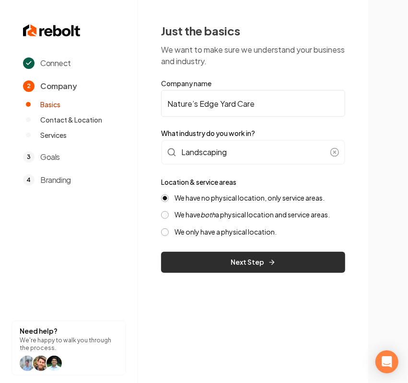
click at [261, 259] on button "Next Step" at bounding box center [253, 262] width 184 height 21
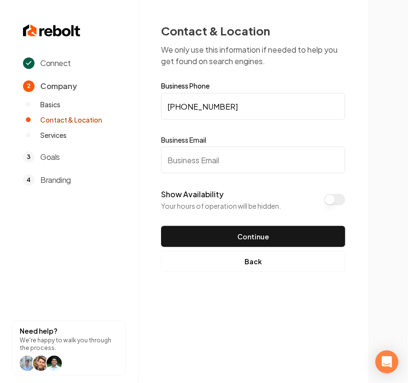
click at [233, 154] on input "Business Email" at bounding box center [253, 160] width 184 height 27
paste input "ali.smadi28@gmail.com"
type input "ali.smadi28@gmail.com"
click at [334, 196] on button "Show Availability" at bounding box center [334, 199] width 21 height 11
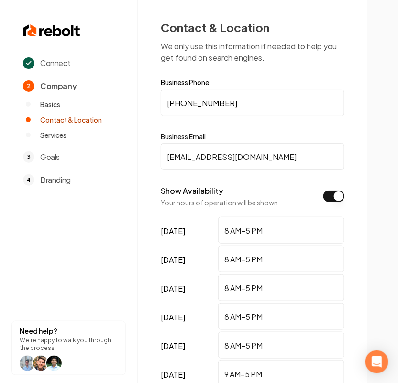
scroll to position [123, 0]
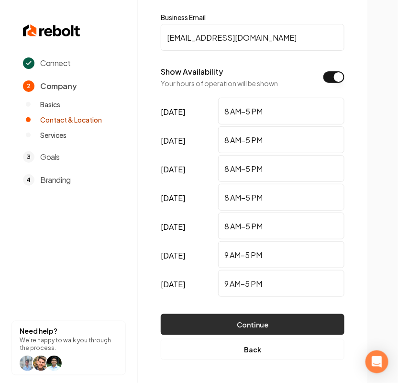
click at [257, 324] on button "Continue" at bounding box center [253, 324] width 184 height 21
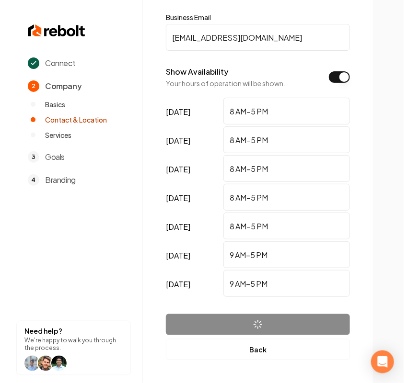
scroll to position [0, 0]
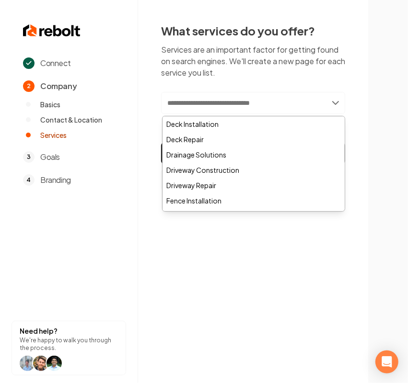
click at [204, 111] on input "text" at bounding box center [253, 103] width 184 height 22
paste input "******"
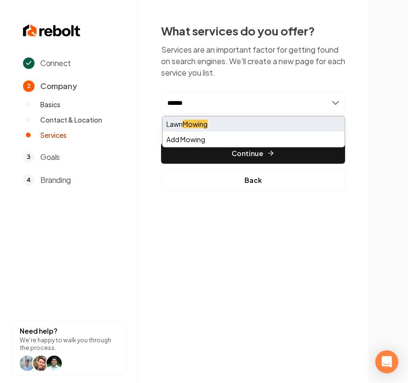
type input "******"
click at [195, 123] on mark "Mowing" at bounding box center [194, 124] width 25 height 9
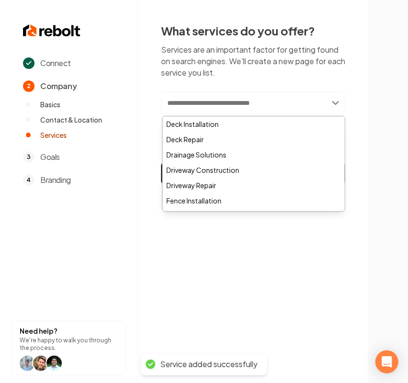
click at [186, 103] on input "text" at bounding box center [253, 103] width 184 height 22
paste input "**********"
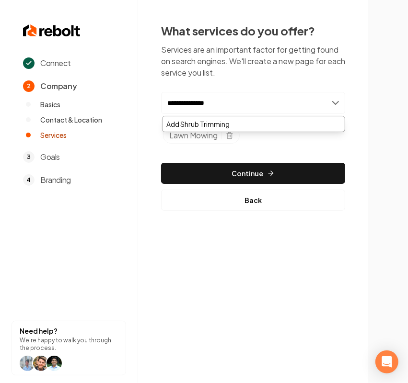
click at [166, 102] on input "**********" at bounding box center [253, 103] width 184 height 22
drag, startPoint x: 234, startPoint y: 103, endPoint x: 187, endPoint y: 103, distance: 46.9
click at [187, 103] on input "**********" at bounding box center [253, 103] width 184 height 22
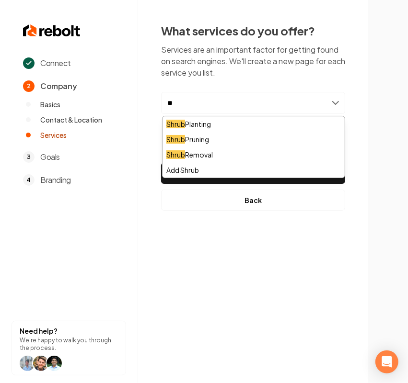
type input "*"
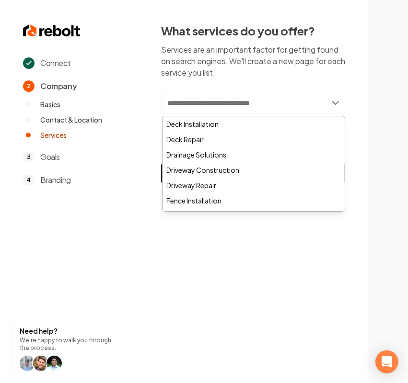
paste input "**********"
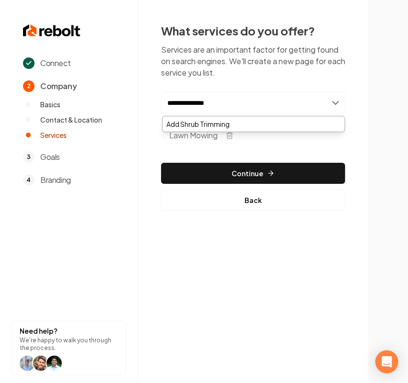
drag, startPoint x: 168, startPoint y: 103, endPoint x: 133, endPoint y: 101, distance: 35.0
click at [133, 101] on div "**********" at bounding box center [204, 191] width 408 height 383
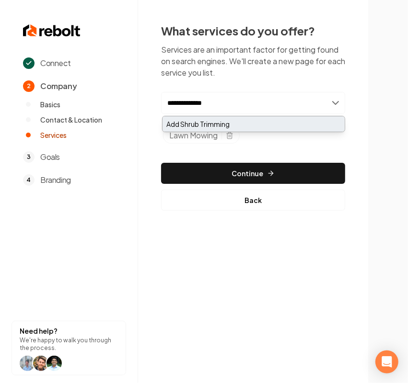
type input "**********"
click at [226, 118] on div "Add Shrub Trimming" at bounding box center [253, 123] width 182 height 15
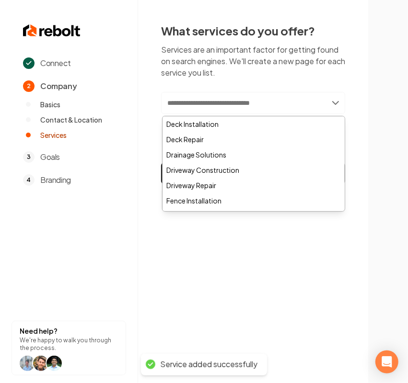
click at [202, 101] on input "text" at bounding box center [253, 103] width 184 height 22
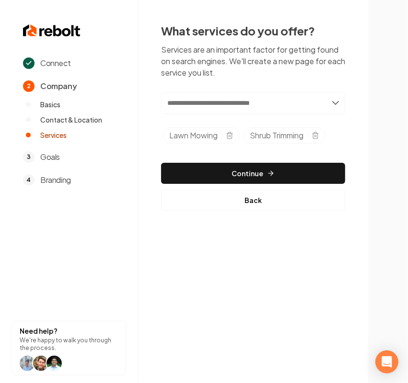
click at [268, 111] on input "text" at bounding box center [253, 103] width 184 height 22
paste input "**********"
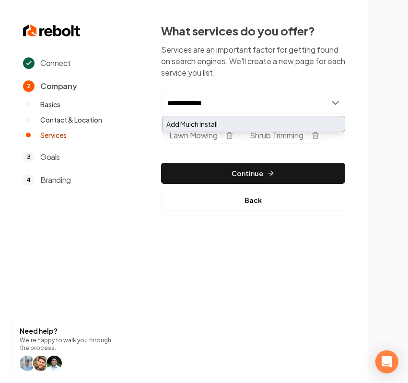
type input "**********"
click at [204, 123] on div "Add Mulch Install" at bounding box center [253, 123] width 182 height 15
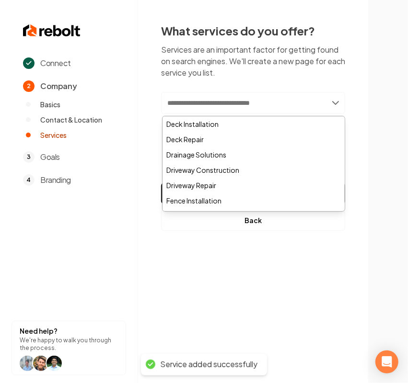
click at [195, 104] on input "text" at bounding box center [253, 103] width 184 height 22
paste input "**********"
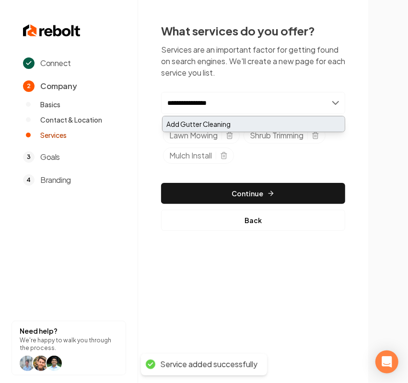
type input "**********"
click at [198, 123] on div "Add Gutter Cleaning" at bounding box center [253, 123] width 182 height 15
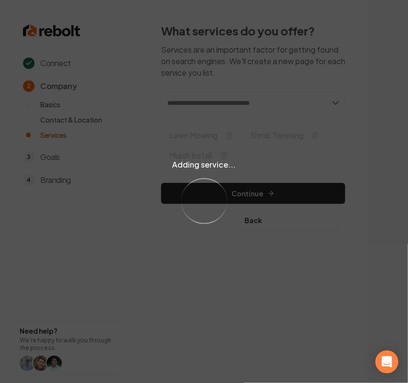
click at [246, 102] on div "Adding service... Loading..." at bounding box center [204, 191] width 408 height 383
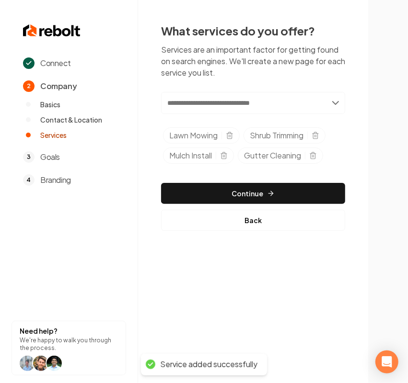
click at [246, 102] on input "text" at bounding box center [253, 103] width 184 height 22
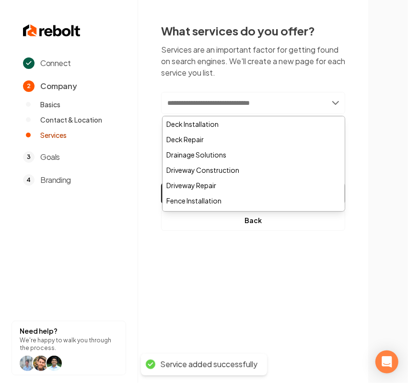
paste input "**********"
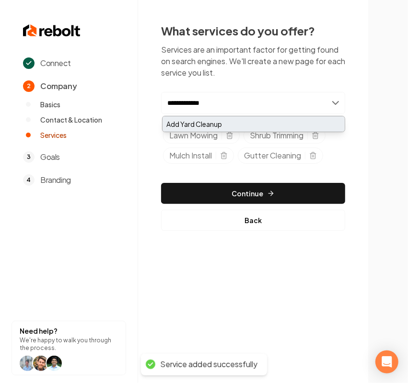
type input "**********"
click at [202, 120] on div "Add Yard Cleanup" at bounding box center [253, 123] width 182 height 15
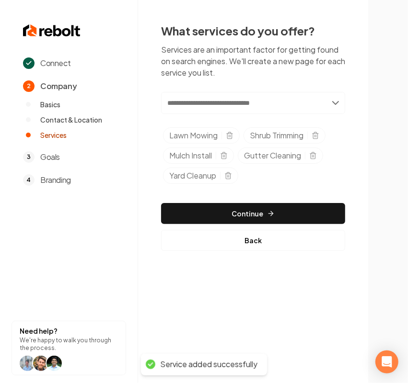
click at [214, 103] on input "text" at bounding box center [253, 103] width 184 height 22
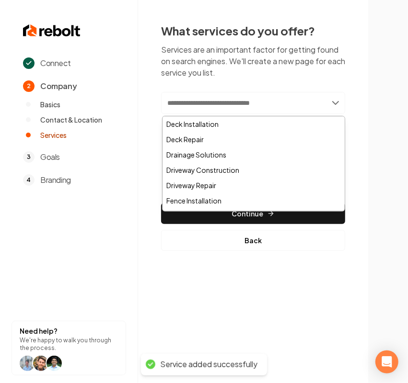
paste input "**********"
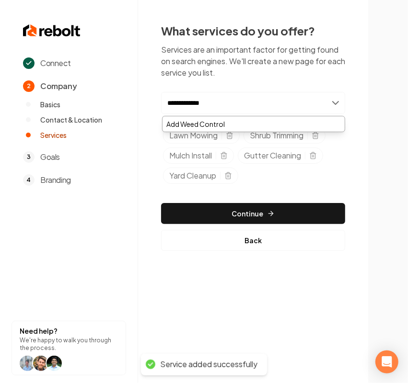
type input "**********"
click at [206, 120] on div "Add Weed Control" at bounding box center [253, 123] width 182 height 15
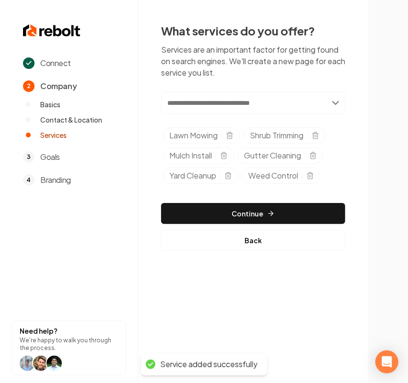
click at [297, 211] on button "Continue" at bounding box center [253, 213] width 184 height 21
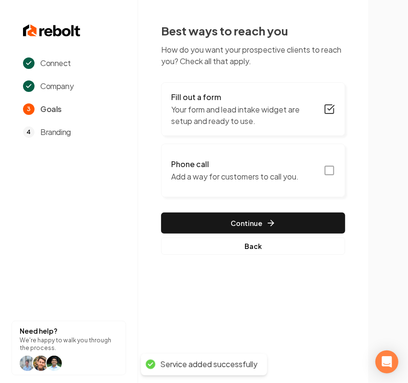
click at [306, 171] on button "Phone call Add a way for customers to call you." at bounding box center [253, 171] width 184 height 54
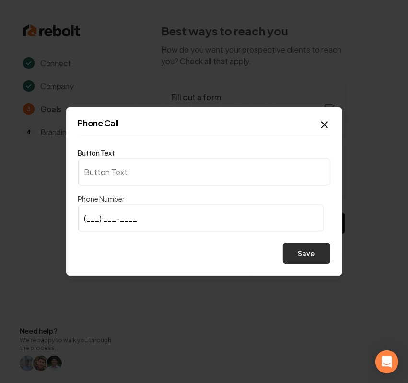
type input "Call us"
type input "(541) 650-1550"
click at [310, 253] on button "Save" at bounding box center [306, 253] width 47 height 21
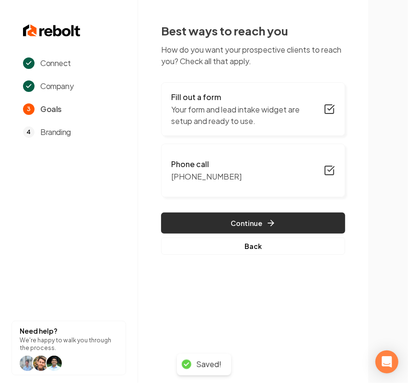
click at [322, 223] on button "Continue" at bounding box center [253, 223] width 184 height 21
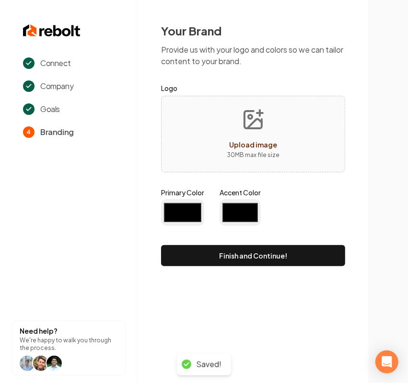
type input "#194d33"
type input "#70be00"
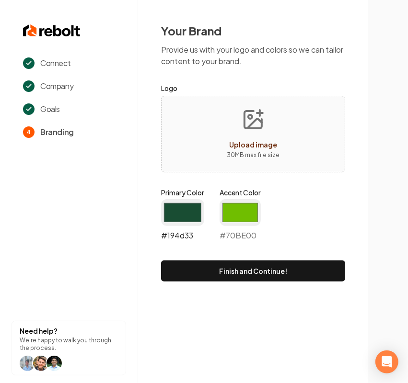
click at [184, 212] on input "#194d33" at bounding box center [182, 212] width 43 height 27
type input "#145611"
click at [235, 204] on input "#70be00" at bounding box center [239, 212] width 41 height 27
type input "#51980e"
click at [338, 207] on div "Primary Color #145611 #145611 Accent Color #51980e #51980e" at bounding box center [253, 216] width 184 height 57
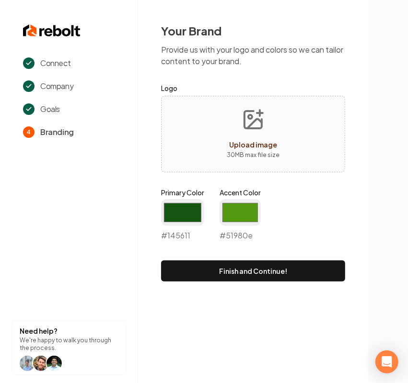
click at [259, 156] on p "30 MB max file size" at bounding box center [253, 155] width 53 height 10
type input "**********"
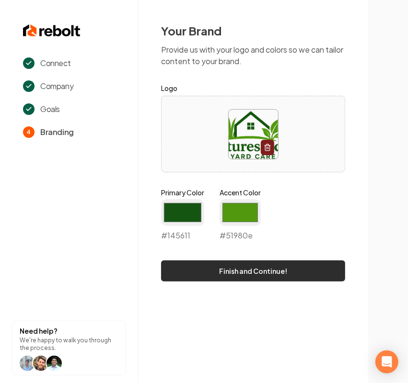
click at [221, 270] on button "Finish and Continue!" at bounding box center [253, 271] width 184 height 21
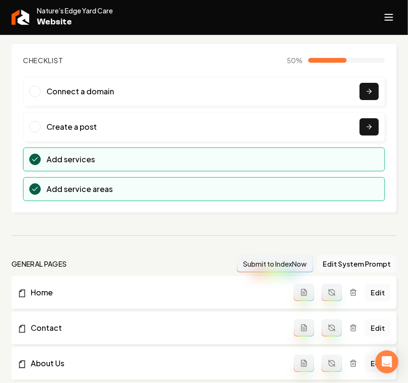
scroll to position [180, 0]
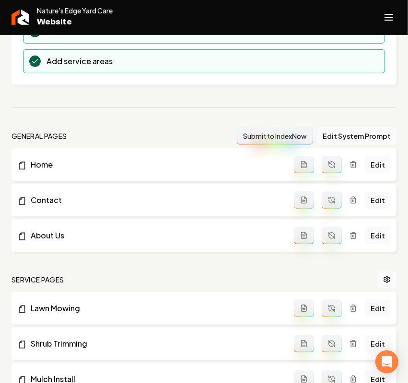
click at [395, 14] on button "Open navigation menu" at bounding box center [388, 17] width 23 height 23
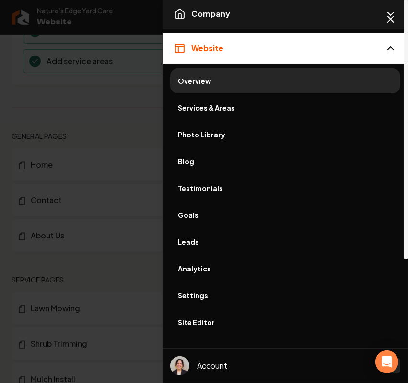
click at [221, 13] on span "Company" at bounding box center [210, 13] width 39 height 11
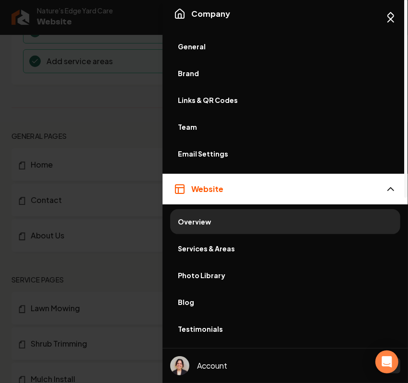
click at [202, 49] on span "General" at bounding box center [285, 47] width 215 height 10
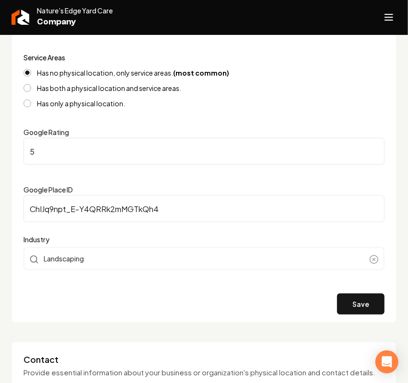
click at [385, 20] on line "Open navigation menu" at bounding box center [389, 20] width 8 height 0
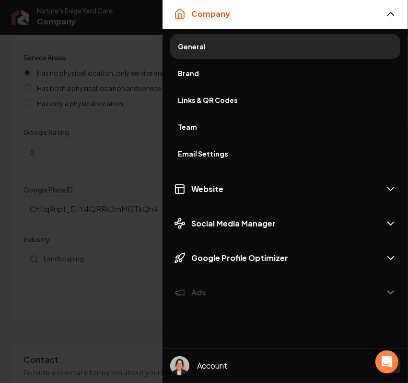
click at [191, 45] on span "General" at bounding box center [285, 47] width 215 height 10
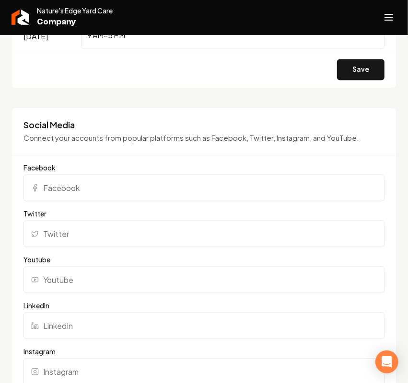
scroll to position [898, 0]
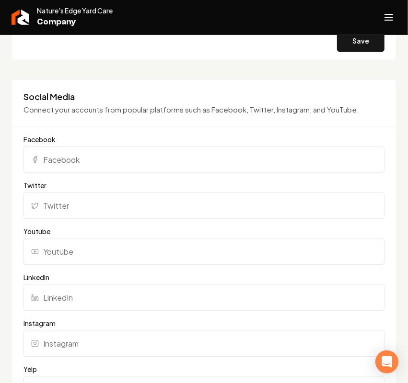
click at [47, 169] on input "Facebook" at bounding box center [203, 159] width 361 height 27
paste input "https://www.facebook.com/people/Natures-Edge-Yard-Care/61560042212475/"
type input "https://www.facebook.com/people/Natures-Edge-Yard-Care/61560042212475/"
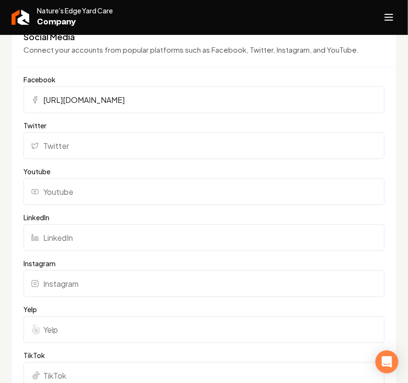
scroll to position [1077, 0]
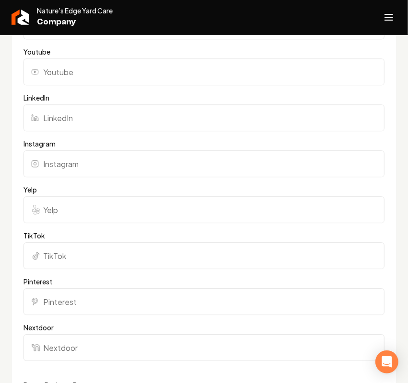
click at [119, 172] on input "Instagram" at bounding box center [203, 163] width 361 height 27
paste input "https://www.instagram.com/naturesedge_yardcare/"
type input "https://www.instagram.com/naturesedge_yardcare/"
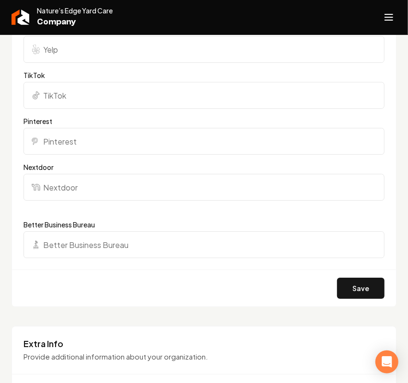
scroll to position [1317, 0]
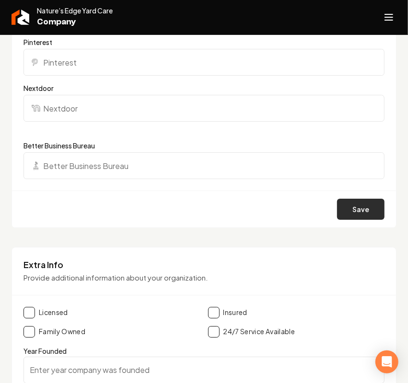
click at [363, 220] on button "Save" at bounding box center [360, 209] width 47 height 21
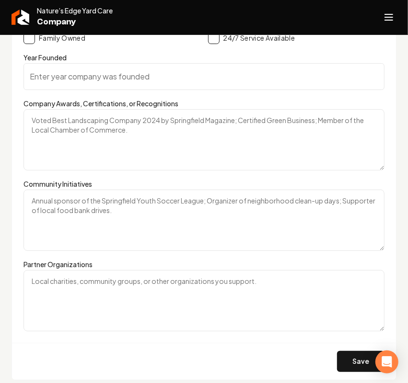
scroll to position [1616, 0]
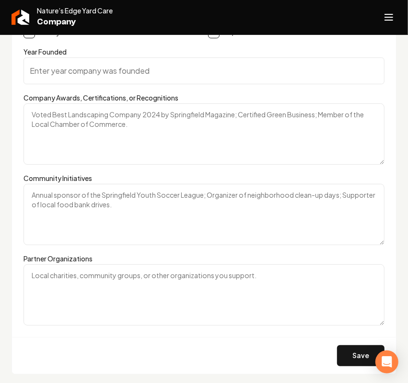
click at [385, 20] on line "Open navigation menu" at bounding box center [389, 20] width 8 height 0
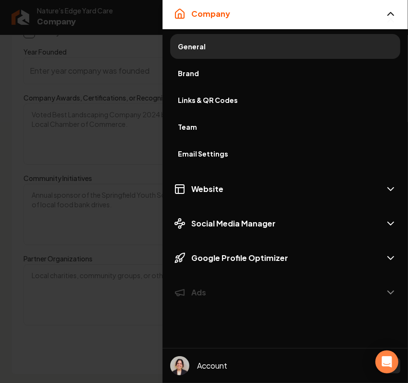
click at [264, 78] on link "Brand" at bounding box center [285, 73] width 230 height 25
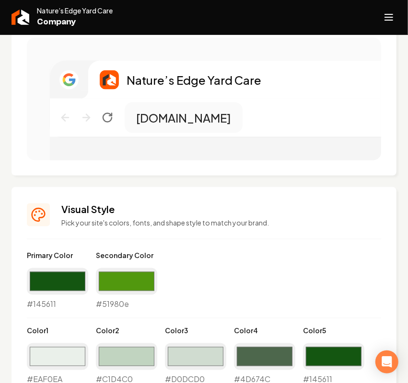
scroll to position [288, 0]
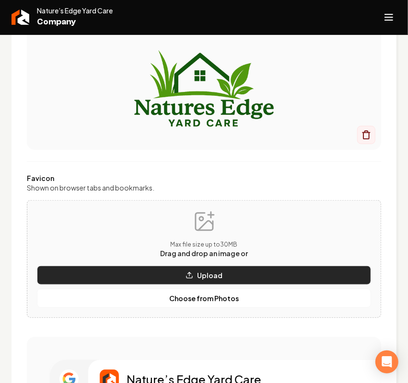
click at [156, 269] on button "Upload" at bounding box center [204, 275] width 334 height 19
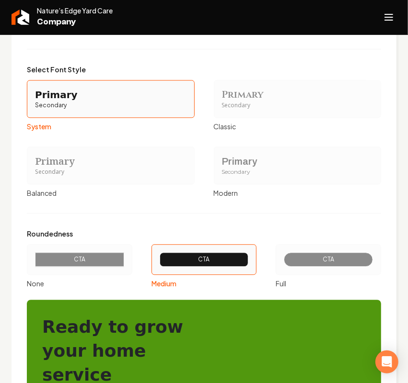
click at [222, 157] on div "Primary" at bounding box center [297, 161] width 151 height 13
click at [219, 161] on button "Primary Secondary Modern" at bounding box center [217, 165] width 8 height 8
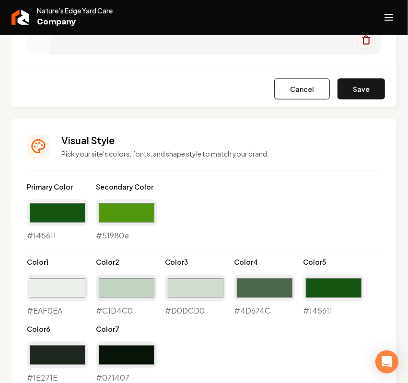
scroll to position [625, 0]
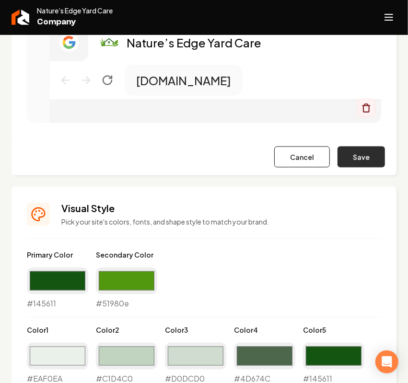
click at [341, 150] on button "Save" at bounding box center [360, 157] width 47 height 21
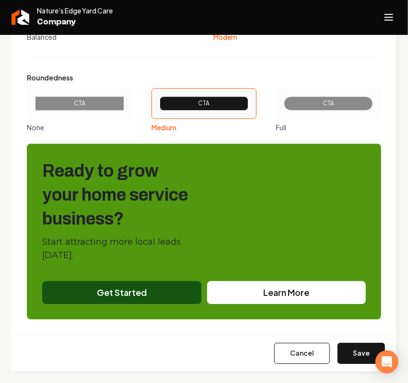
scroll to position [1164, 0]
click at [348, 355] on button "Save" at bounding box center [360, 353] width 47 height 21
click at [381, 17] on button "Open navigation menu" at bounding box center [388, 17] width 23 height 23
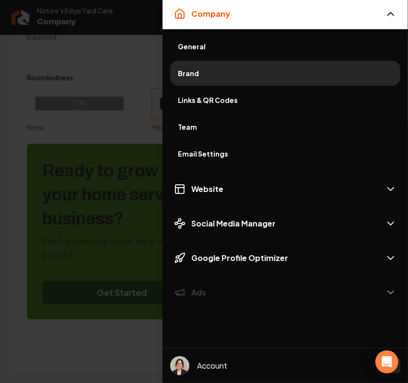
type input "#eaf0ea"
type input "#c1d4c0"
type input "#d0dcd0"
type input "#4d674c"
type input "#1e271e"
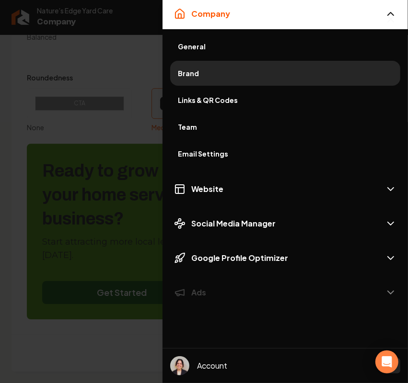
scroll to position [1126, 0]
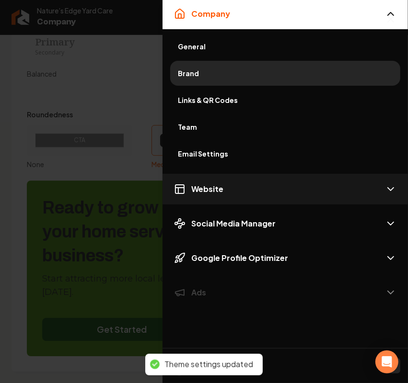
click at [223, 193] on button "Website" at bounding box center [284, 189] width 245 height 31
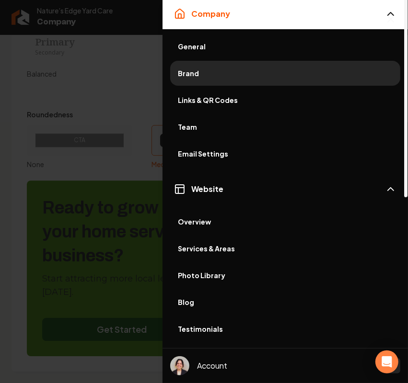
click at [211, 283] on link "Photo Library" at bounding box center [285, 275] width 230 height 25
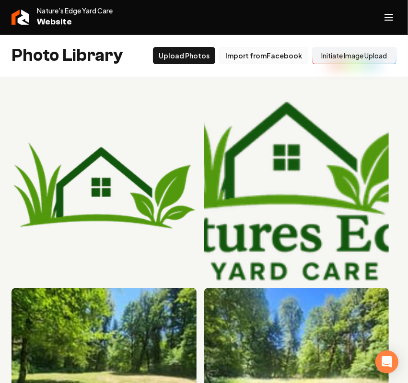
click at [251, 59] on button "Import from Facebook" at bounding box center [263, 55] width 89 height 17
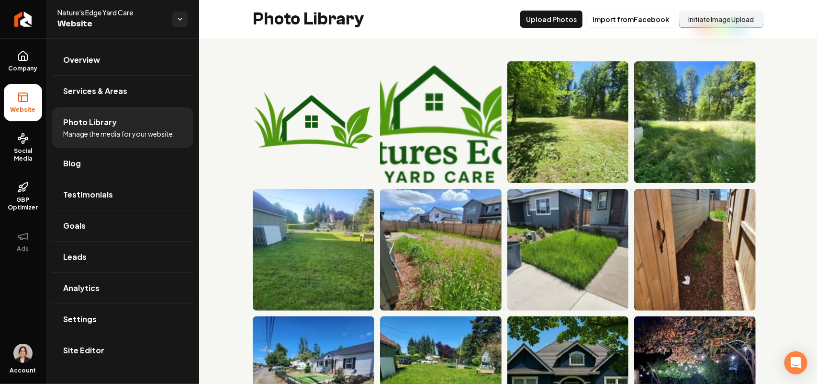
click at [517, 19] on div "Photo Library Upload Photos Import from Facebook Initiate Image Upload" at bounding box center [508, 19] width 618 height 38
click at [534, 19] on button "Upload Photos" at bounding box center [552, 19] width 62 height 17
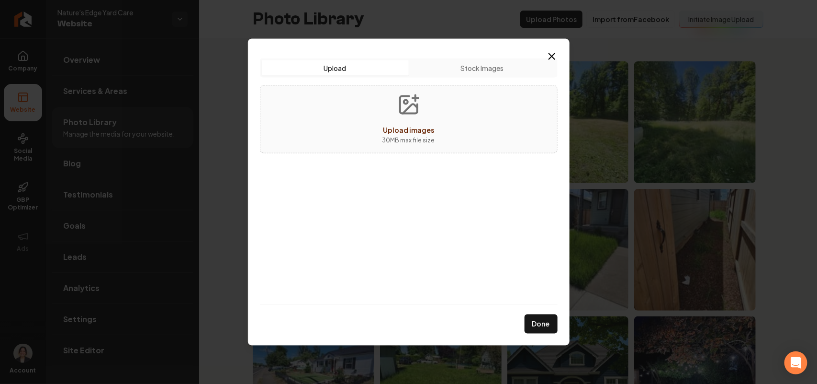
click at [368, 121] on div "Upload images 30 MB max file size" at bounding box center [409, 119] width 298 height 68
type input "**********"
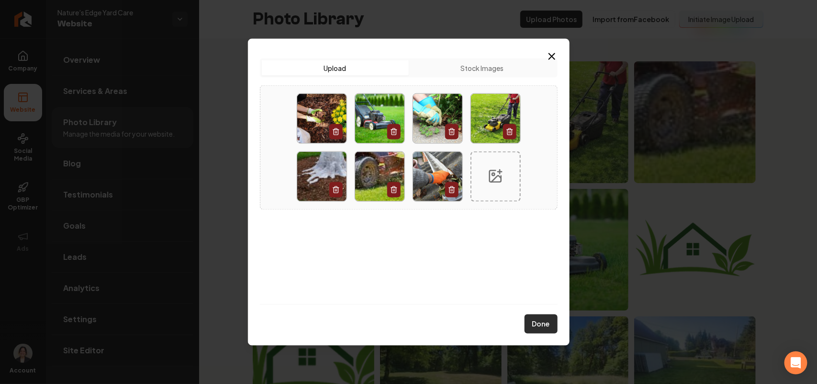
click at [540, 320] on button "Done" at bounding box center [541, 323] width 33 height 19
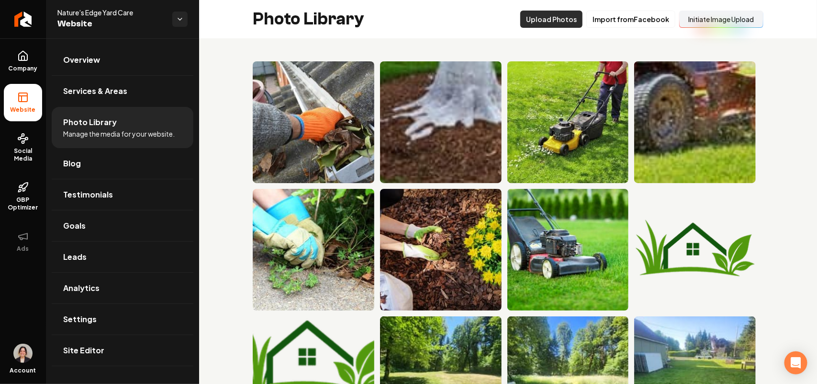
click at [563, 13] on button "Upload Photos" at bounding box center [552, 19] width 62 height 17
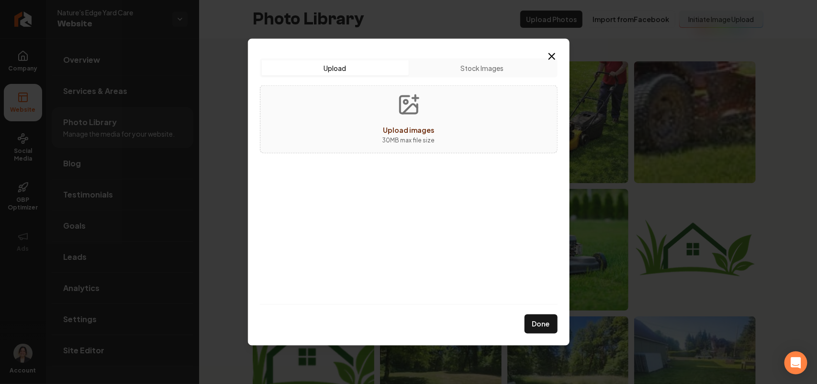
click at [408, 112] on icon "Upload images" at bounding box center [408, 104] width 23 height 23
type input "**********"
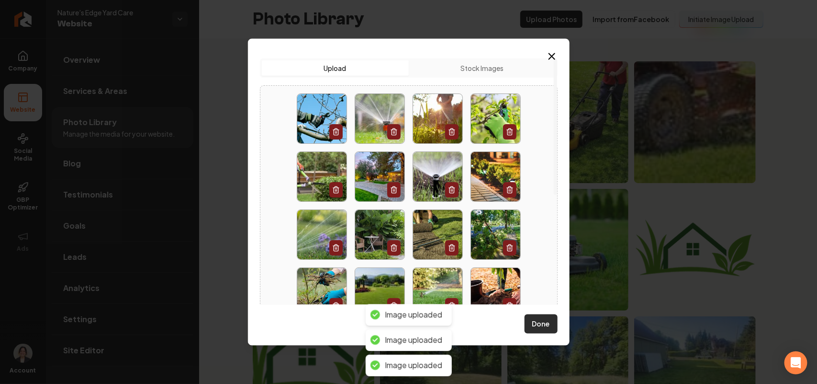
click at [538, 319] on button "Done" at bounding box center [541, 323] width 33 height 19
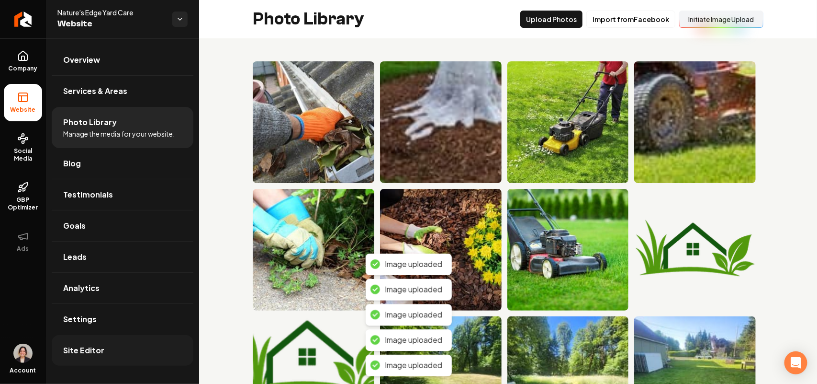
click at [98, 348] on span "Site Editor" at bounding box center [83, 349] width 41 height 11
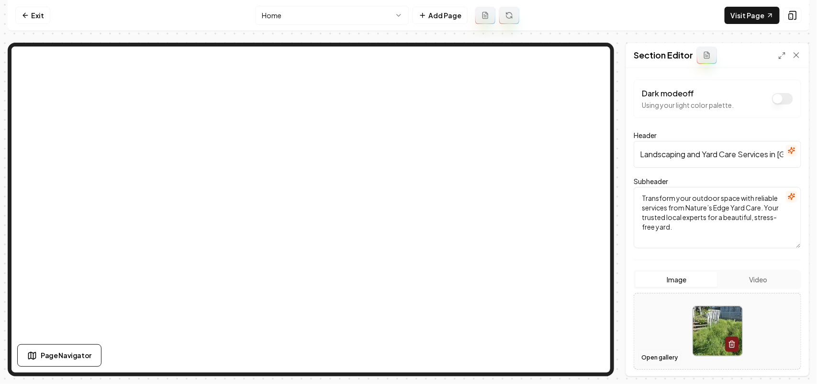
click at [662, 363] on button "Open gallery" at bounding box center [659, 357] width 43 height 15
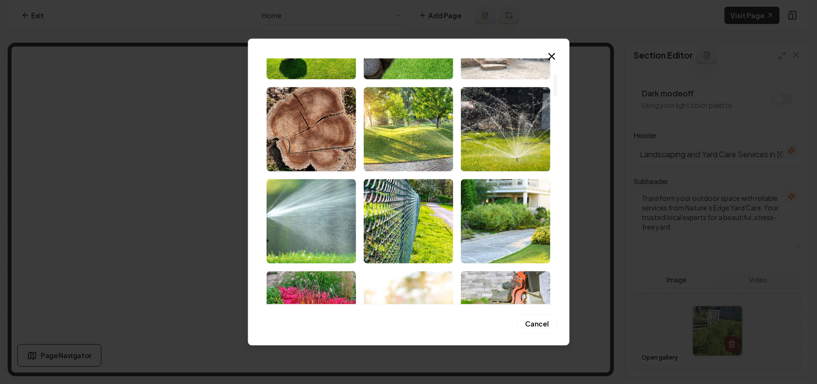
scroll to position [180, 0]
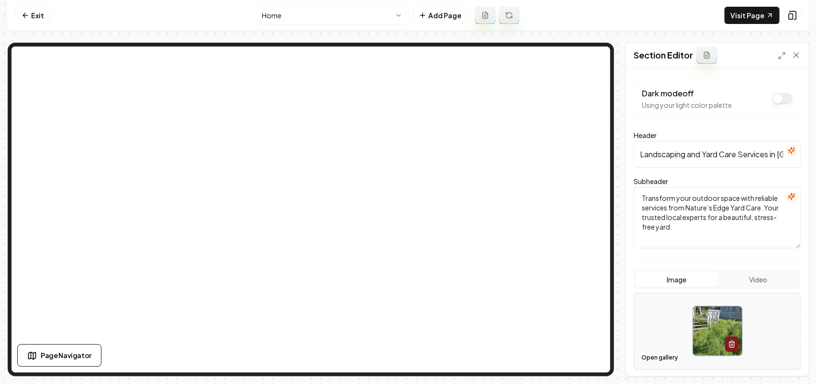
click at [657, 358] on button "Open gallery" at bounding box center [659, 357] width 43 height 15
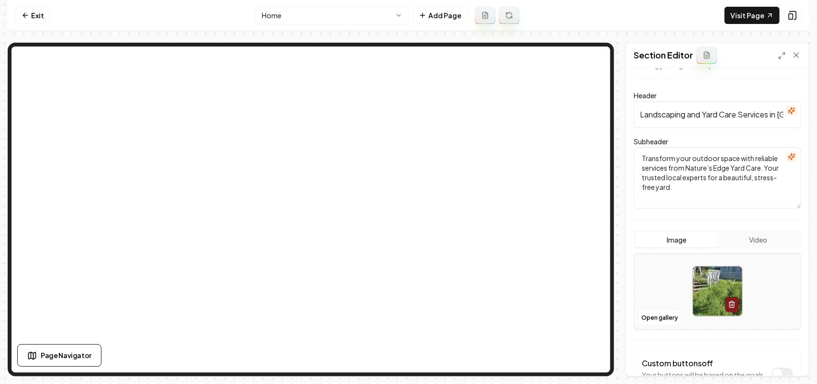
scroll to position [60, 0]
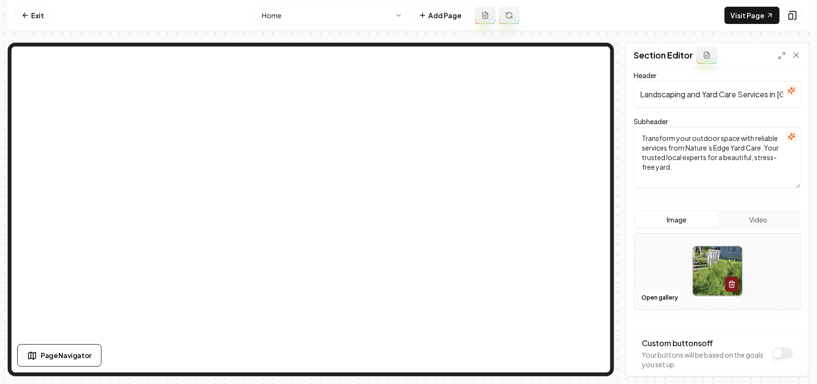
click at [757, 197] on form "Dark mode off Using your light color palette. Header Landscaping and Yard Care …" at bounding box center [718, 218] width 168 height 396
click at [662, 298] on button "Open gallery" at bounding box center [659, 297] width 43 height 15
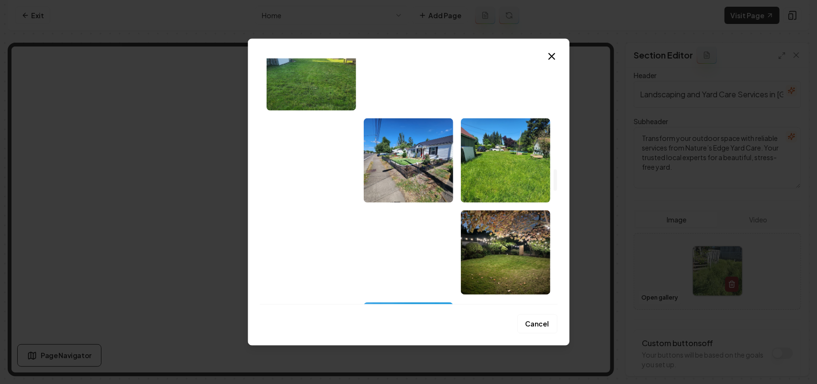
scroll to position [1257, 0]
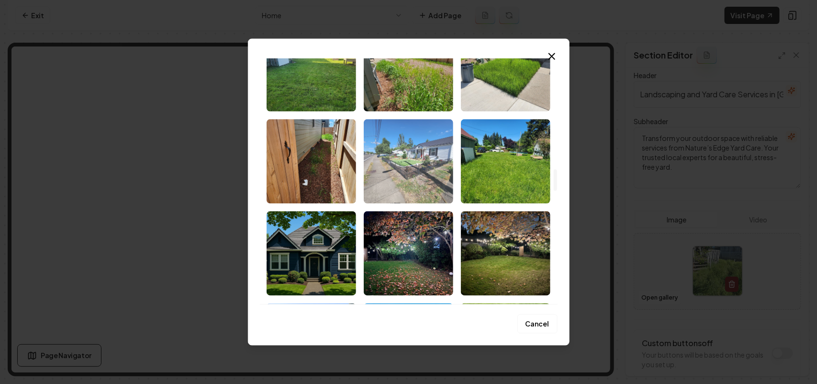
click at [401, 166] on img "Select image image_68cb335e5c7cd75eb82977a9.jpeg" at bounding box center [409, 161] width 90 height 84
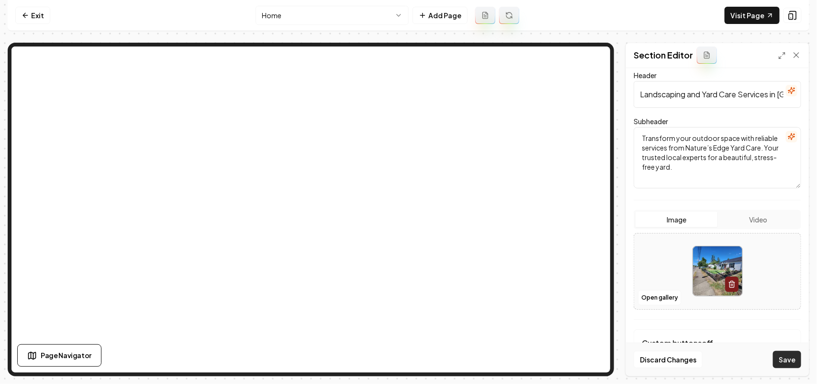
click at [780, 351] on button "Save" at bounding box center [787, 359] width 28 height 17
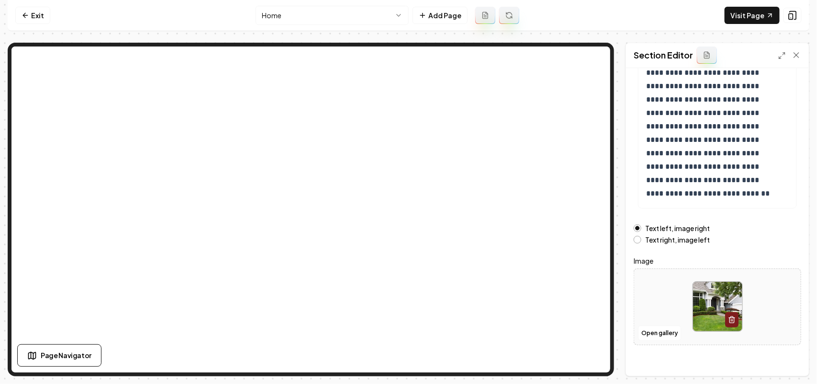
scroll to position [134, 0]
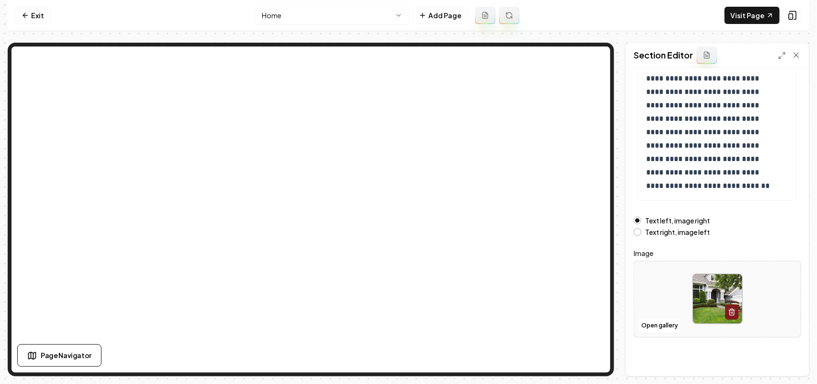
click at [672, 233] on label "Text right, image left" at bounding box center [678, 231] width 65 height 7
click at [642, 233] on button "Text right, image left" at bounding box center [638, 232] width 8 height 8
click at [785, 354] on button "Save" at bounding box center [787, 359] width 28 height 17
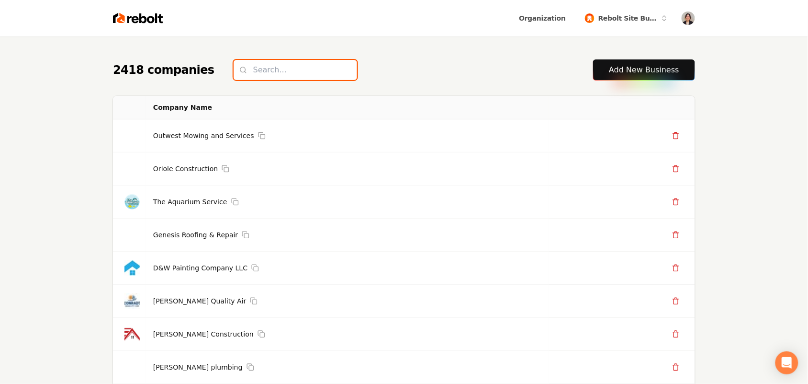
click at [273, 68] on input "search" at bounding box center [296, 70] width 124 height 20
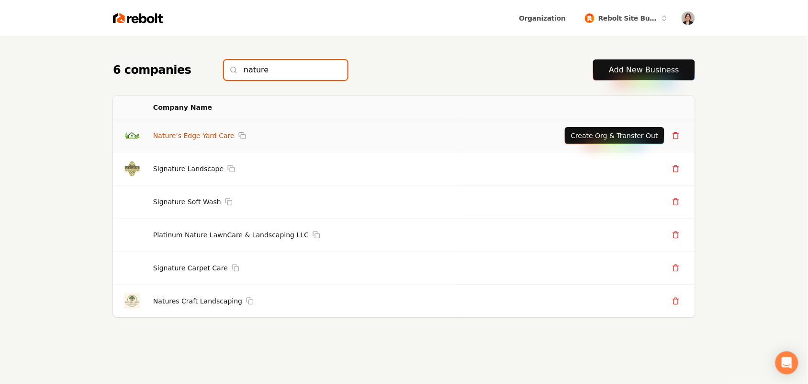
type input "nature"
click at [207, 134] on link "Nature’s Edge Yard Care" at bounding box center [193, 136] width 81 height 10
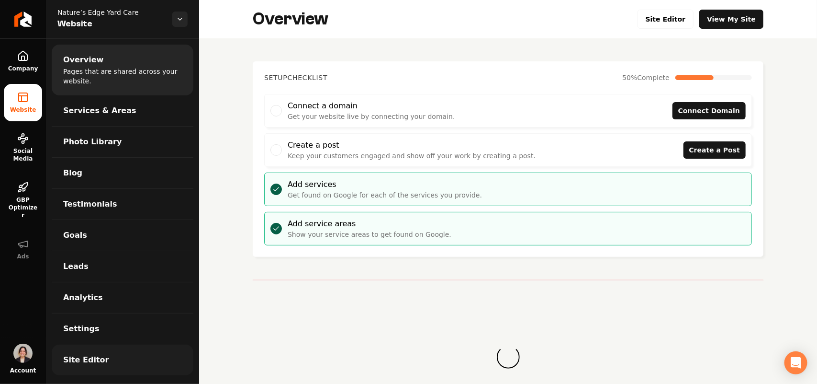
click at [133, 367] on link "Site Editor" at bounding box center [123, 359] width 142 height 31
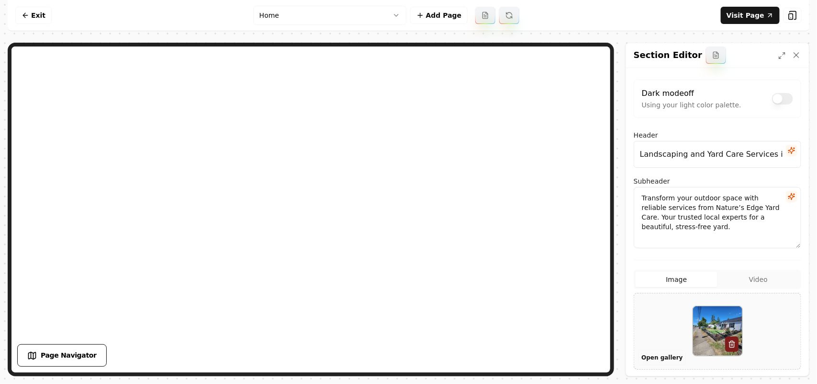
click at [655, 356] on button "Open gallery" at bounding box center [662, 357] width 48 height 15
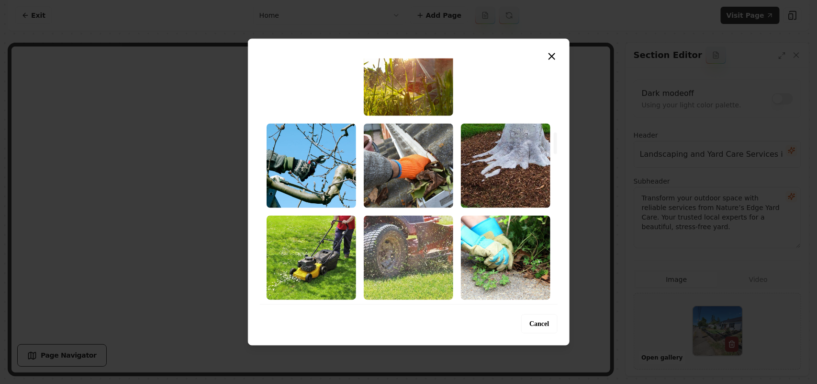
scroll to position [838, 0]
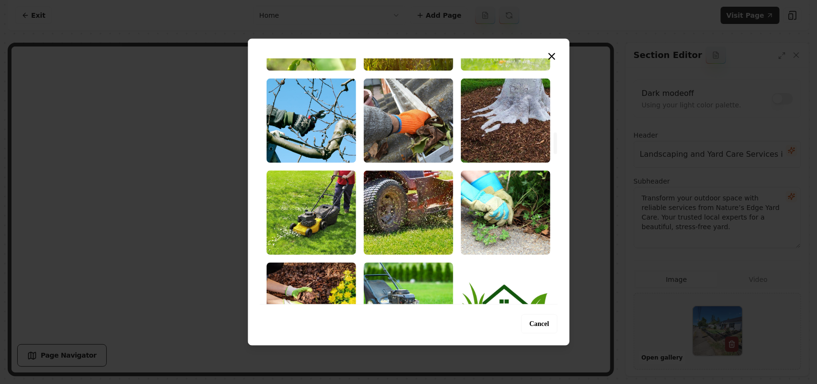
click at [408, 211] on img "Select image image_68cb37005c7cd75eb83f2f79.jpg" at bounding box center [409, 212] width 90 height 84
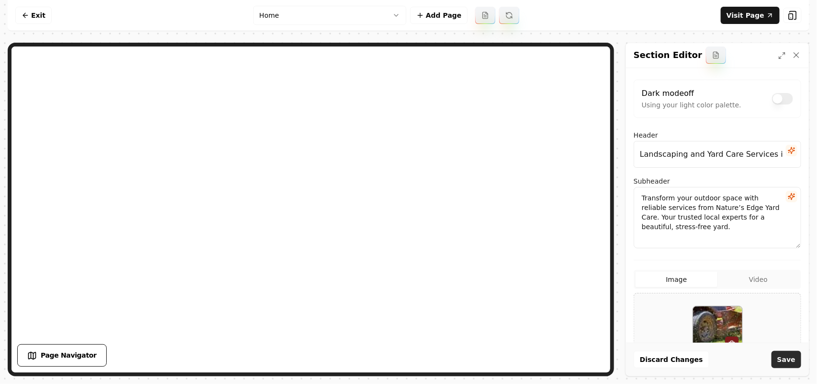
click at [781, 355] on button "Save" at bounding box center [787, 359] width 30 height 17
click at [666, 355] on button "Open gallery" at bounding box center [662, 357] width 48 height 15
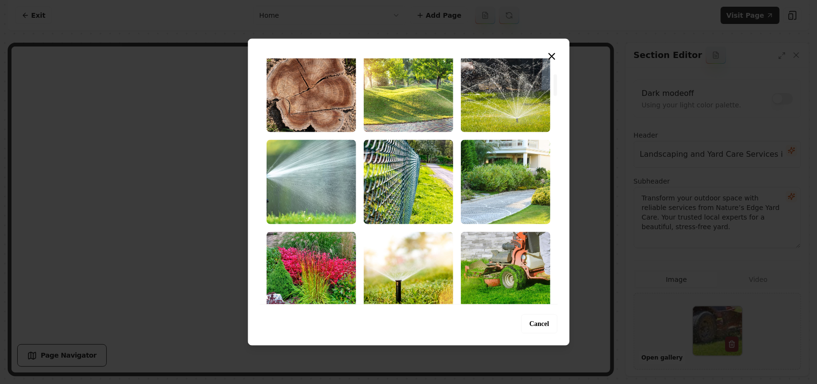
scroll to position [239, 0]
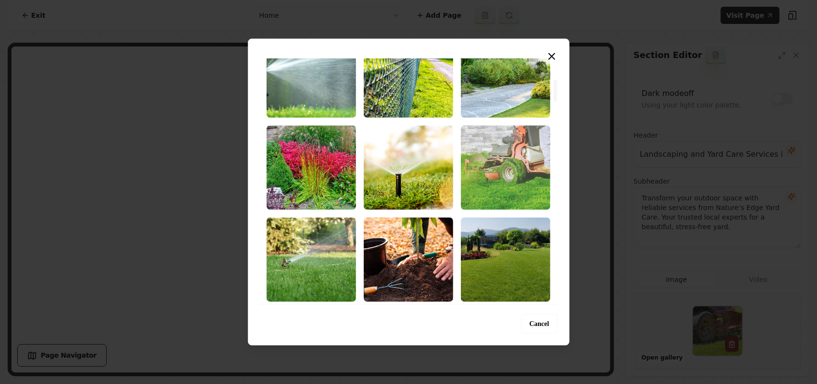
click at [523, 180] on img "Select image image_68cb37a65c7cd75eb84326db.jpeg" at bounding box center [506, 167] width 90 height 84
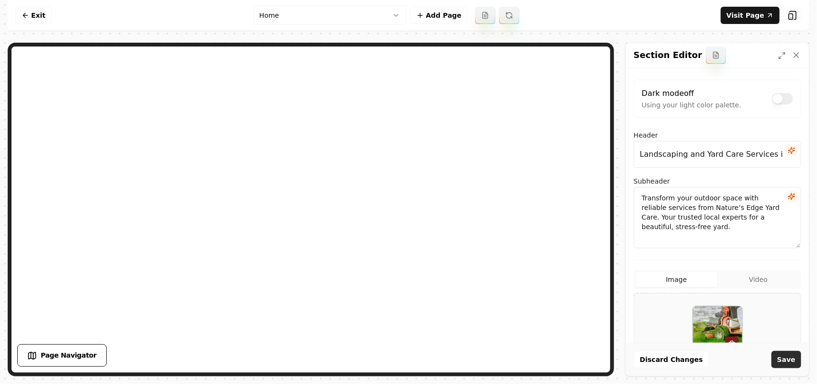
click at [791, 358] on button "Save" at bounding box center [787, 359] width 30 height 17
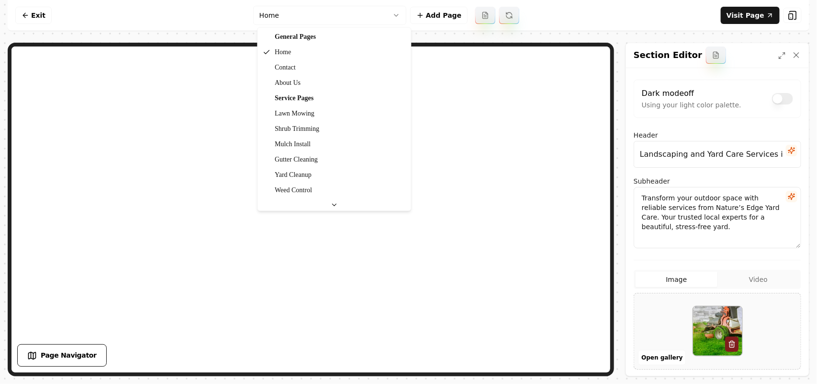
click at [383, 13] on html "Computer Required This feature is only available on a computer. Please switch t…" at bounding box center [408, 192] width 817 height 384
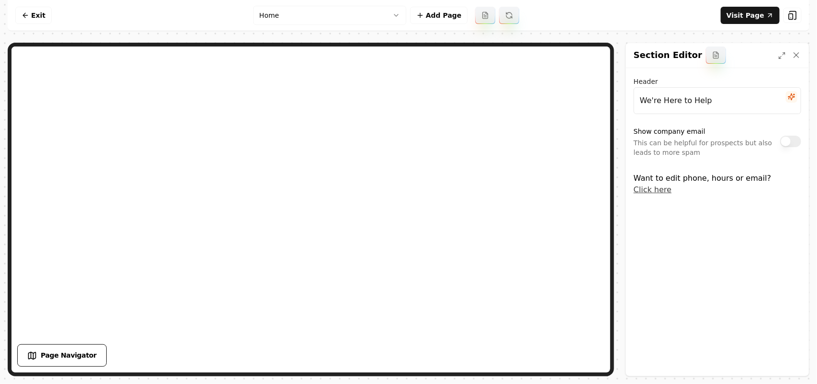
click at [791, 147] on button "Show company email" at bounding box center [791, 141] width 21 height 11
click at [784, 357] on button "Save" at bounding box center [787, 359] width 30 height 17
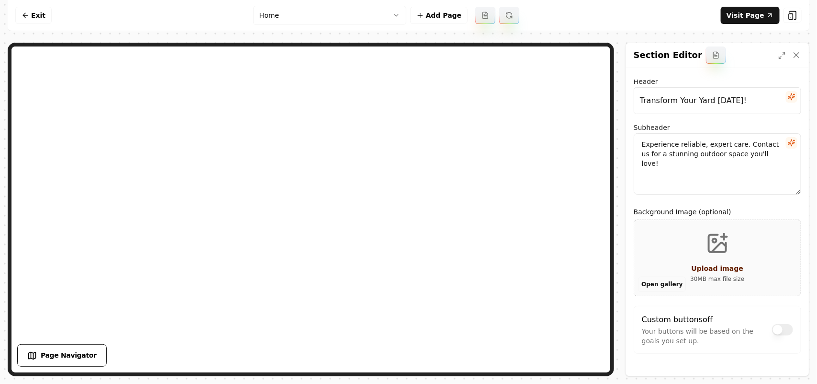
click at [658, 283] on button "Open gallery" at bounding box center [662, 283] width 48 height 15
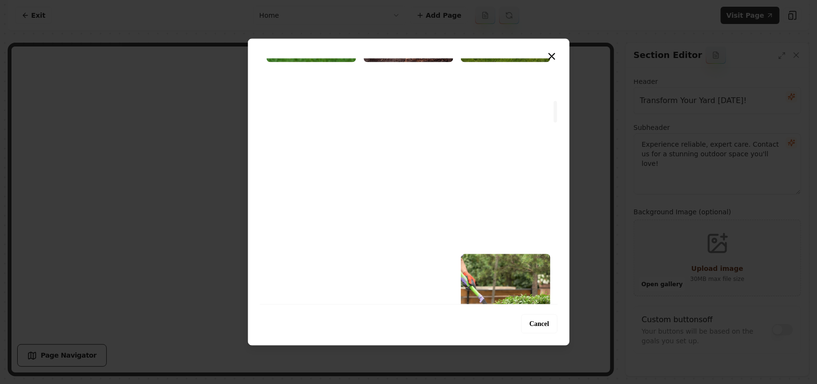
scroll to position [658, 0]
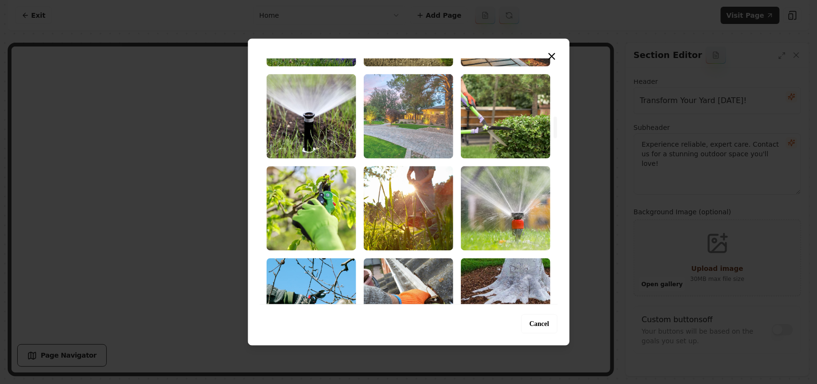
click at [403, 113] on img "Select image image_68cb37a35c7cd75eb84314b2.jpeg" at bounding box center [409, 116] width 90 height 84
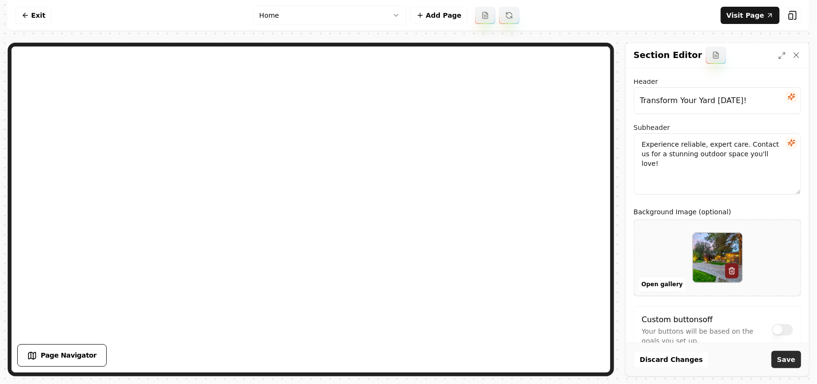
click at [781, 356] on button "Save" at bounding box center [787, 359] width 30 height 17
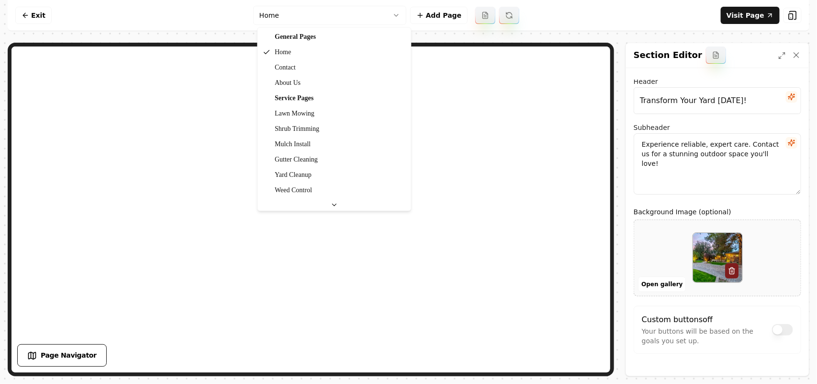
click at [343, 19] on html "Computer Required This feature is only available on a computer. Please switch t…" at bounding box center [408, 192] width 817 height 384
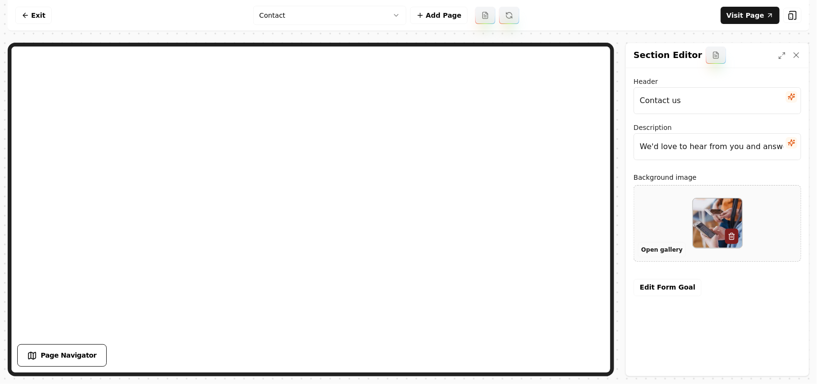
click at [664, 244] on button "Open gallery" at bounding box center [662, 249] width 48 height 15
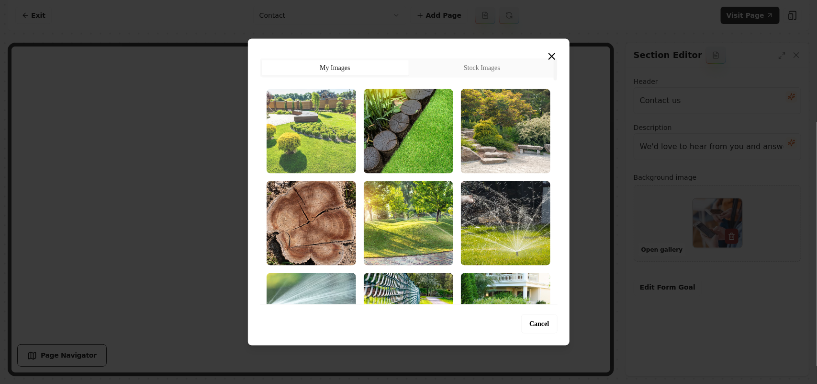
click at [321, 133] on img "Select image image_68cb37ab5c7cd75eb8433afd.jpeg" at bounding box center [312, 131] width 90 height 84
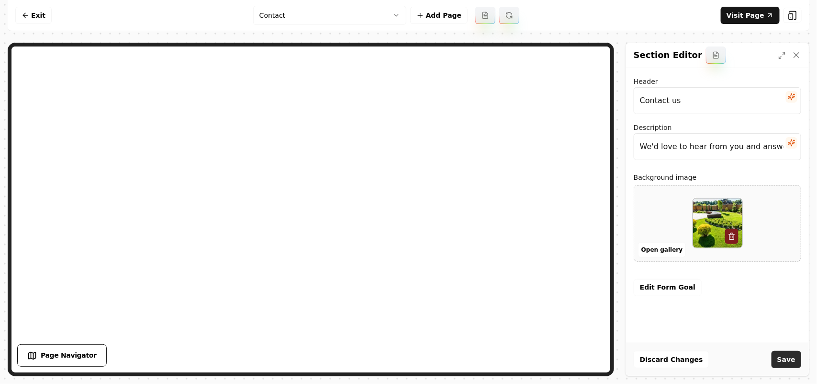
click at [791, 358] on button "Save" at bounding box center [787, 359] width 30 height 17
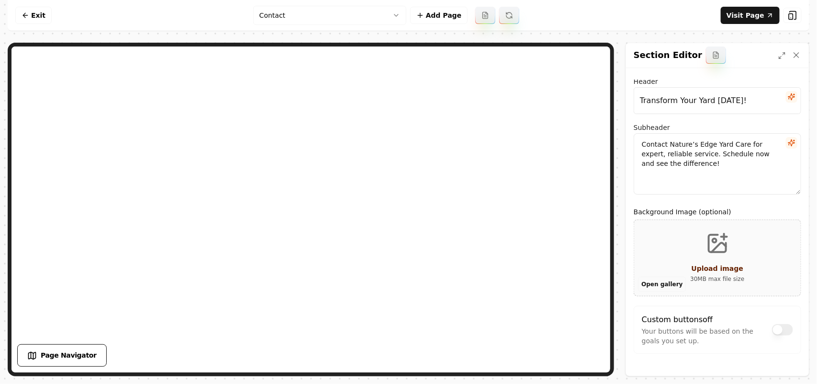
click at [660, 289] on button "Open gallery" at bounding box center [662, 283] width 48 height 15
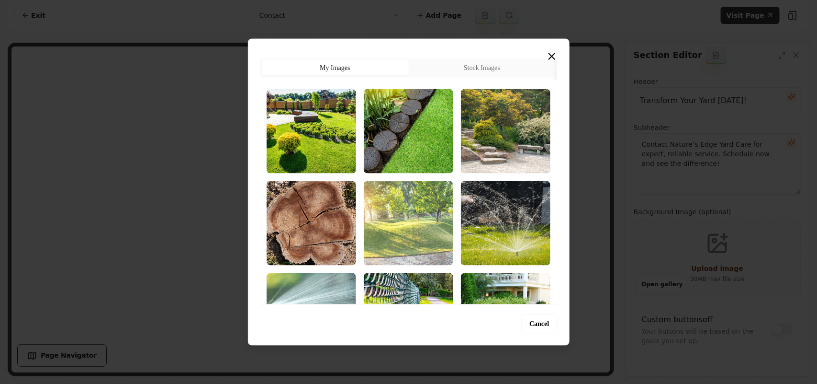
click at [437, 231] on img "Select image image_68cb37a95c7cd75eb8433358.jpeg" at bounding box center [409, 223] width 90 height 84
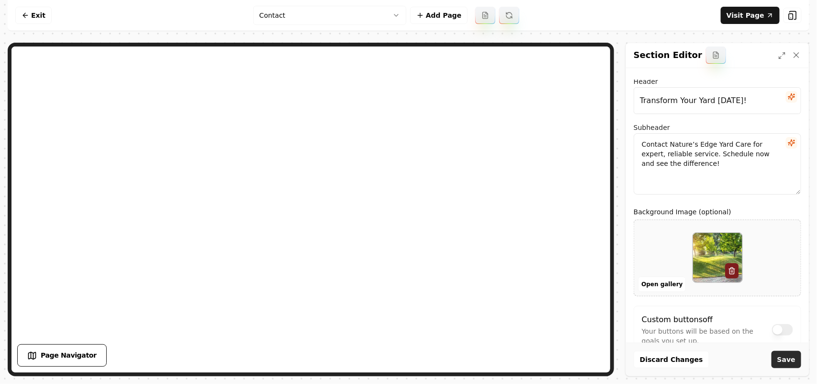
scroll to position [24, 0]
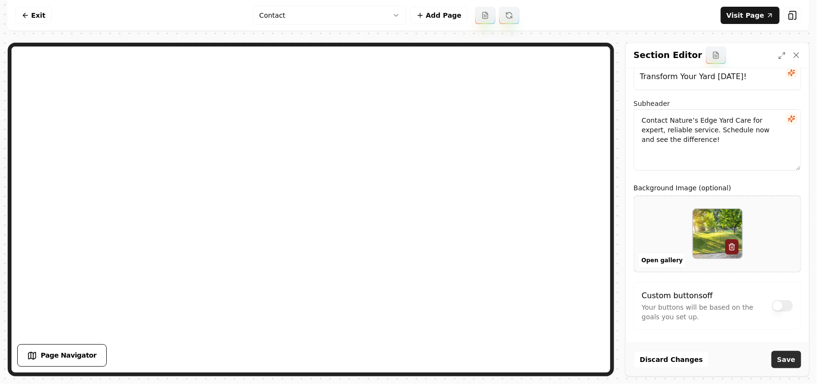
click at [795, 364] on button "Save" at bounding box center [787, 359] width 30 height 17
click at [289, 5] on nav "Exit Contact Add Page Visit Page" at bounding box center [409, 15] width 802 height 31
click at [286, 10] on html "Computer Required This feature is only available on a computer. Please switch t…" at bounding box center [408, 192] width 817 height 384
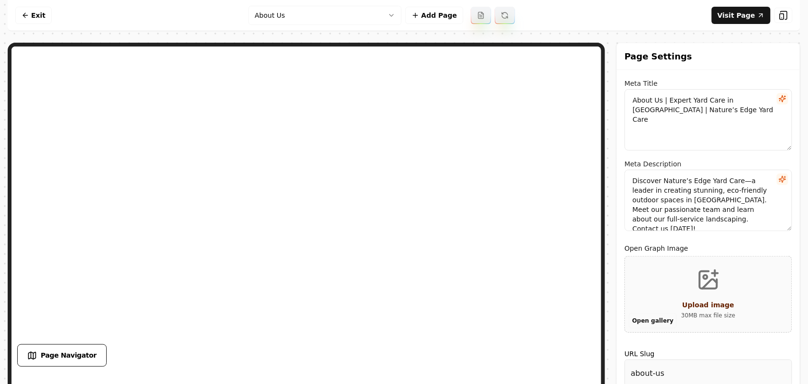
click at [668, 320] on button "Open gallery" at bounding box center [653, 320] width 48 height 15
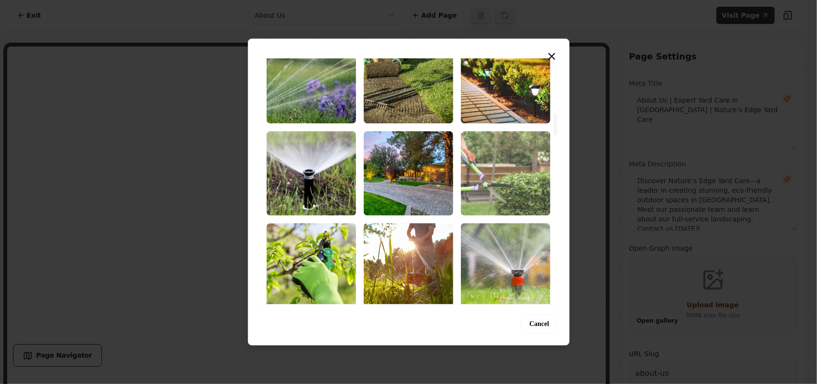
scroll to position [599, 0]
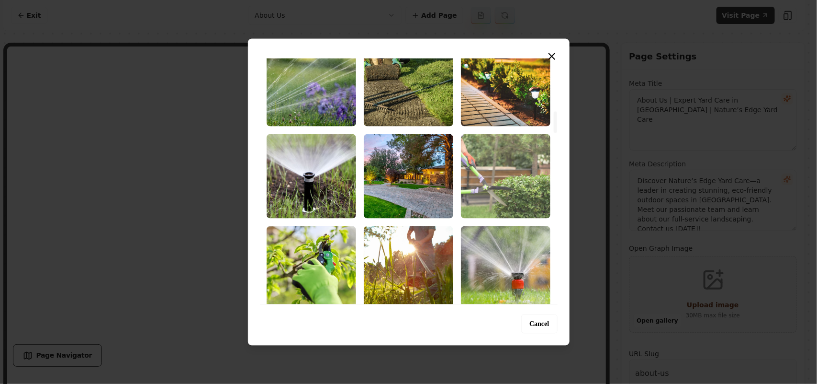
click at [480, 160] on img "Select image image_68cb37a35c7cd75eb8431342.jpeg" at bounding box center [506, 176] width 90 height 84
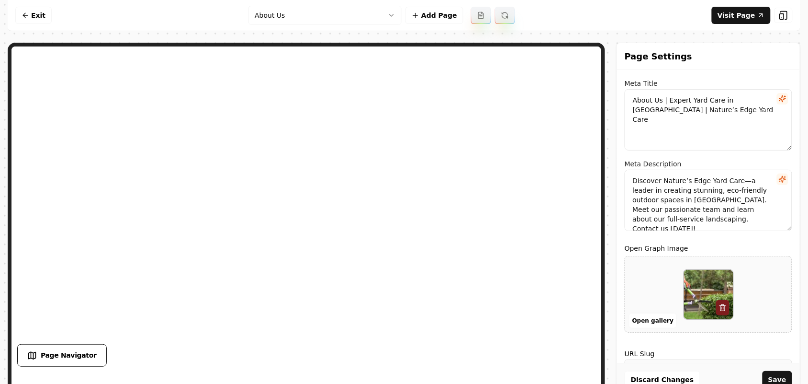
click at [783, 368] on div "Discard Changes Save" at bounding box center [708, 379] width 183 height 33
click at [785, 374] on button "Save" at bounding box center [778, 379] width 30 height 17
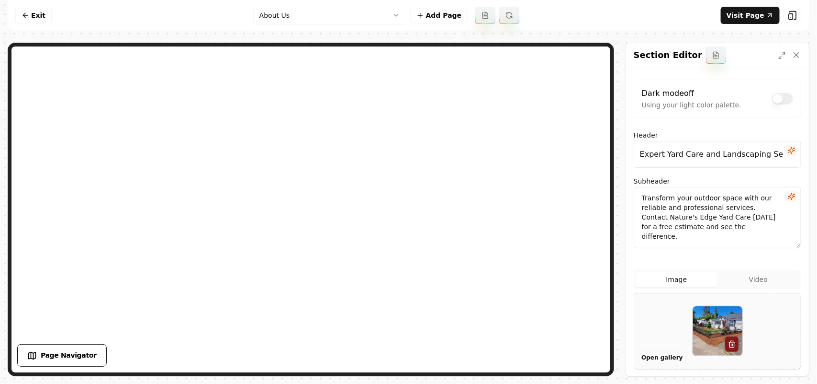
click at [664, 356] on button "Open gallery" at bounding box center [662, 357] width 48 height 15
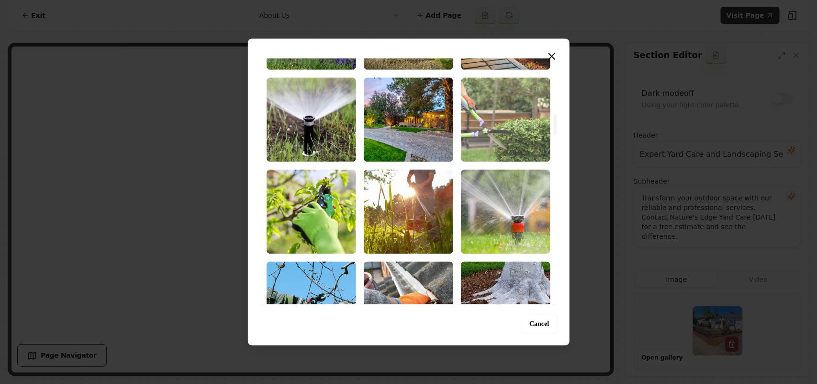
scroll to position [658, 0]
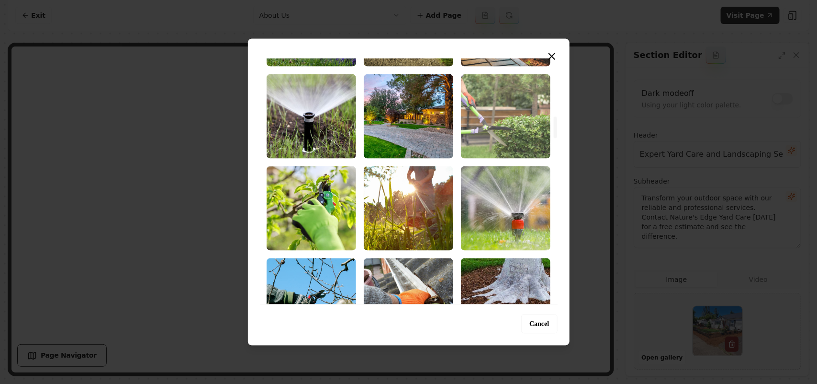
click at [494, 130] on img "Select image image_68cb37a35c7cd75eb8431342.jpeg" at bounding box center [506, 116] width 90 height 84
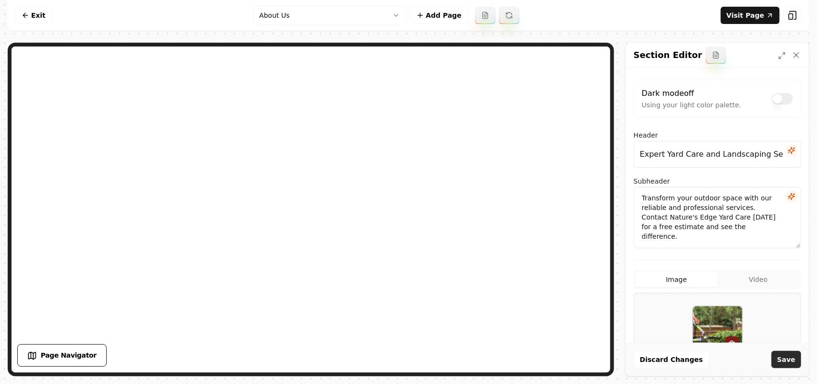
click at [788, 364] on button "Save" at bounding box center [787, 359] width 30 height 17
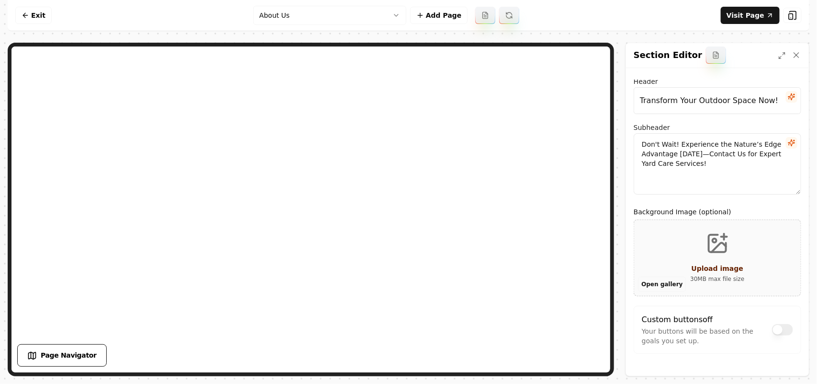
click at [651, 282] on button "Open gallery" at bounding box center [662, 283] width 48 height 15
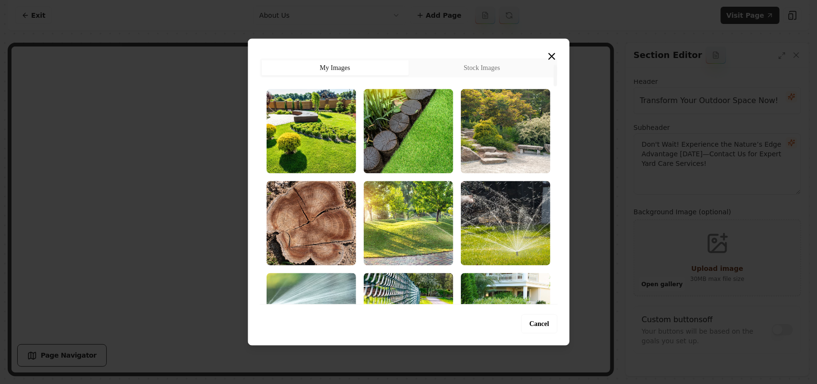
scroll to position [299, 0]
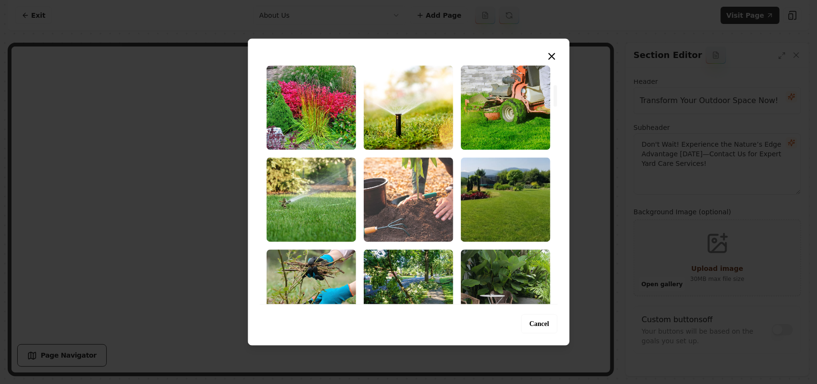
click at [413, 206] on img "Select image image_68cb37a55c7cd75eb84322e7.jpeg" at bounding box center [409, 199] width 90 height 84
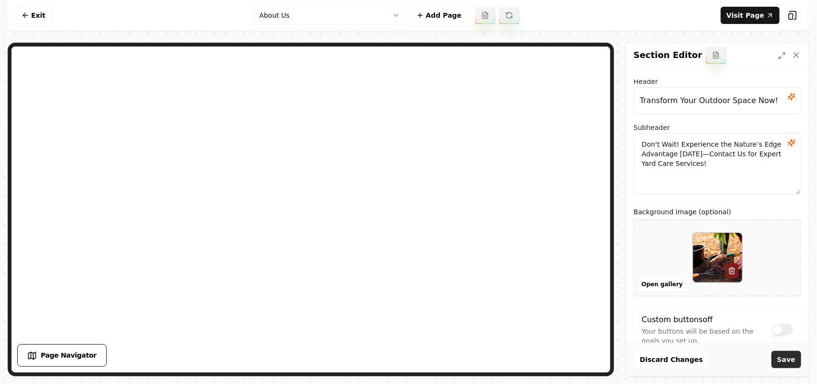
click at [782, 360] on button "Save" at bounding box center [787, 359] width 30 height 17
click at [278, 13] on html "Computer Required This feature is only available on a computer. Please switch t…" at bounding box center [408, 192] width 817 height 384
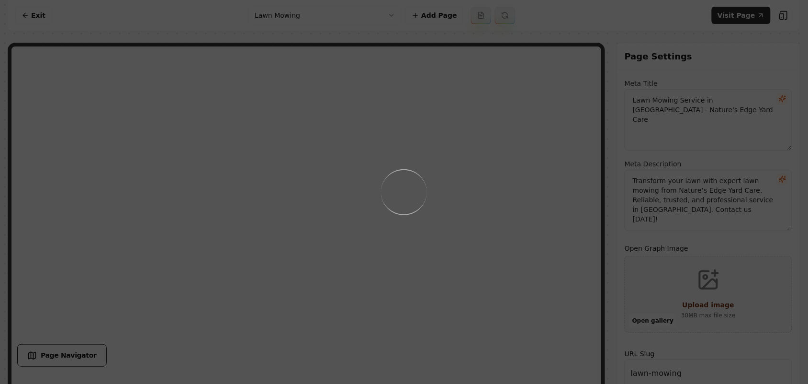
click at [515, 245] on div "Loading..." at bounding box center [404, 192] width 808 height 384
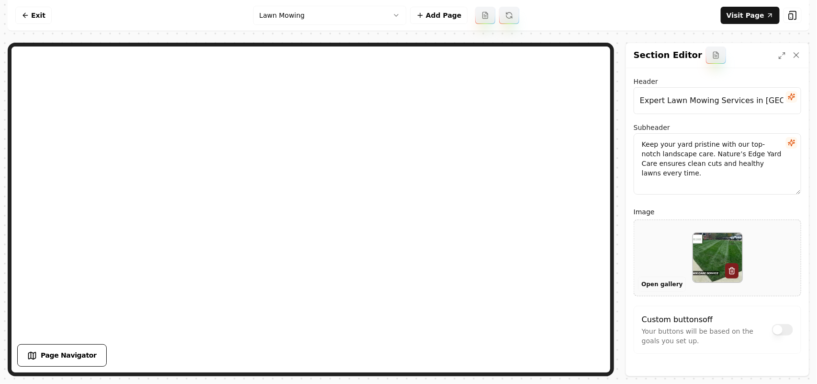
click at [645, 285] on button "Open gallery" at bounding box center [662, 283] width 48 height 15
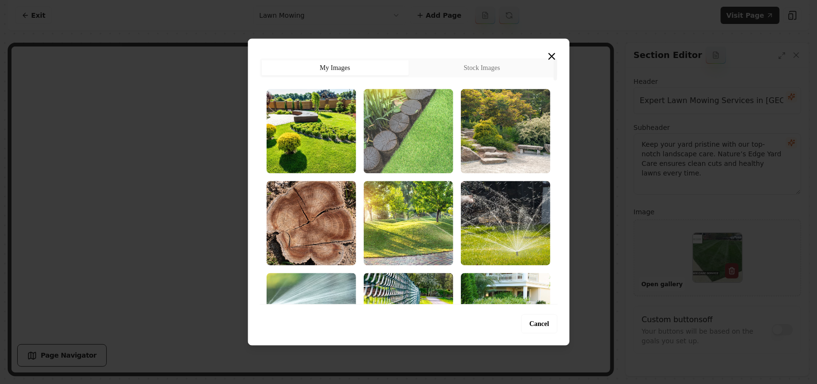
click at [417, 131] on img "Select image image_68cb37aa5c7cd75eb843361c.jpeg" at bounding box center [409, 131] width 90 height 84
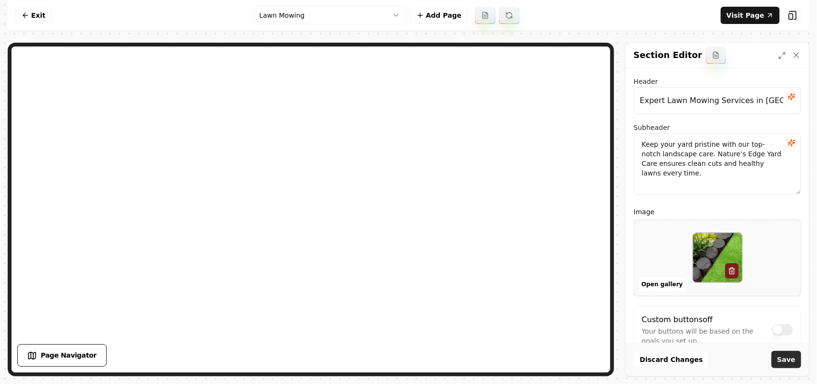
click at [789, 355] on button "Save" at bounding box center [787, 359] width 30 height 17
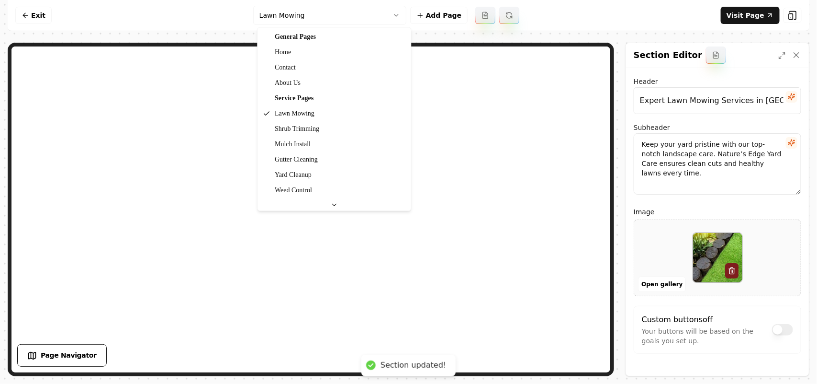
click at [320, 15] on html "Computer Required This feature is only available on a computer. Please switch t…" at bounding box center [408, 192] width 817 height 384
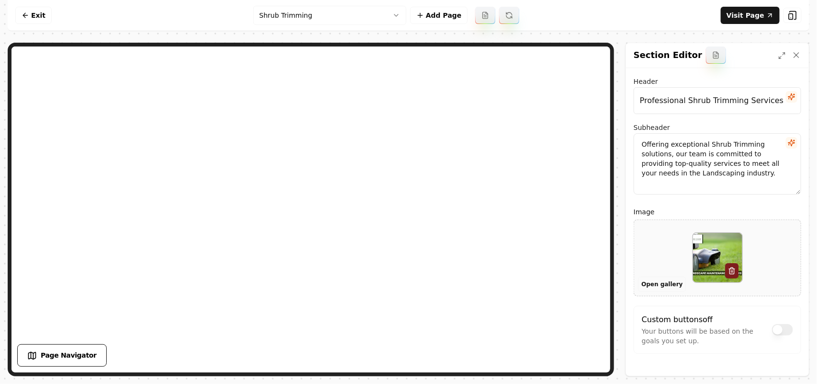
click at [656, 285] on button "Open gallery" at bounding box center [662, 283] width 48 height 15
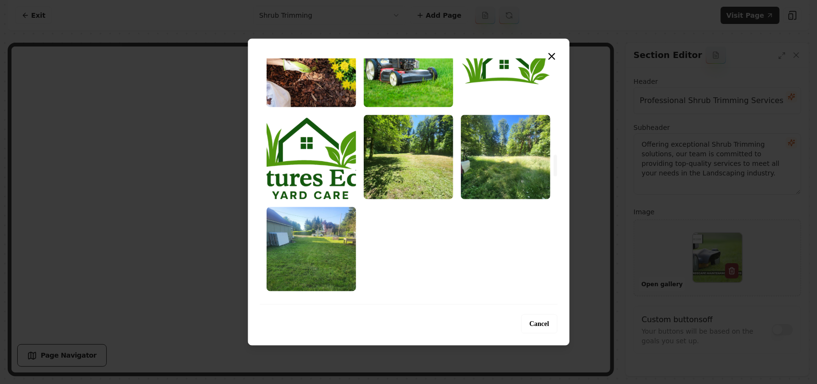
scroll to position [1317, 0]
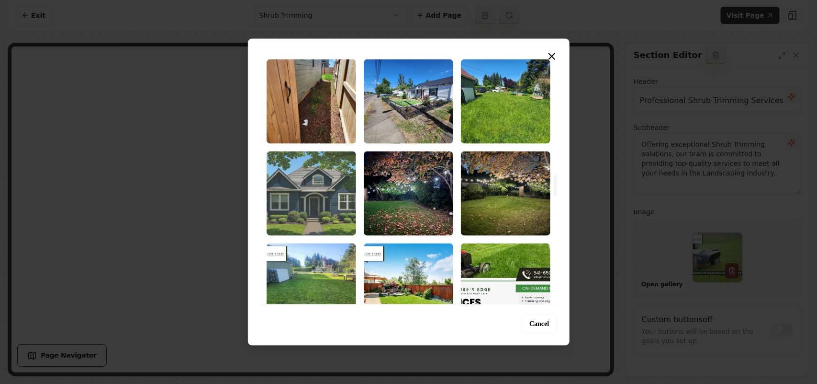
click at [321, 203] on img "Select image image_68cb335e5c7cd75eb82971df.jpeg" at bounding box center [312, 193] width 90 height 84
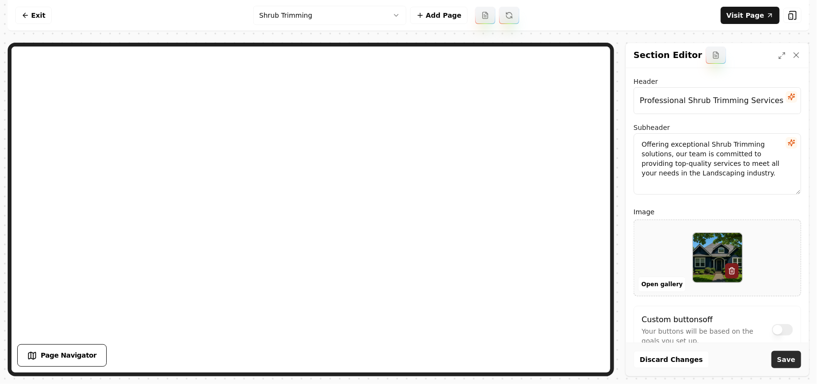
click at [794, 358] on button "Save" at bounding box center [787, 359] width 30 height 17
click at [667, 288] on button "Open gallery" at bounding box center [662, 283] width 48 height 15
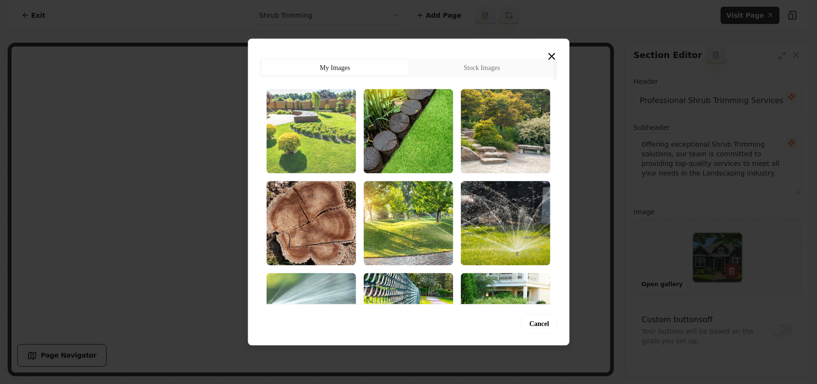
click at [309, 137] on img "Select image image_68cb37ab5c7cd75eb8433afd.jpeg" at bounding box center [312, 131] width 90 height 84
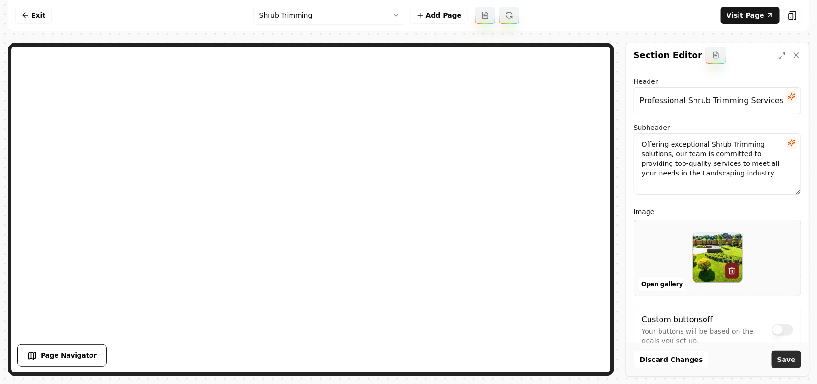
click at [786, 358] on button "Save" at bounding box center [787, 359] width 30 height 17
click at [381, 13] on html "Computer Required This feature is only available on a computer. Please switch t…" at bounding box center [408, 192] width 817 height 384
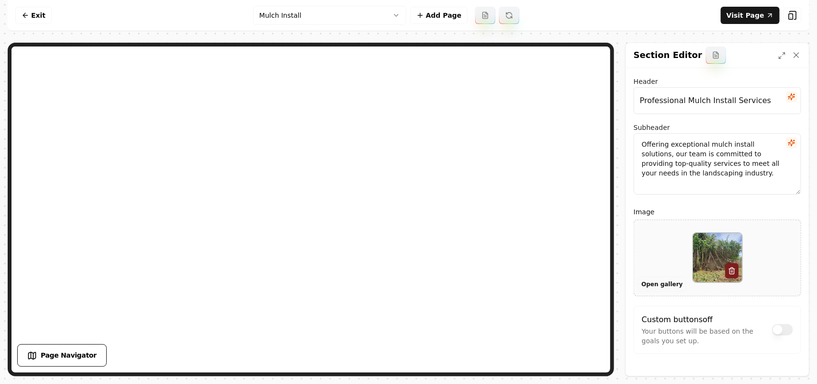
click at [648, 281] on button "Open gallery" at bounding box center [662, 283] width 48 height 15
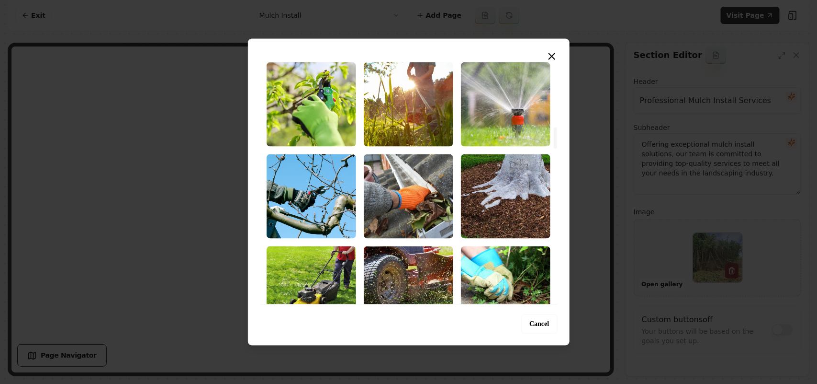
scroll to position [778, 0]
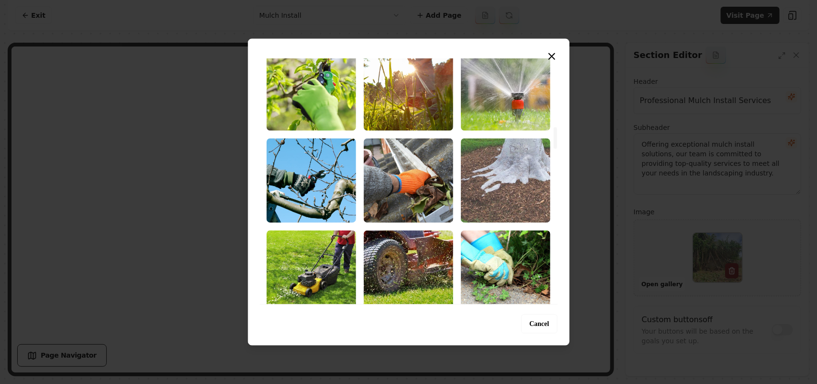
click at [497, 199] on img "Select image image_68cb37005c7cd75eb83f2fa8.jpg" at bounding box center [506, 180] width 90 height 84
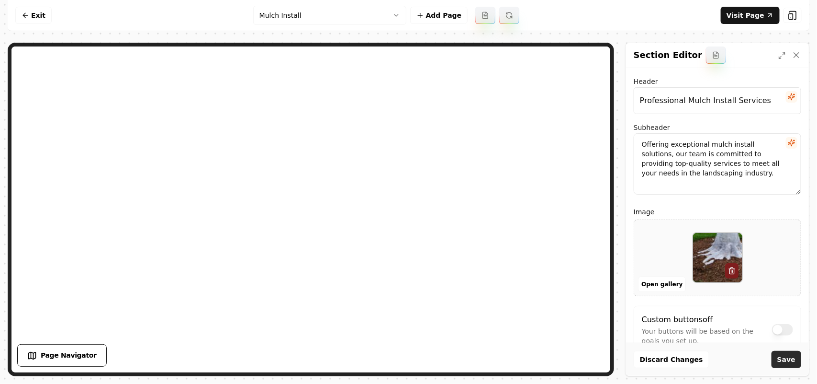
click at [783, 357] on button "Save" at bounding box center [787, 359] width 30 height 17
click at [652, 283] on button "Open gallery" at bounding box center [662, 283] width 48 height 15
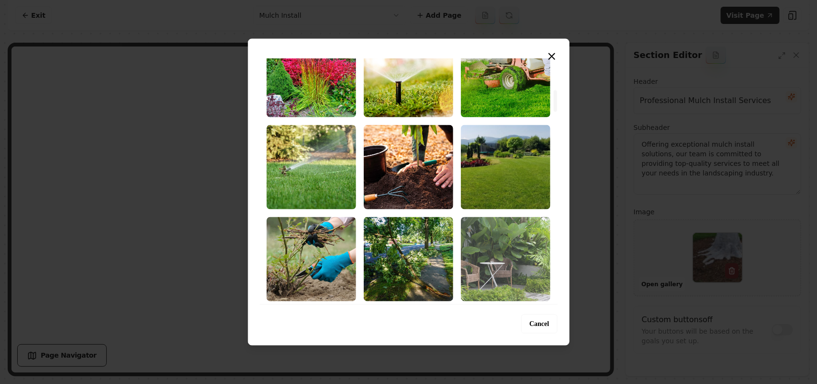
scroll to position [359, 0]
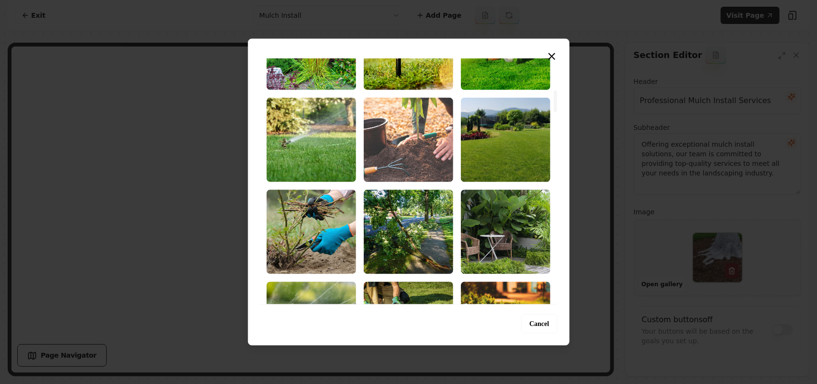
click at [401, 153] on img "Select image image_68cb37a55c7cd75eb84322e7.jpeg" at bounding box center [409, 139] width 90 height 84
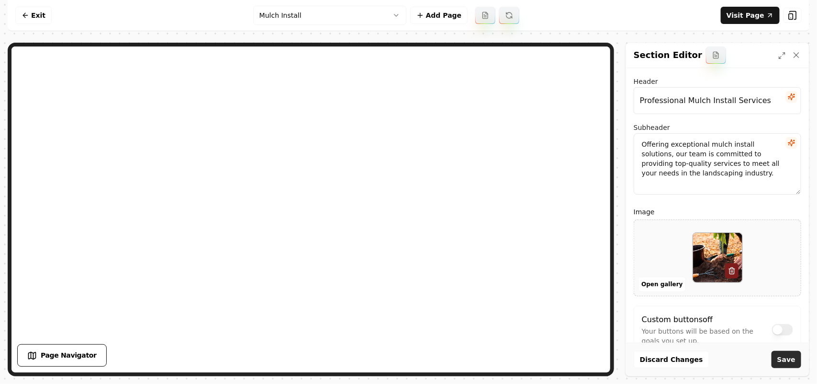
click at [788, 360] on button "Save" at bounding box center [787, 359] width 30 height 17
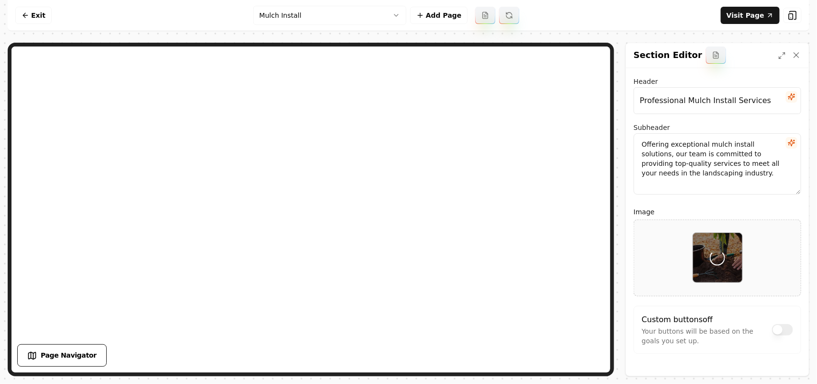
click at [791, 208] on label "Image" at bounding box center [718, 211] width 168 height 11
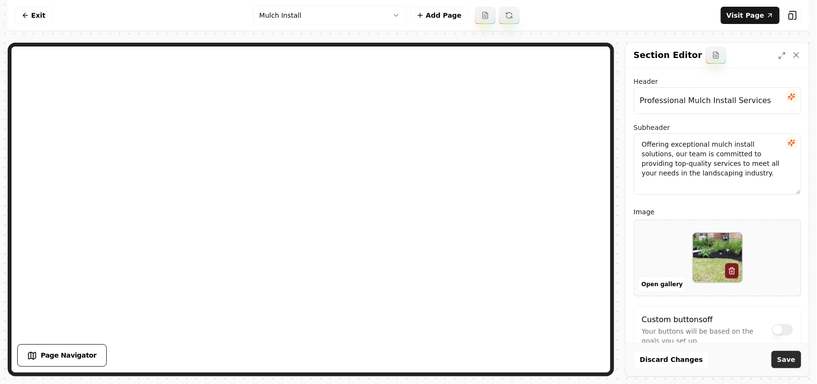
click at [777, 358] on button "Save" at bounding box center [787, 359] width 30 height 17
click at [318, 19] on html "Computer Required This feature is only available on a computer. Please switch t…" at bounding box center [408, 192] width 817 height 384
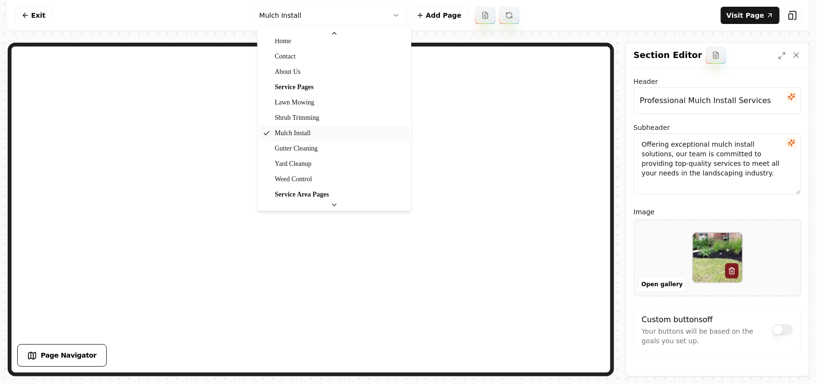
scroll to position [32, 0]
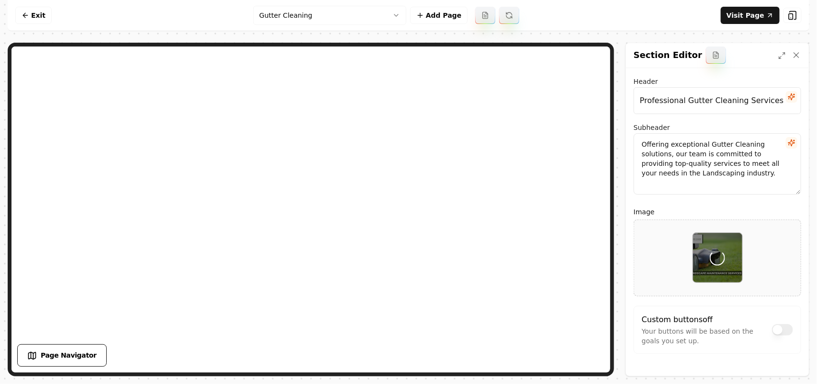
click at [789, 307] on div "Custom buttons off Your buttons will be based on the goals you set up." at bounding box center [718, 330] width 168 height 48
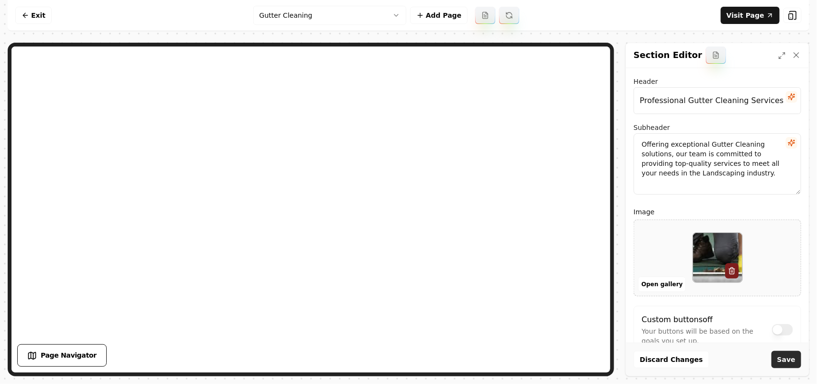
click at [785, 365] on button "Save" at bounding box center [787, 359] width 30 height 17
click at [336, 13] on html "Computer Required This feature is only available on a computer. Please switch t…" at bounding box center [408, 192] width 817 height 384
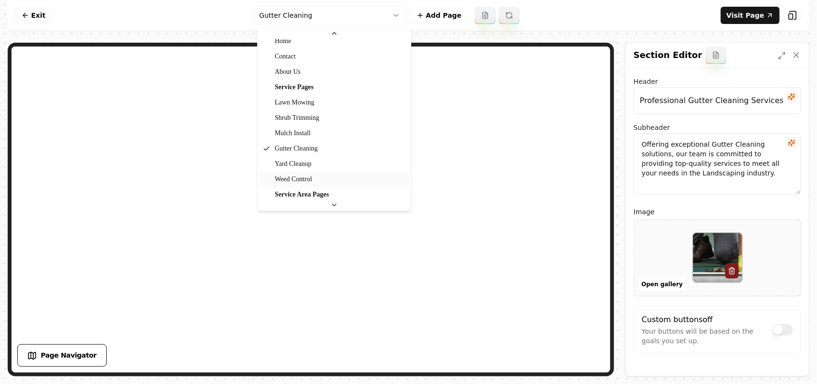
scroll to position [32, 0]
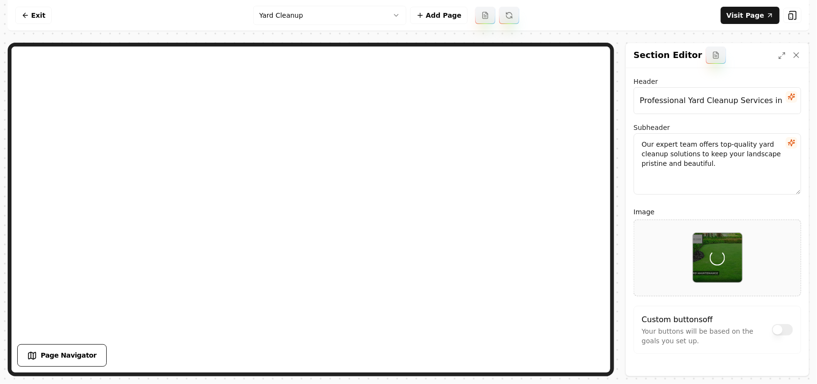
click at [768, 209] on label "Image" at bounding box center [718, 211] width 168 height 11
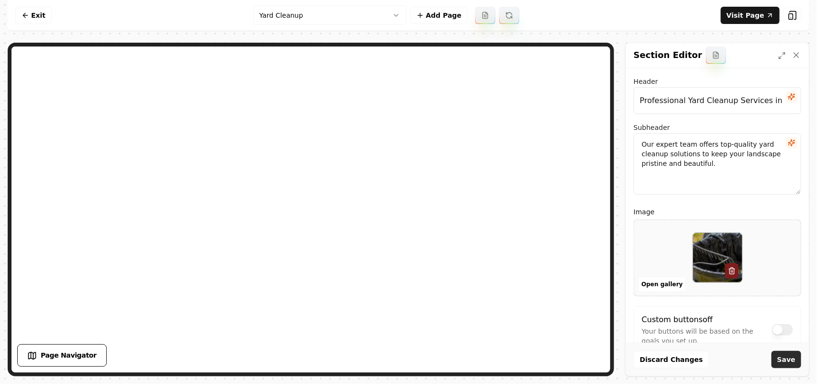
click at [791, 356] on button "Save" at bounding box center [787, 359] width 30 height 17
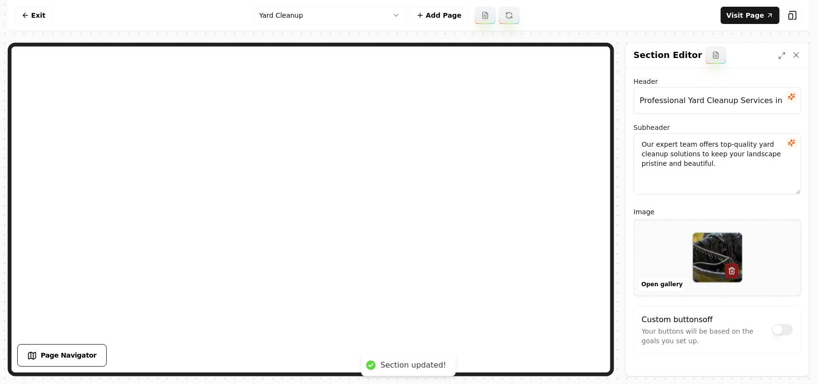
click at [310, 20] on html "Computer Required This feature is only available on a computer. Please switch t…" at bounding box center [408, 192] width 817 height 384
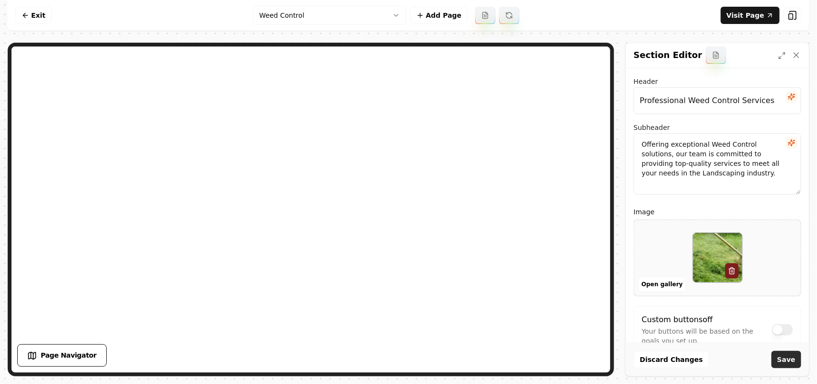
click at [793, 360] on button "Save" at bounding box center [787, 359] width 30 height 17
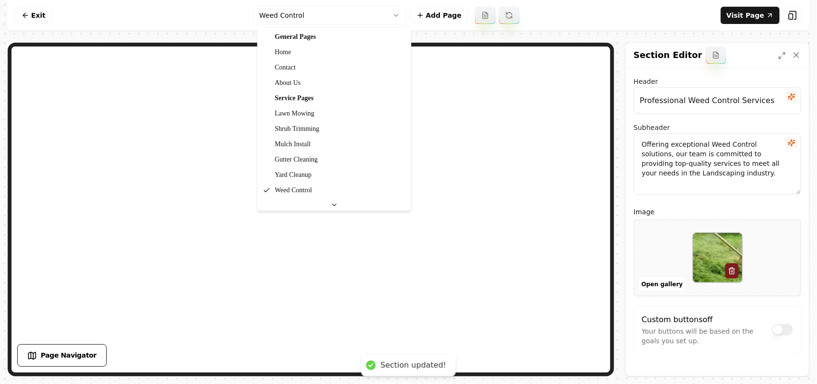
click at [313, 14] on html "Computer Required This feature is only available on a computer. Please switch t…" at bounding box center [408, 192] width 817 height 384
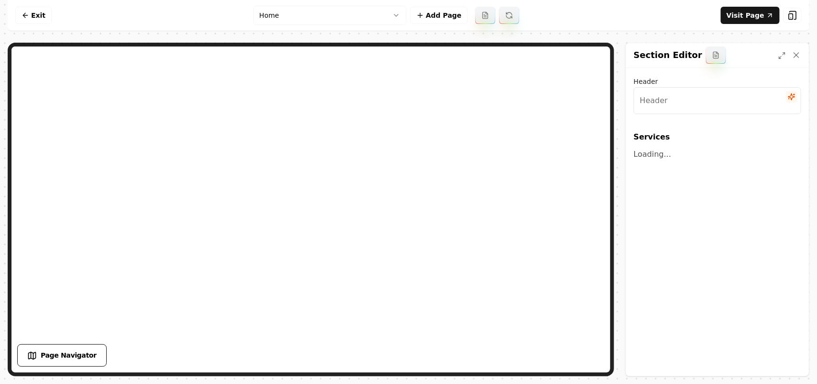
type input "Our Expert Services"
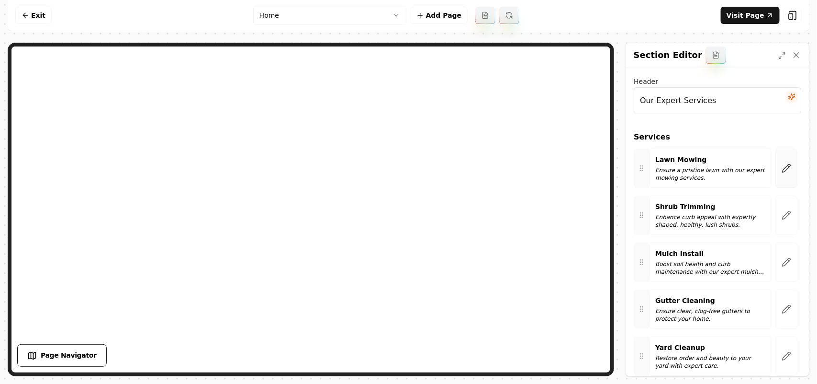
click at [783, 168] on icon "button" at bounding box center [787, 168] width 8 height 8
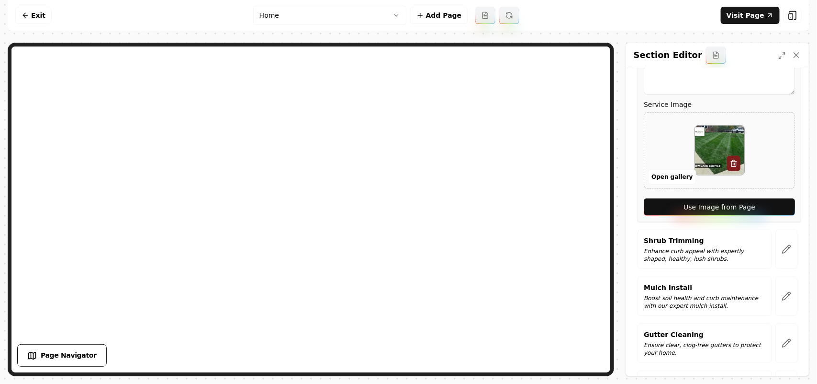
scroll to position [180, 0]
click at [773, 210] on button "Use Image from Page" at bounding box center [719, 205] width 151 height 17
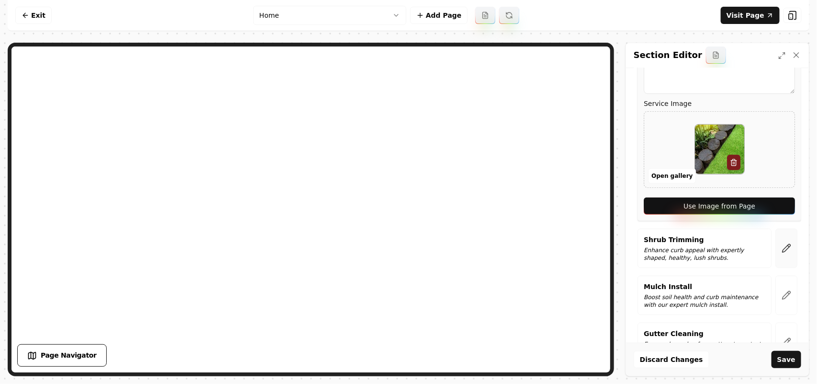
click at [777, 242] on button "button" at bounding box center [787, 247] width 22 height 39
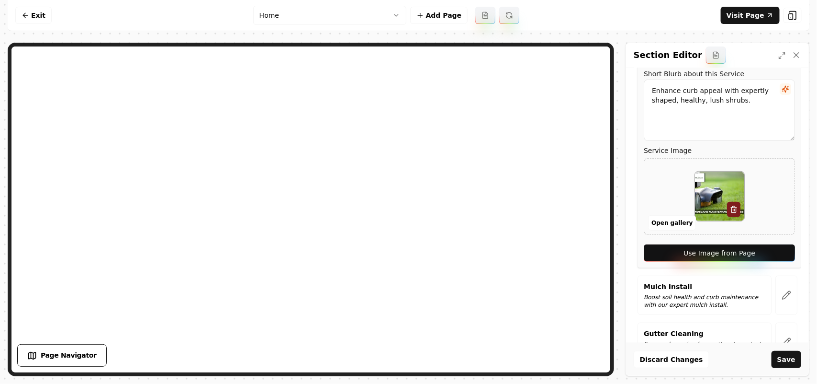
click at [764, 262] on div "Service Name Shrub Trimming Short Blurb about this Service Enhance curb appeal …" at bounding box center [720, 142] width 164 height 252
click at [771, 257] on button "Use Image from Page" at bounding box center [719, 252] width 151 height 17
click at [781, 307] on button "button" at bounding box center [787, 294] width 22 height 39
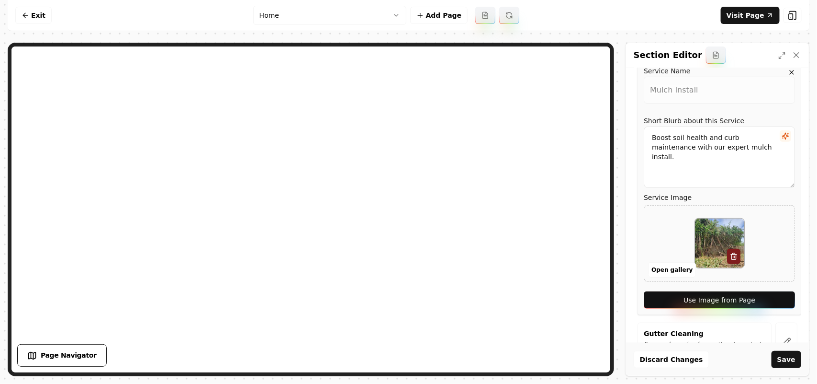
click at [778, 302] on button "Use Image from Page" at bounding box center [719, 299] width 151 height 17
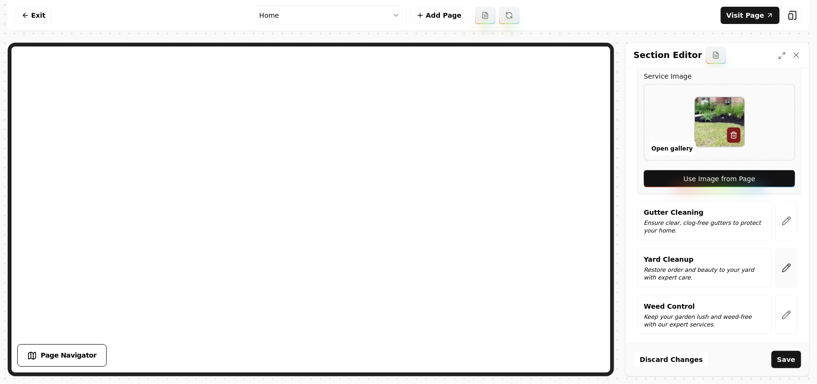
scroll to position [305, 0]
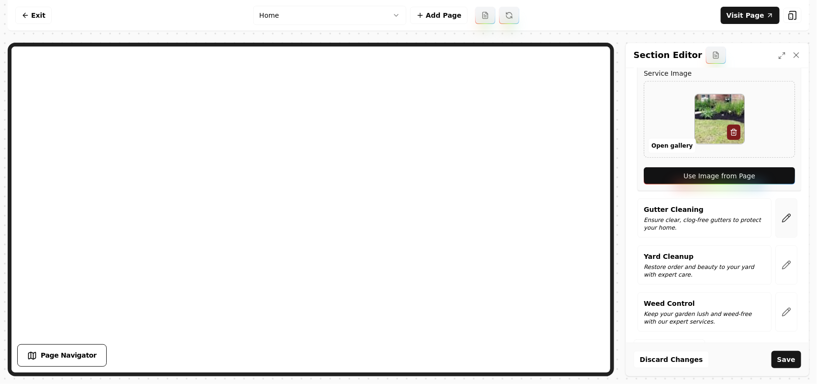
click at [778, 236] on button "button" at bounding box center [787, 217] width 22 height 39
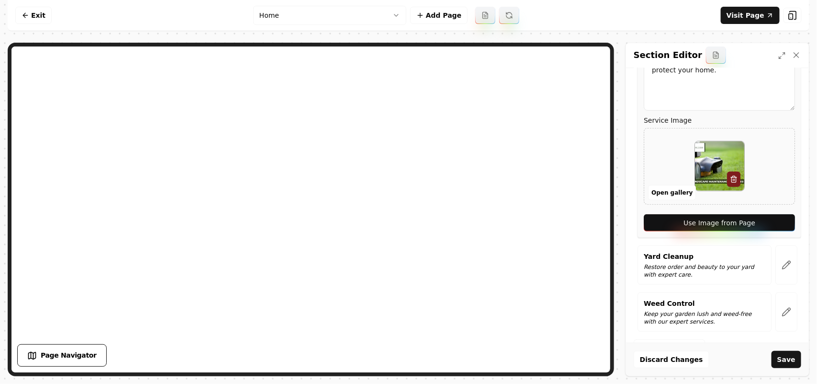
click at [776, 229] on button "Use Image from Page" at bounding box center [719, 222] width 151 height 17
click at [787, 276] on button "button" at bounding box center [787, 264] width 22 height 39
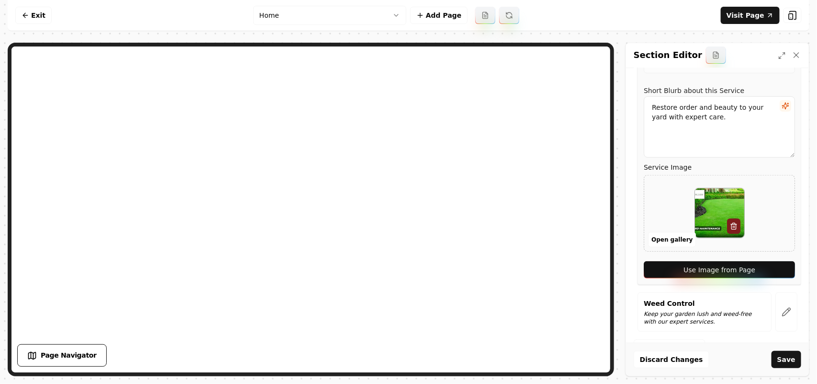
click at [772, 266] on button "Use Image from Page" at bounding box center [719, 269] width 151 height 17
click at [776, 317] on button "button" at bounding box center [787, 311] width 22 height 39
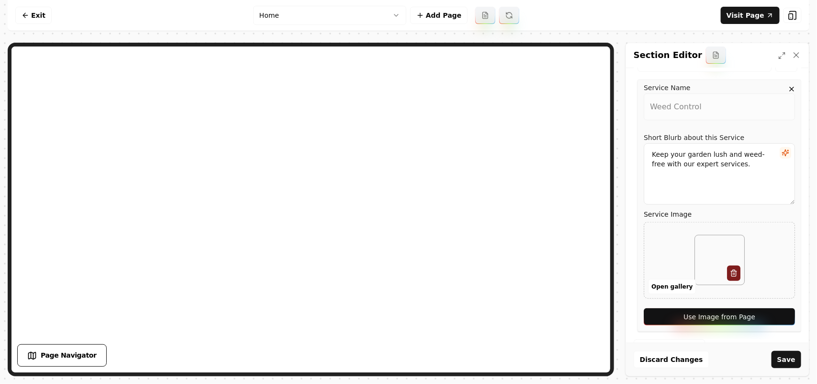
drag, startPoint x: 777, startPoint y: 305, endPoint x: 776, endPoint y: 309, distance: 5.0
click at [777, 305] on div "Service Name Weed Control Short Blurb about this Service Keep your garden lush …" at bounding box center [720, 205] width 164 height 252
click at [772, 319] on button "Use Image from Page" at bounding box center [719, 316] width 151 height 17
click at [789, 374] on div "Discard Changes Save" at bounding box center [717, 358] width 183 height 33
click at [799, 351] on button "Save" at bounding box center [787, 359] width 30 height 17
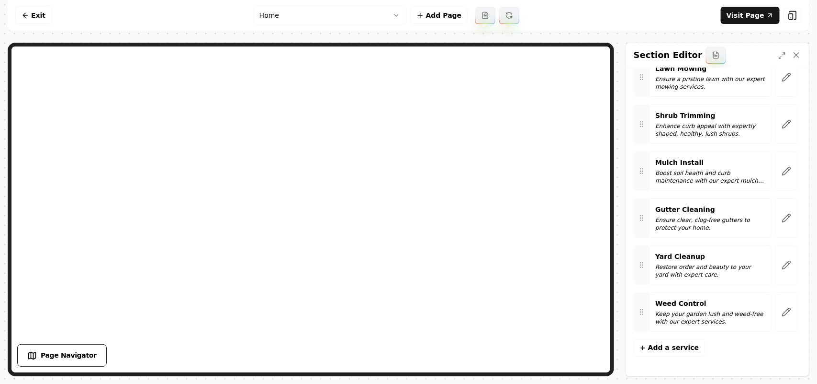
scroll to position [92, 0]
click at [748, 22] on link "Visit Page" at bounding box center [750, 15] width 59 height 17
